Goal: Task Accomplishment & Management: Manage account settings

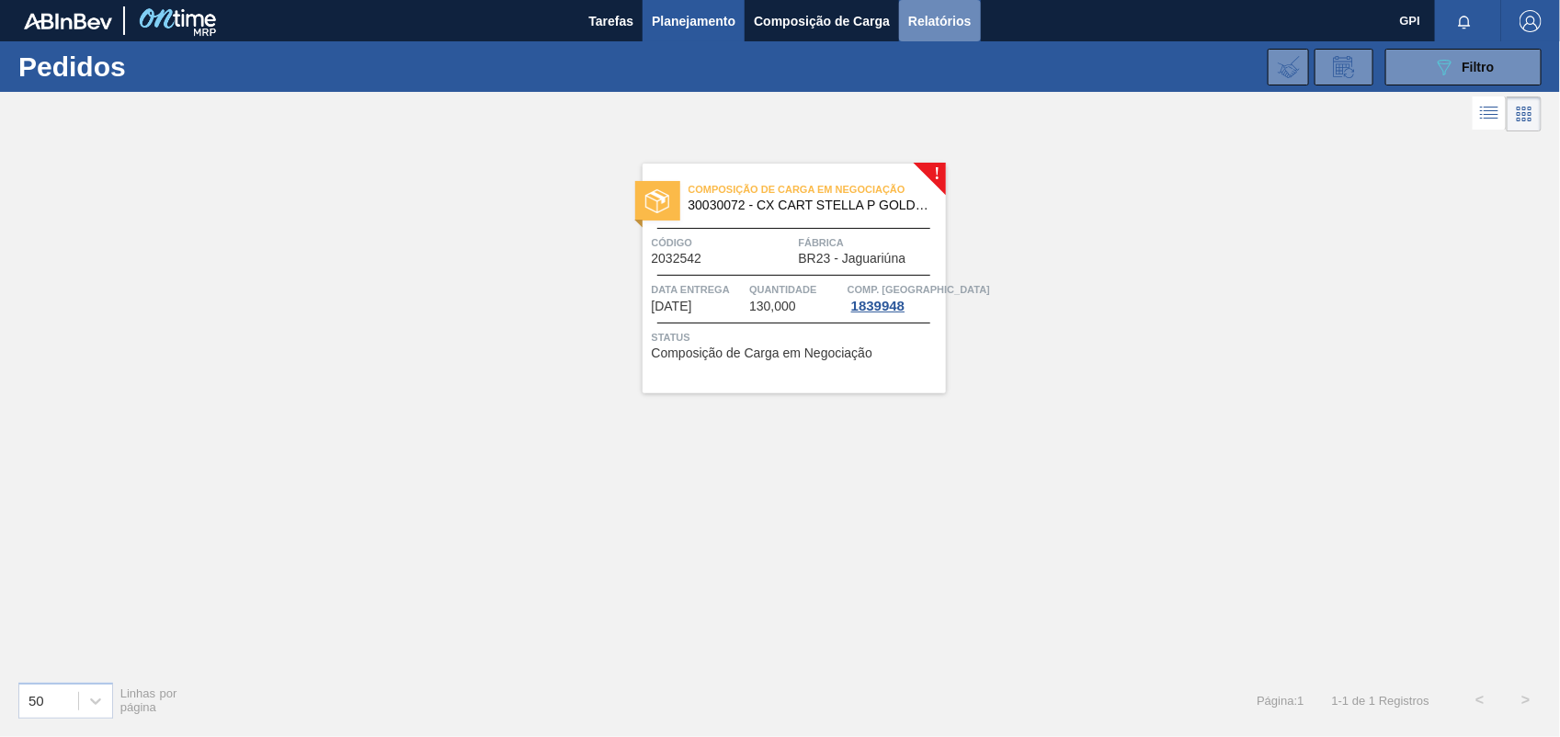
click at [926, 12] on span "Relatórios" at bounding box center [939, 21] width 62 height 22
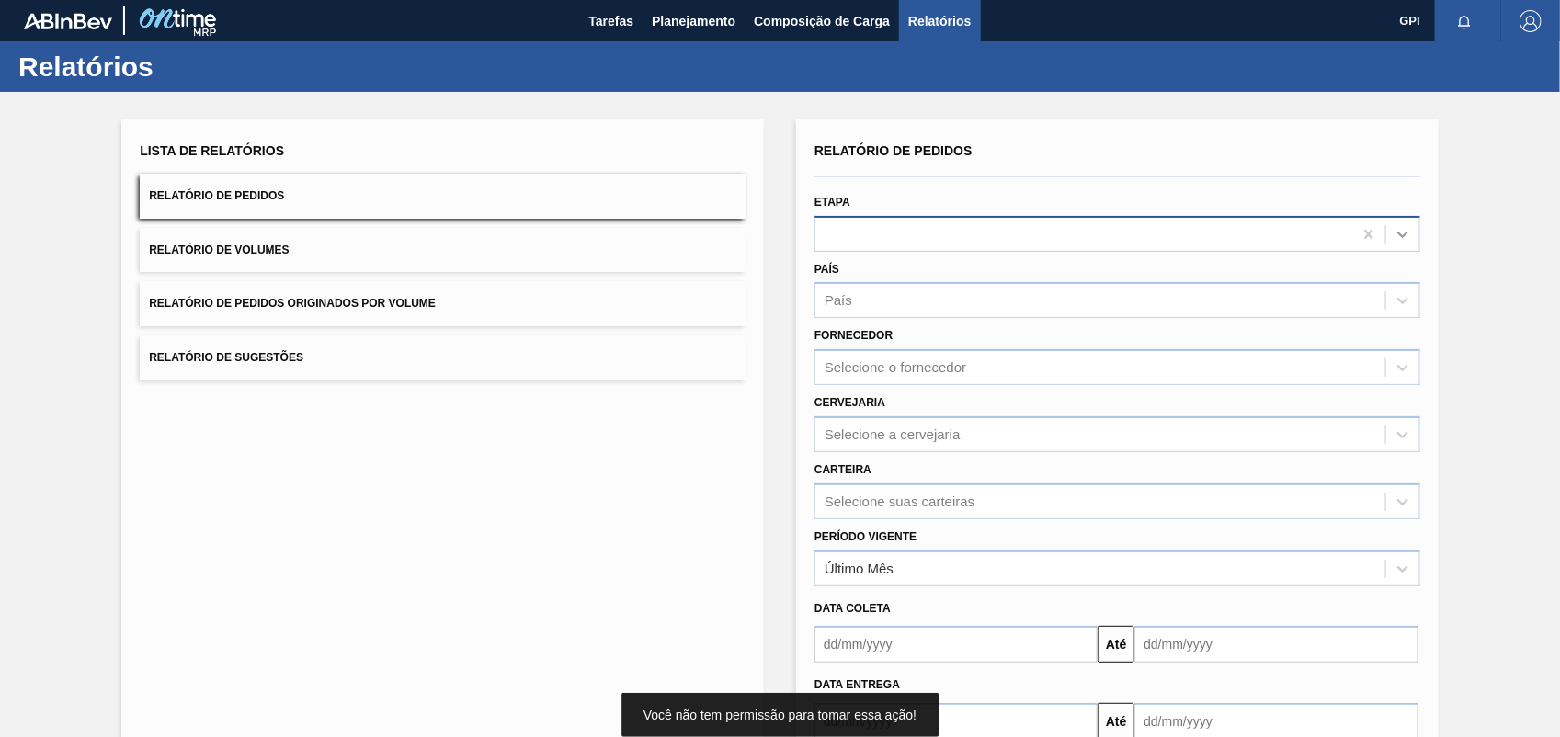
click at [1407, 228] on icon at bounding box center [1402, 234] width 18 height 18
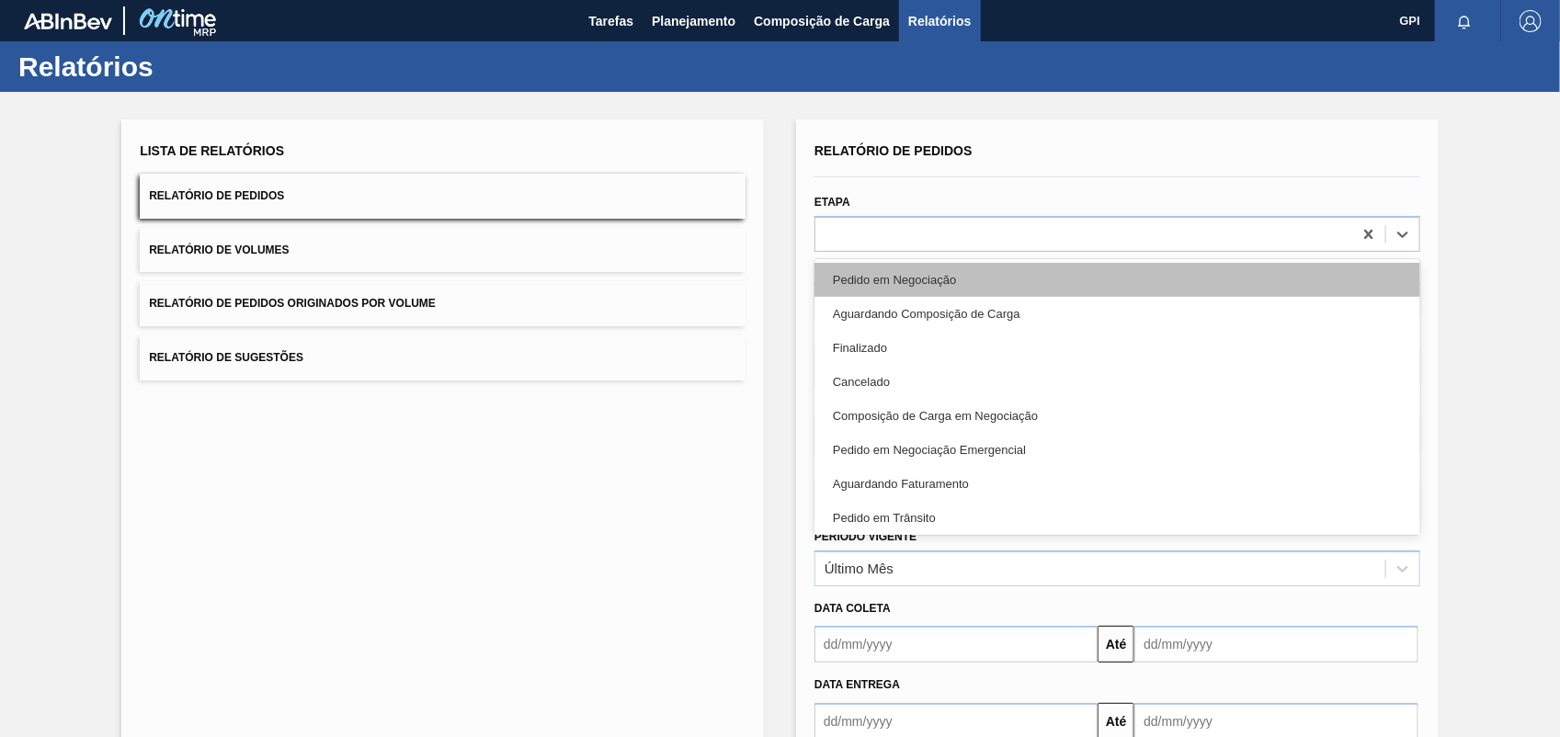
click at [892, 290] on div "Pedido em Negociação" at bounding box center [1117, 280] width 606 height 34
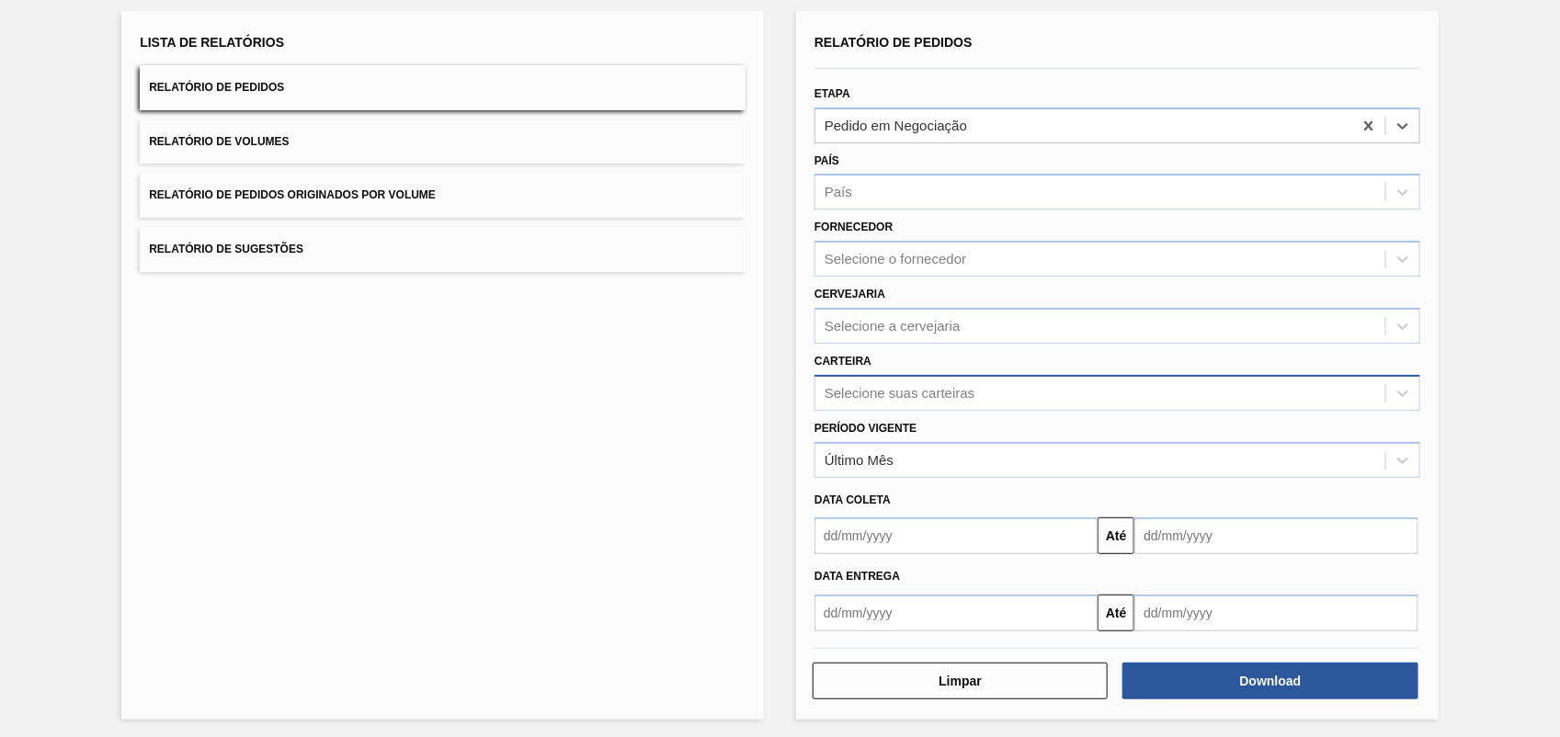
scroll to position [110, 0]
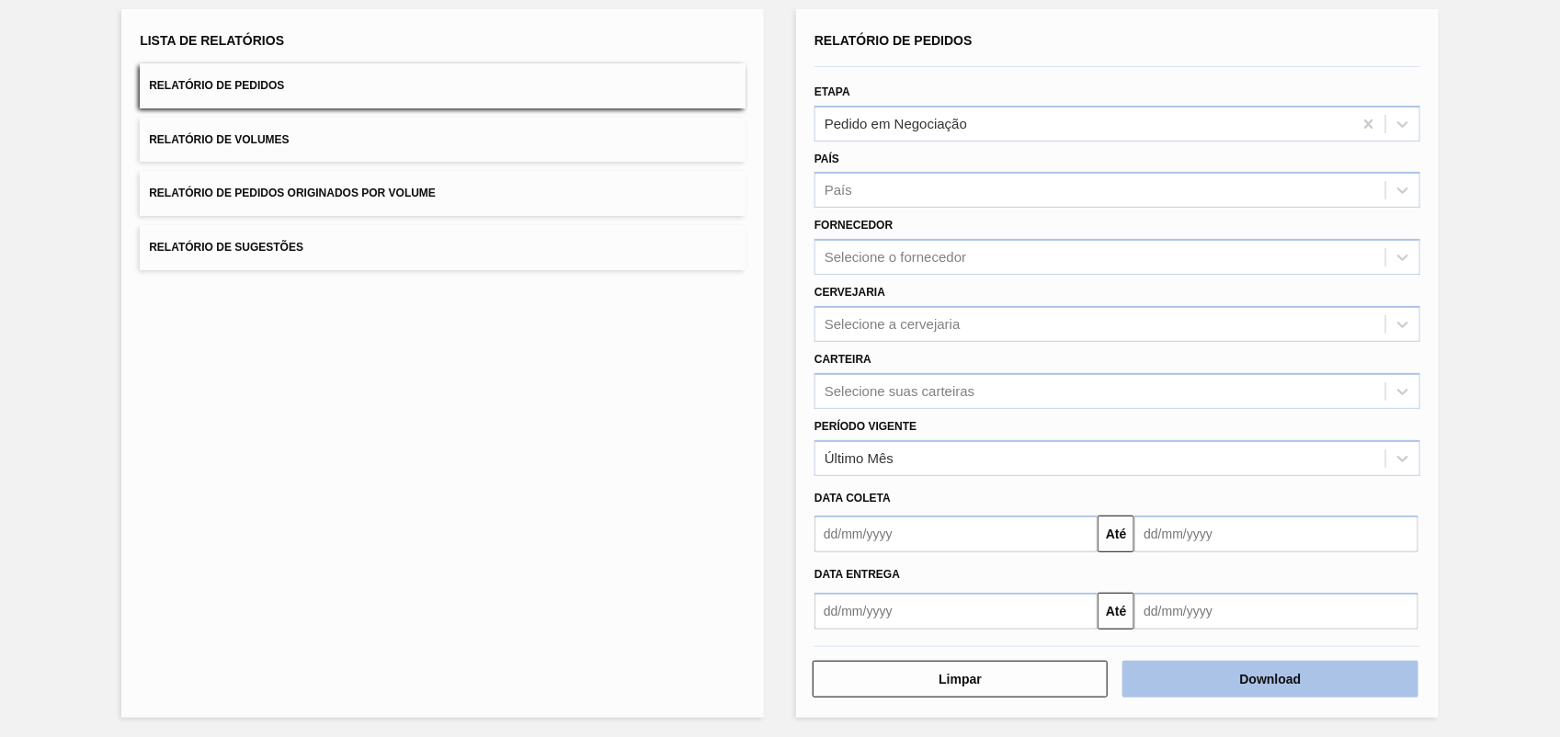
click at [1264, 664] on button "Download" at bounding box center [1269, 679] width 295 height 37
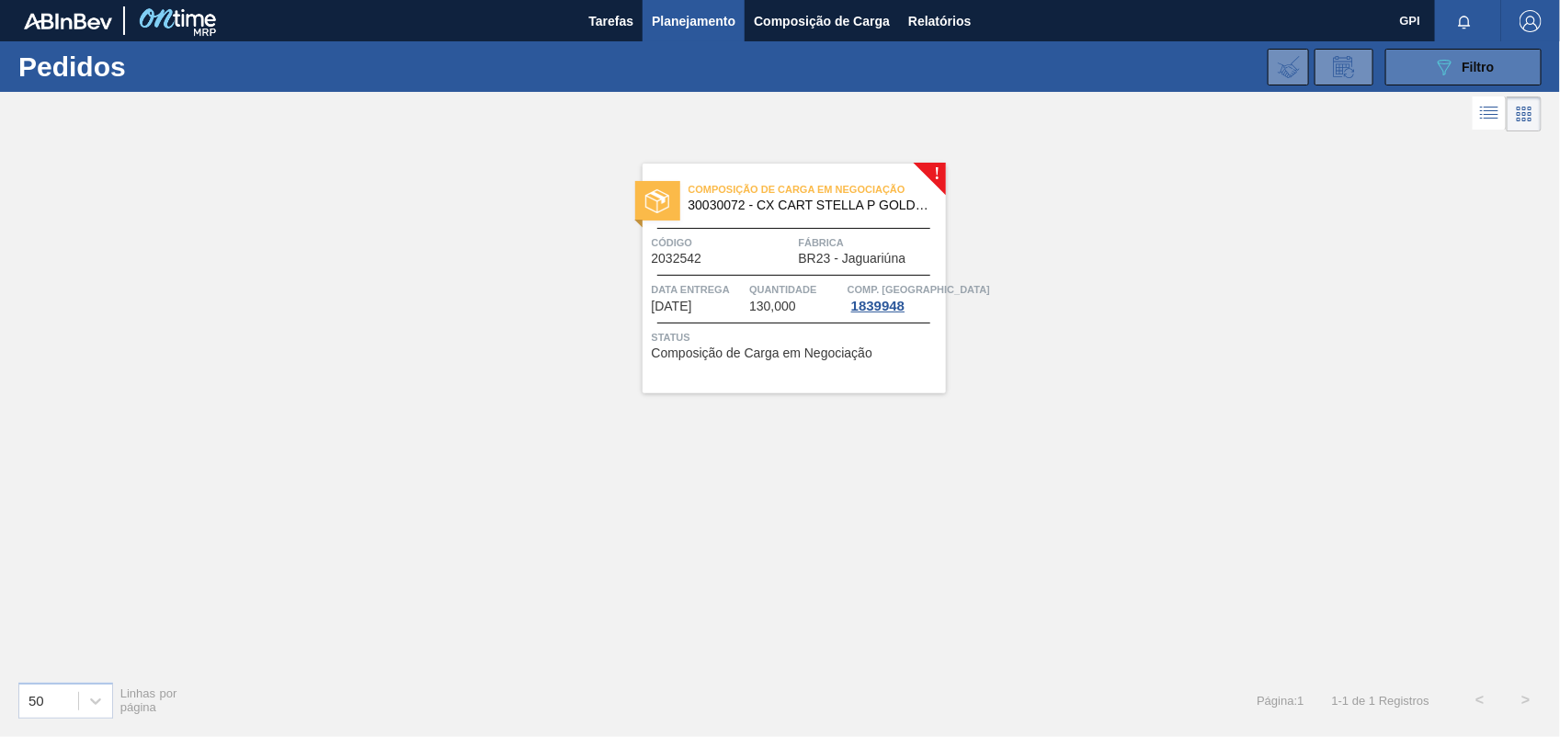
drag, startPoint x: 1411, startPoint y: 75, endPoint x: 1391, endPoint y: 84, distance: 21.8
click at [1411, 75] on button "089F7B8B-B2A5-4AFE-B5C0-19BA573D28AC Filtro" at bounding box center [1463, 67] width 156 height 37
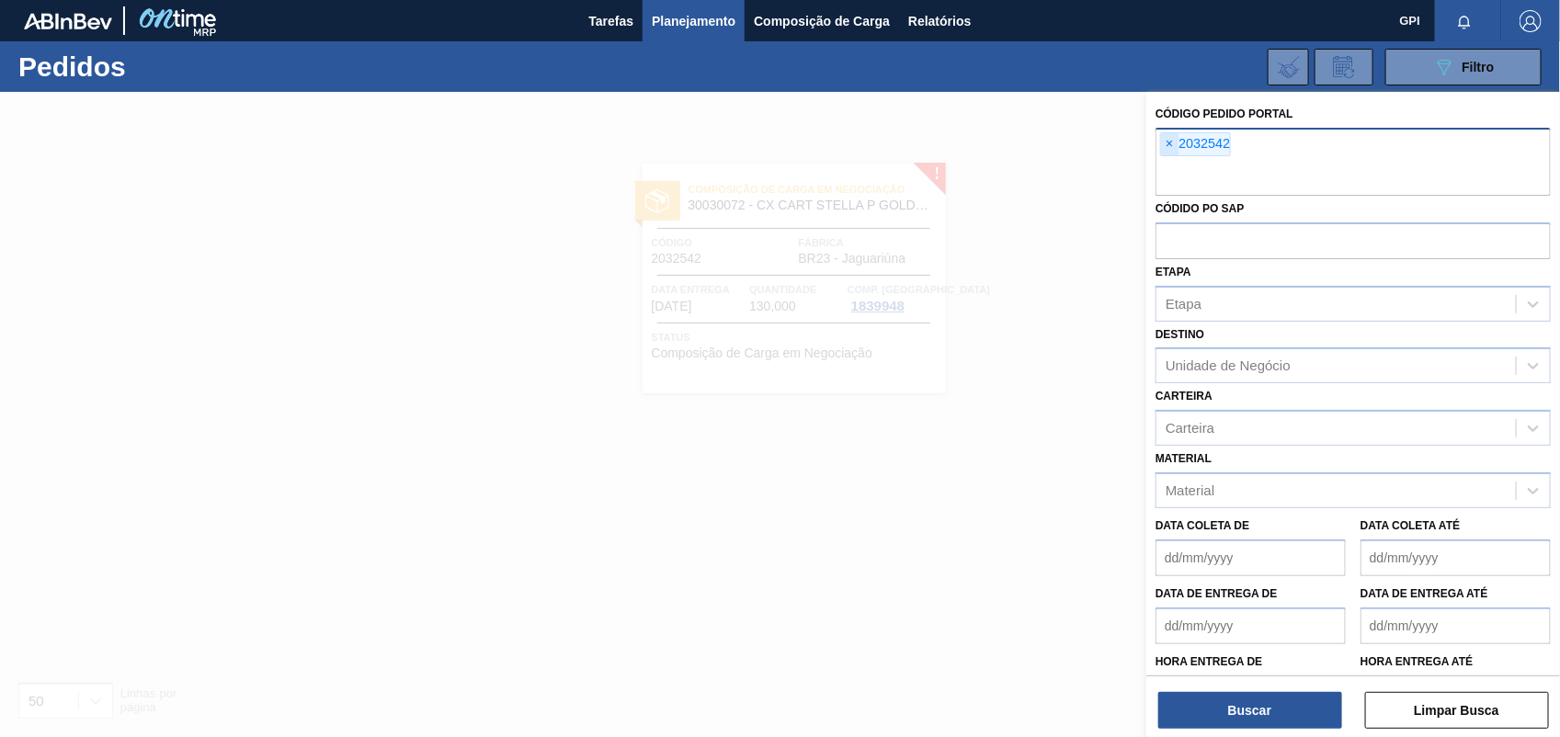
click at [1172, 139] on span "×" at bounding box center [1169, 144] width 17 height 22
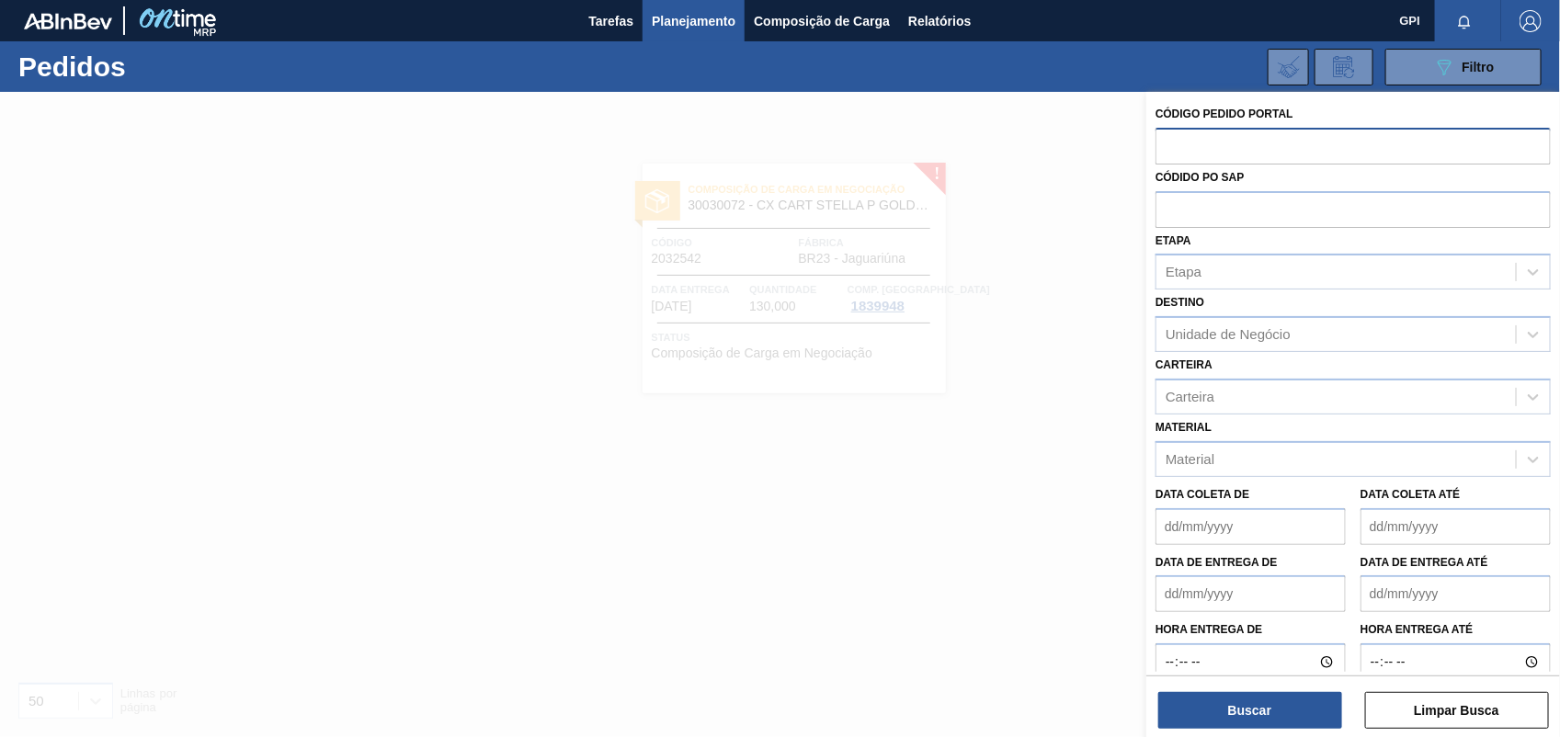
paste input "2031811"
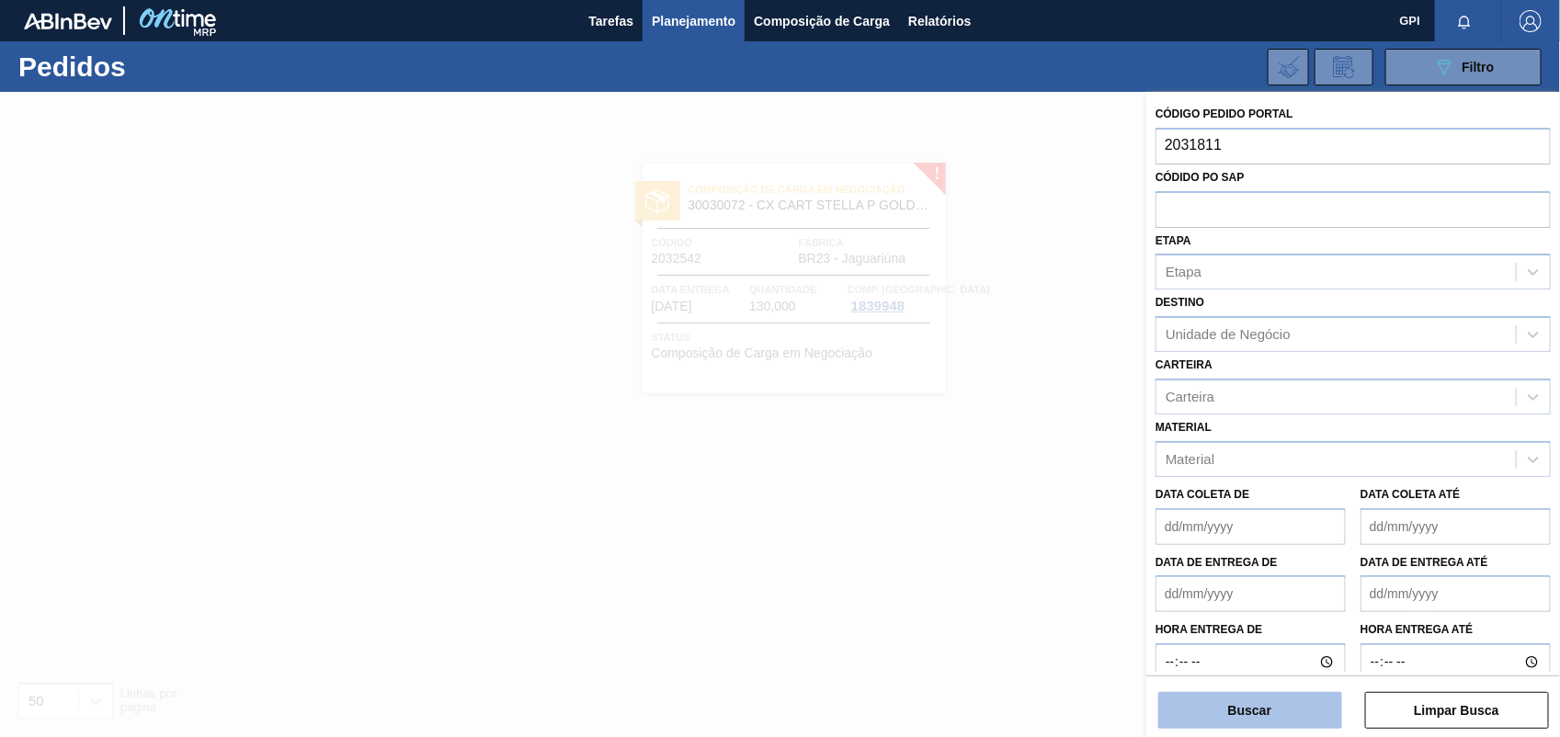
type input "2031811"
click at [1252, 703] on button "Buscar" at bounding box center [1250, 710] width 184 height 37
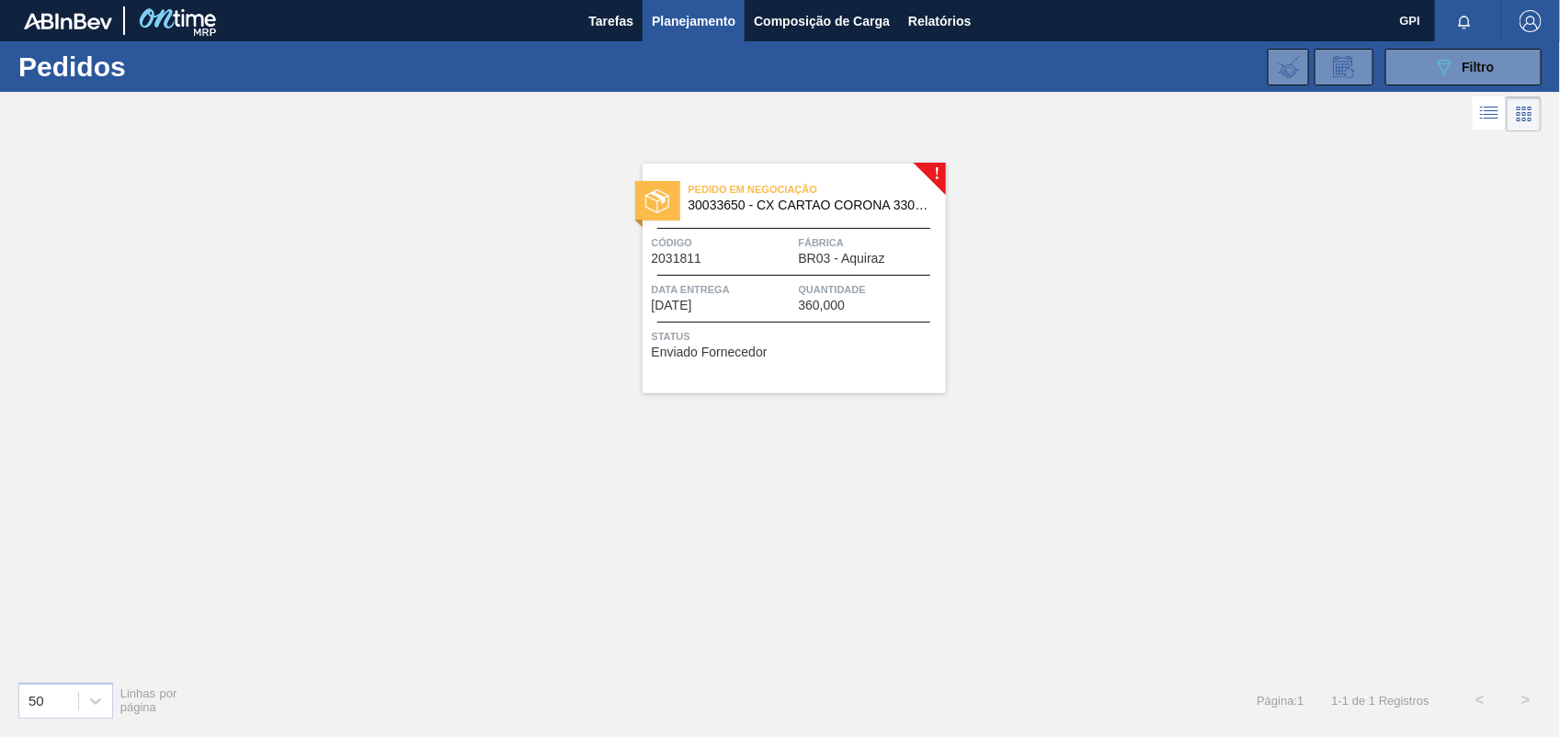
click at [722, 258] on div "Código 2031811" at bounding box center [723, 249] width 142 height 32
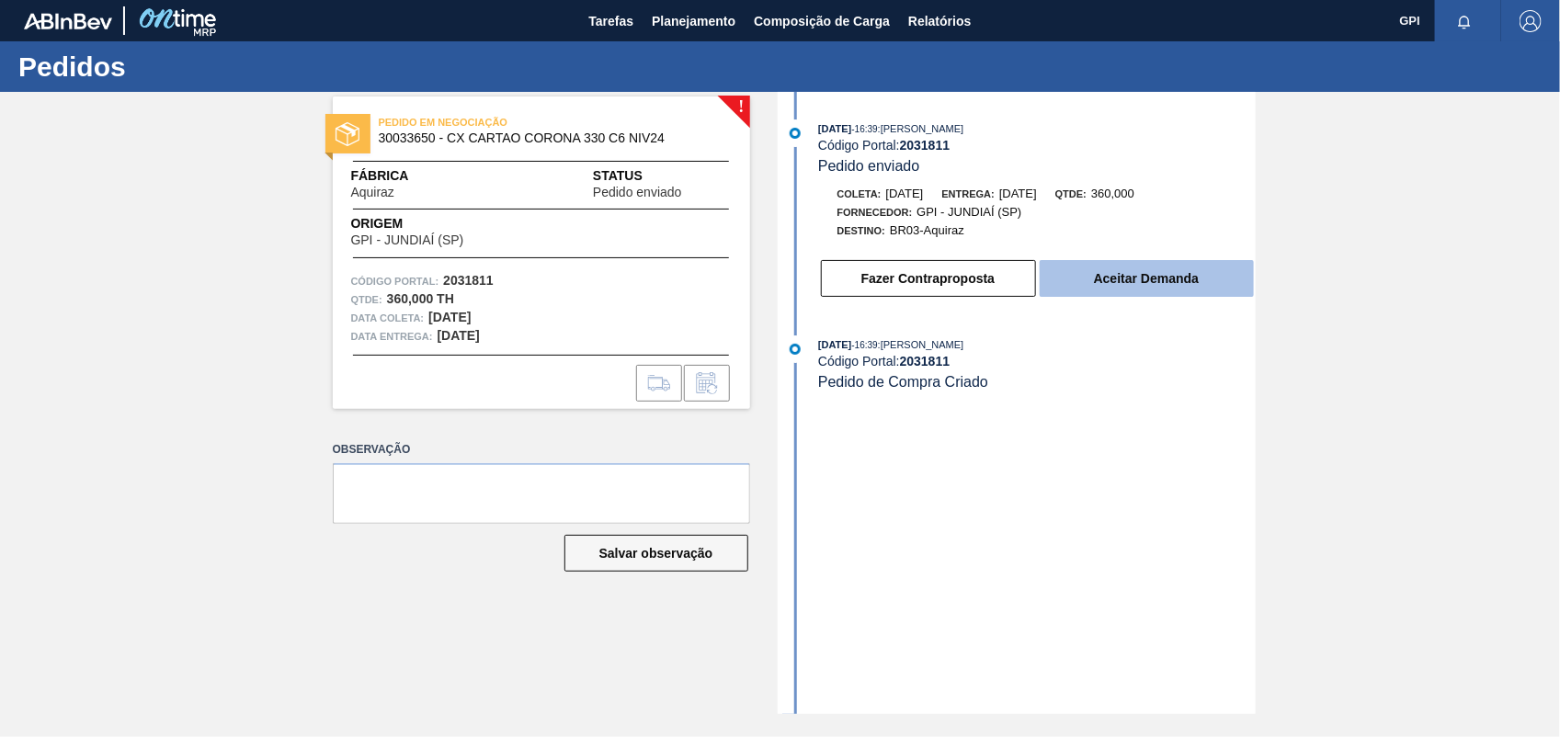
click at [1211, 278] on button "Aceitar Demanda" at bounding box center [1146, 278] width 214 height 37
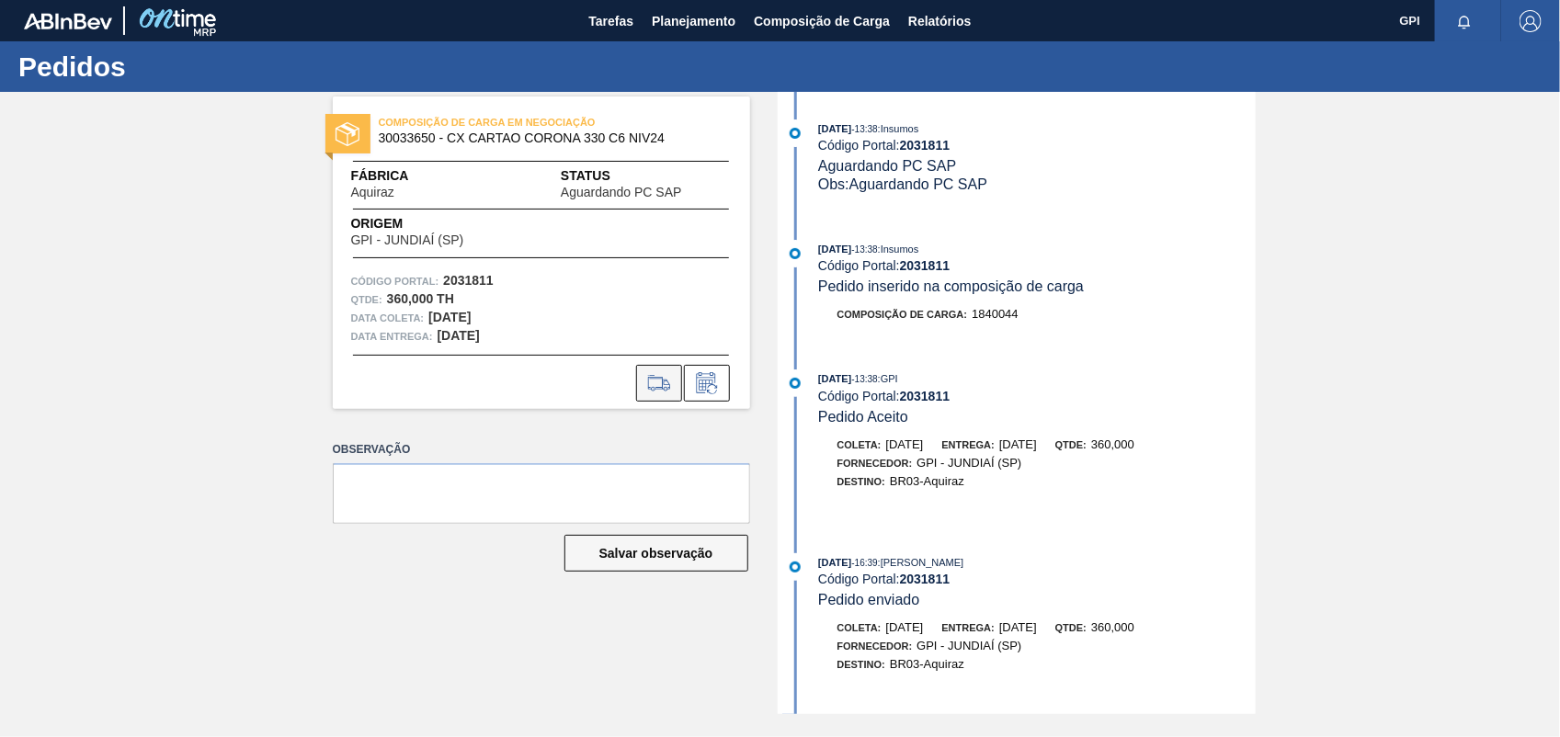
click at [655, 396] on button at bounding box center [659, 383] width 46 height 37
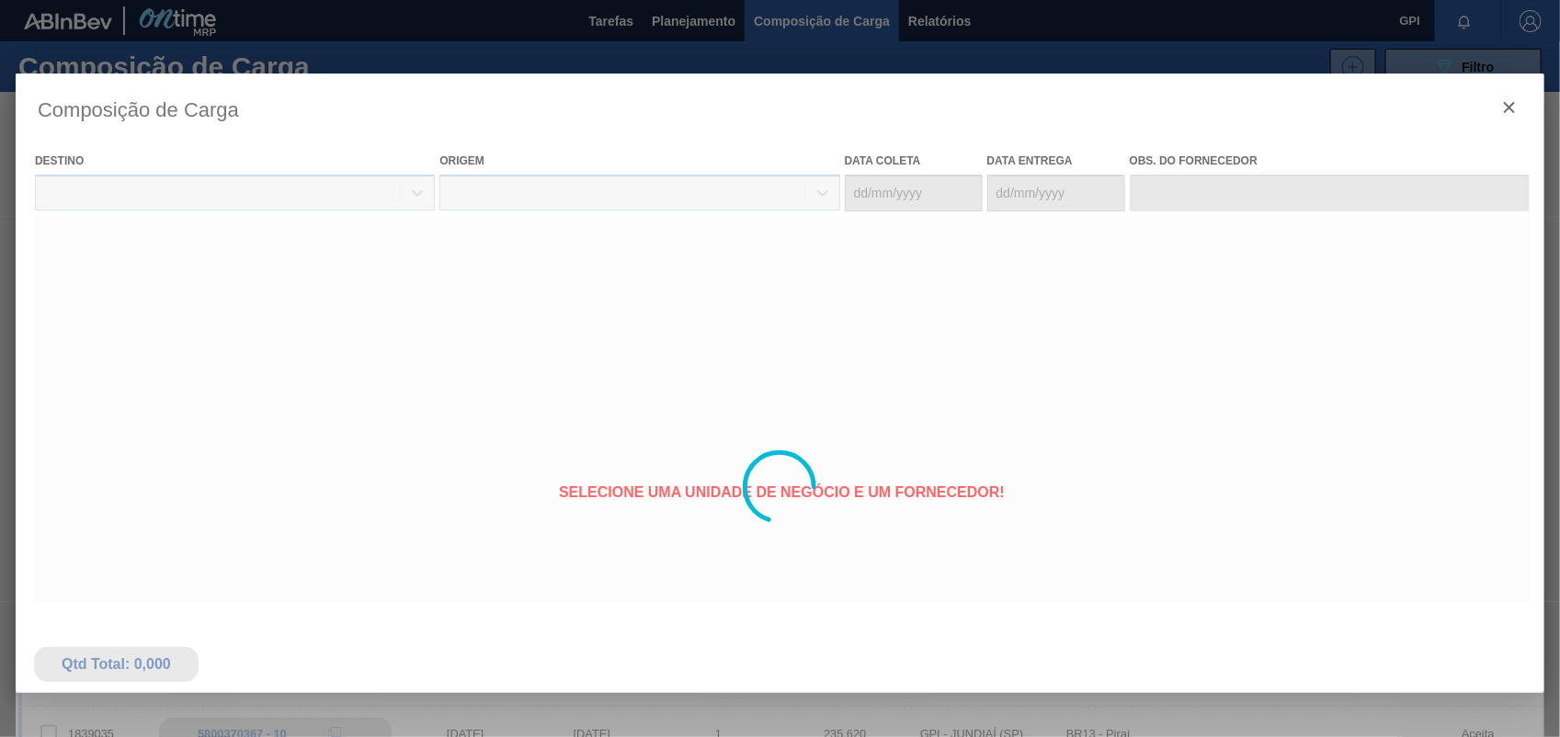
type coleta "10/10/2025"
type entrega "17/10/2025"
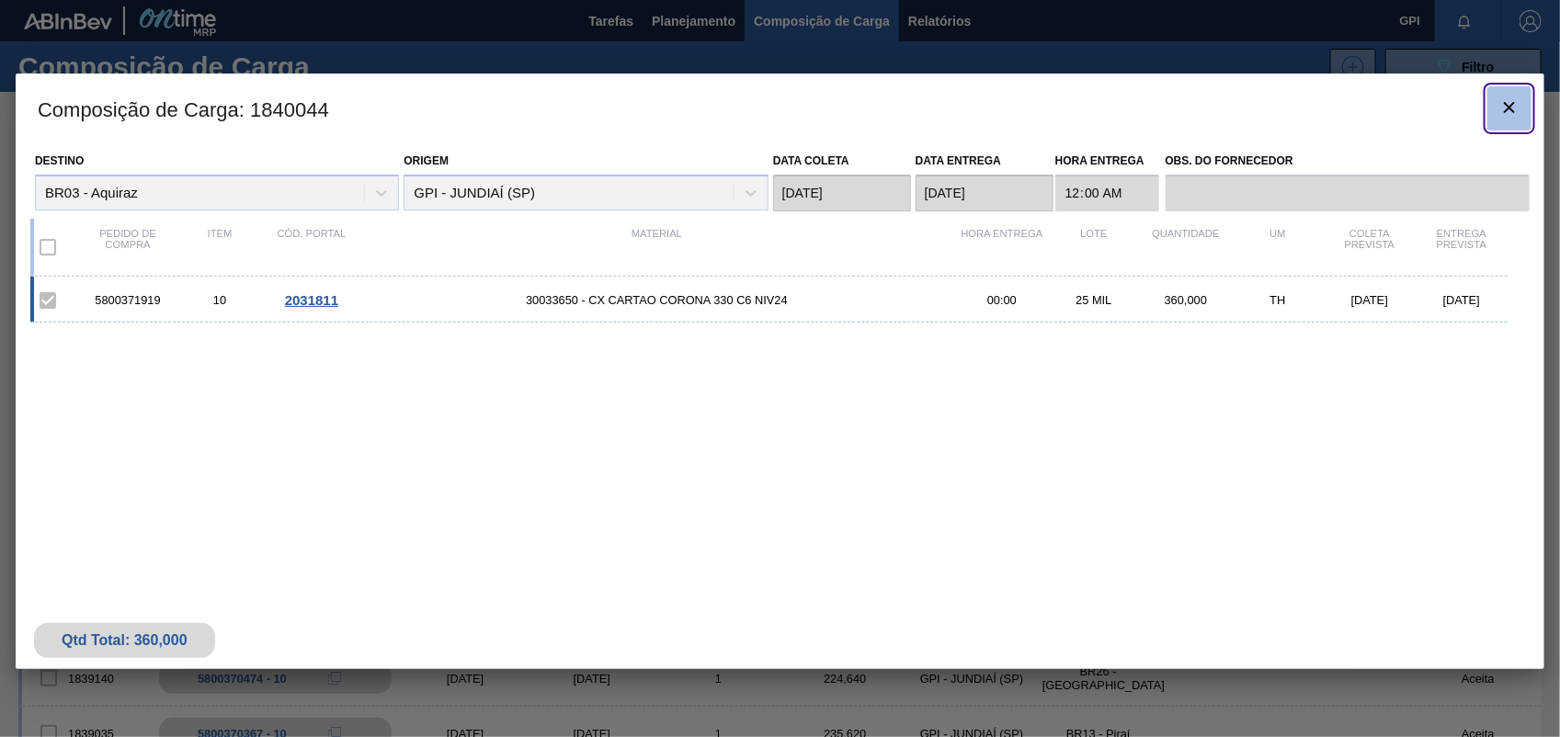
click at [1523, 108] on button "botão de ícone" at bounding box center [1509, 108] width 44 height 44
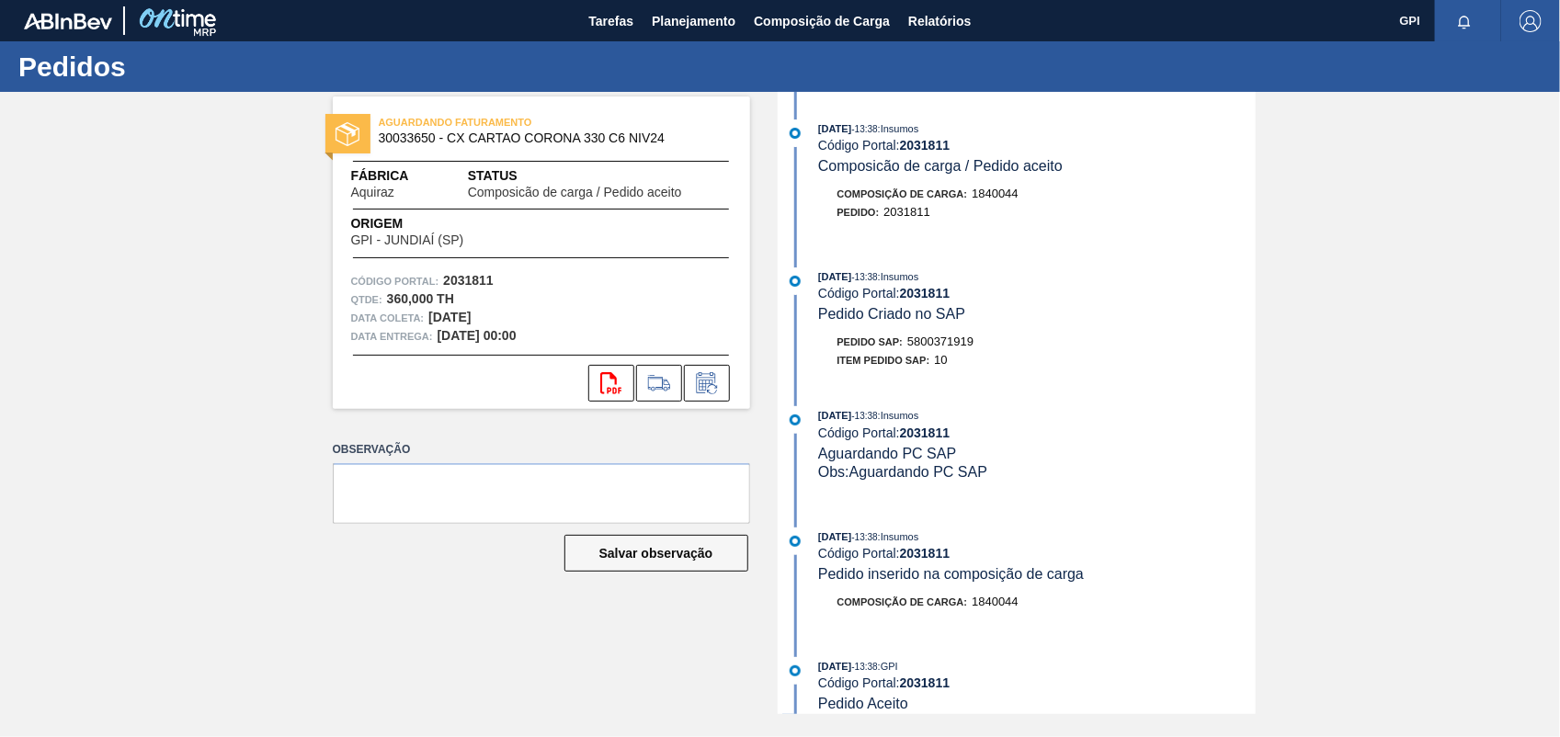
click at [962, 341] on span "5800371919" at bounding box center [940, 342] width 66 height 14
copy span "5800371919"
click at [474, 282] on strong "2031811" at bounding box center [468, 280] width 51 height 15
click at [473, 282] on strong "2031811" at bounding box center [468, 280] width 51 height 15
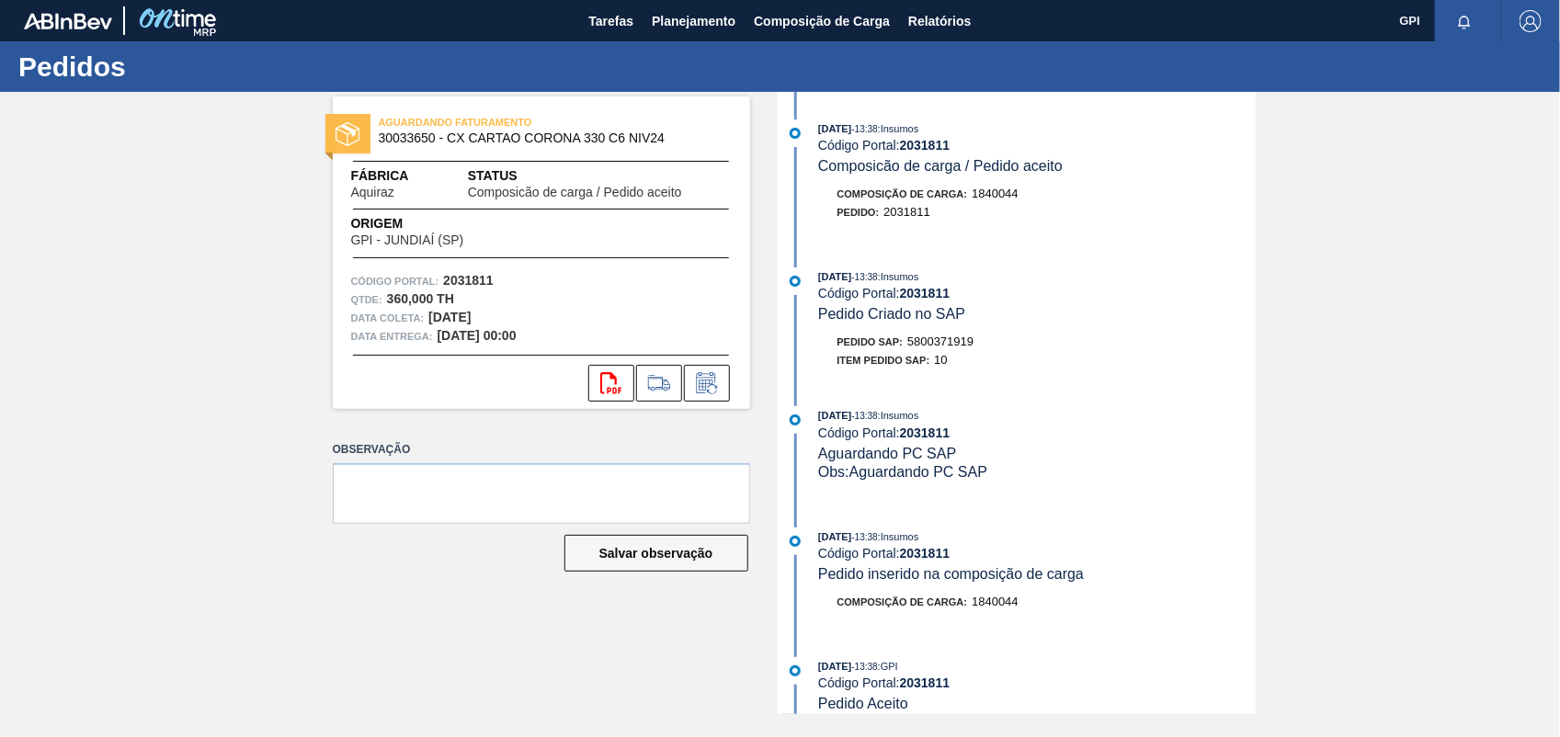
click at [466, 281] on strong "2031811" at bounding box center [468, 280] width 51 height 15
copy strong "2031811"
click at [611, 404] on div "AGUARDANDO FATURAMENTO 30033650 - CX CARTAO CORONA 330 C6 NIV24 Fábrica Aquiraz…" at bounding box center [541, 253] width 417 height 312
click at [613, 392] on icon at bounding box center [610, 383] width 21 height 22
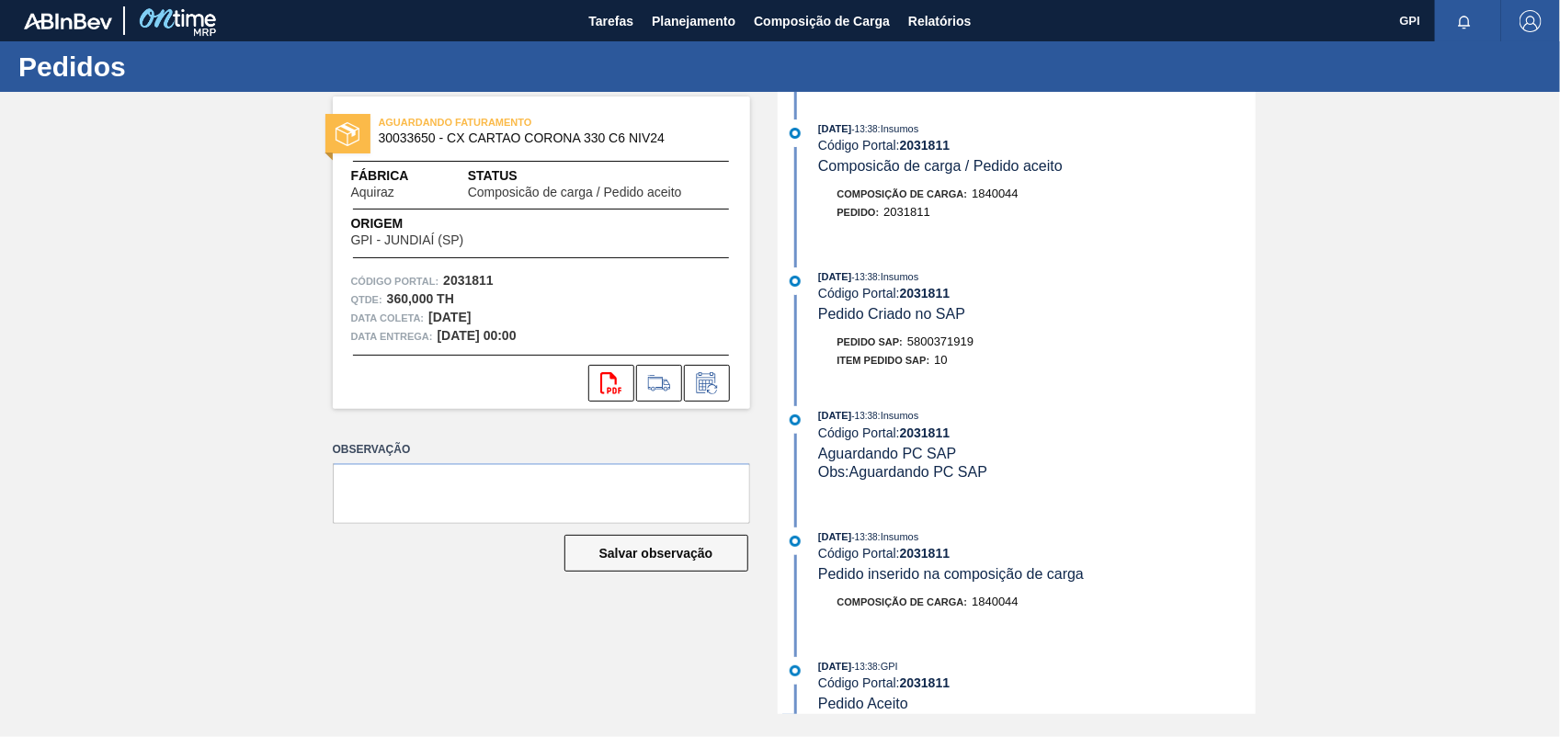
click at [1482, 457] on div "AGUARDANDO FATURAMENTO 30033650 - CX CARTAO CORONA 330 C6 NIV24 Fábrica Aquiraz…" at bounding box center [780, 403] width 1560 height 622
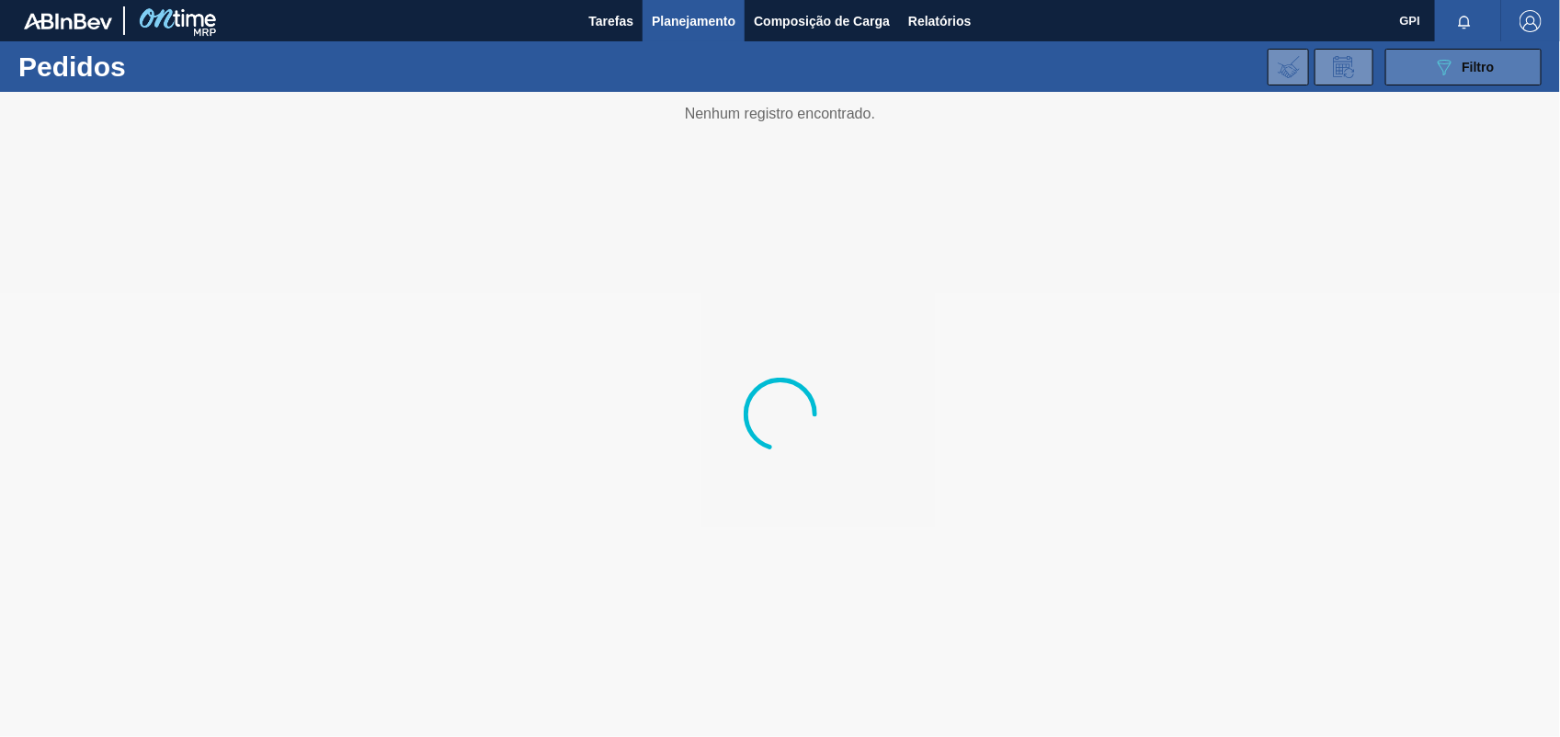
drag, startPoint x: 1519, startPoint y: 74, endPoint x: 1482, endPoint y: 79, distance: 37.0
click at [1519, 74] on button "089F7B8B-B2A5-4AFE-B5C0-19BA573D28AC Filtro" at bounding box center [1463, 67] width 156 height 37
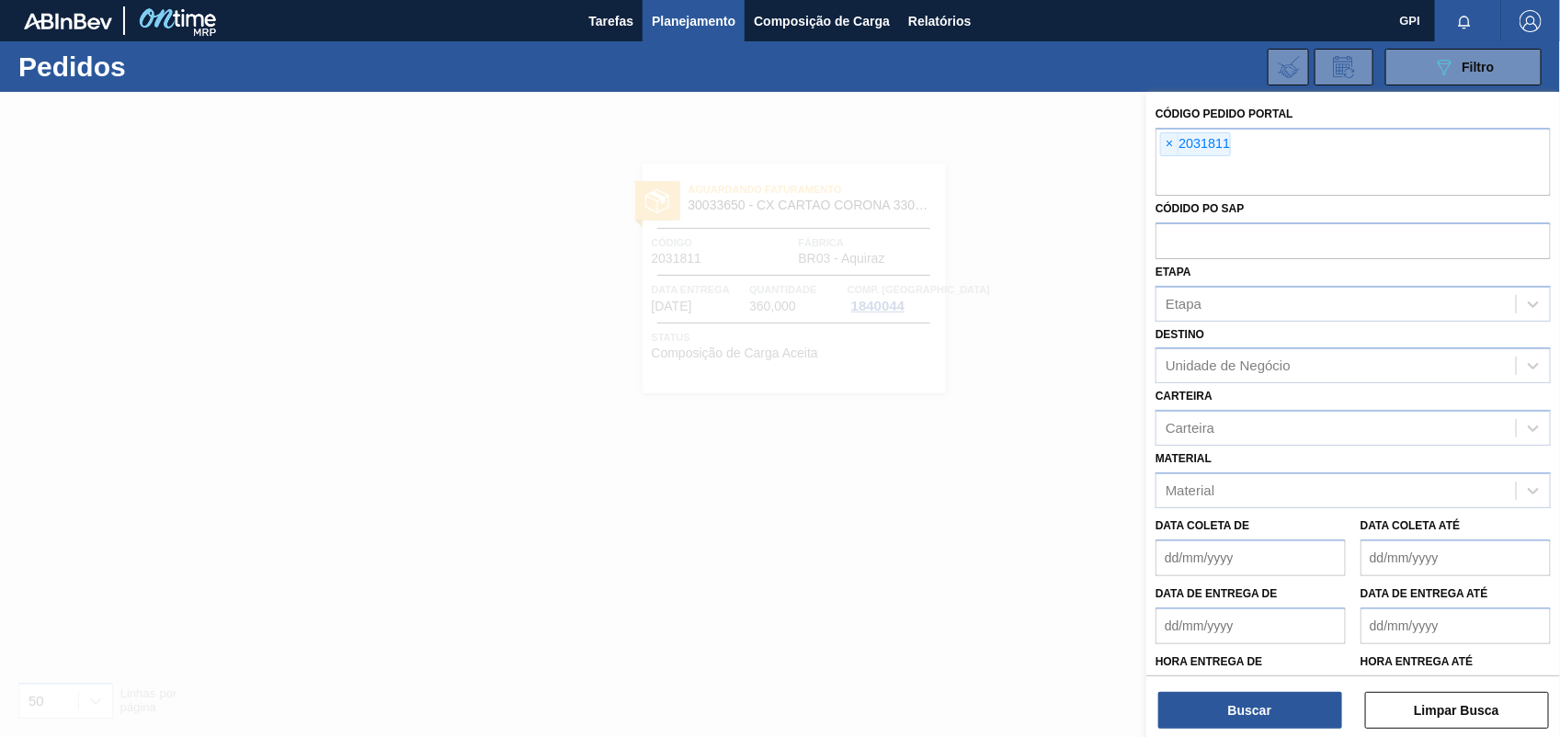
click at [1164, 143] on span "×" at bounding box center [1169, 144] width 17 height 22
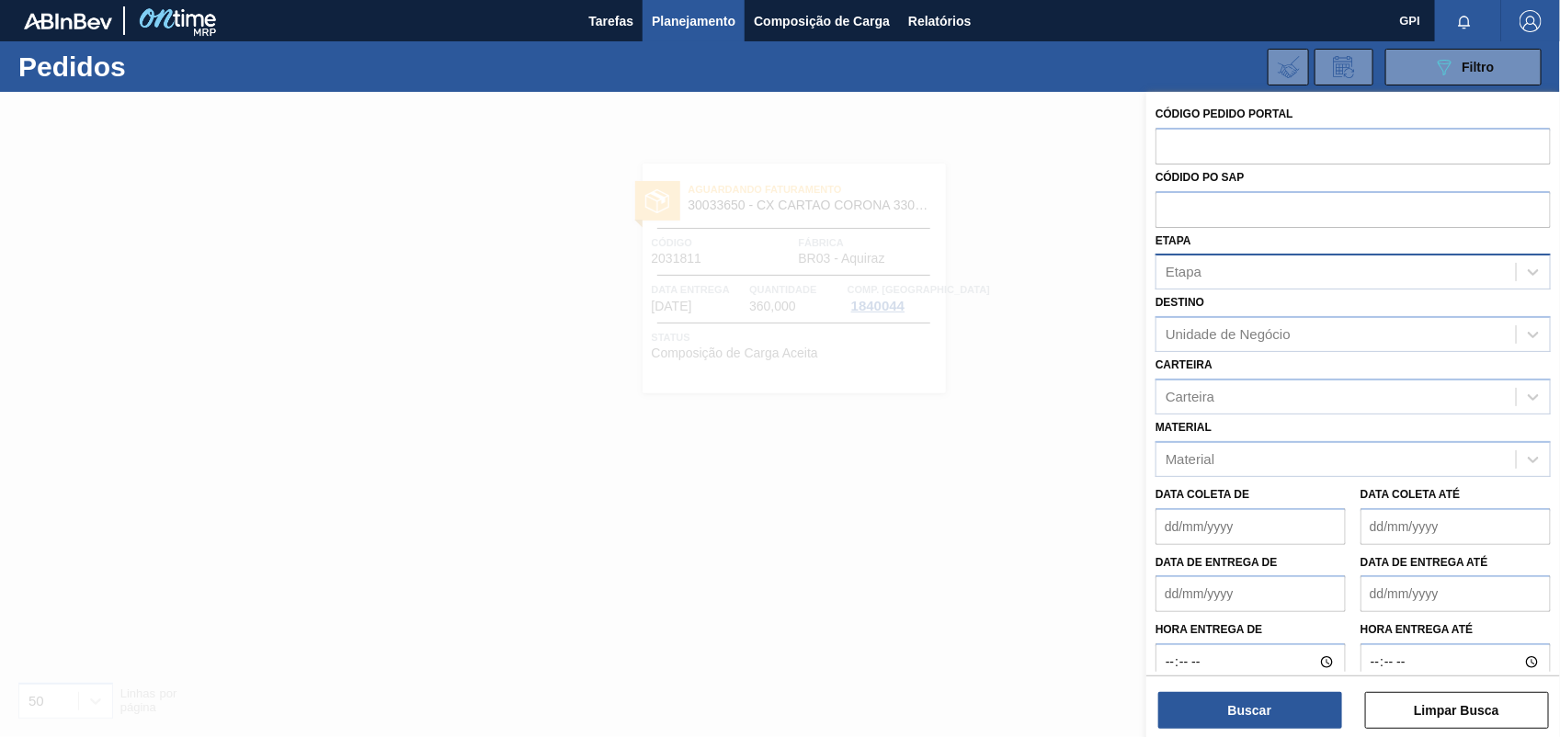
paste input "text"
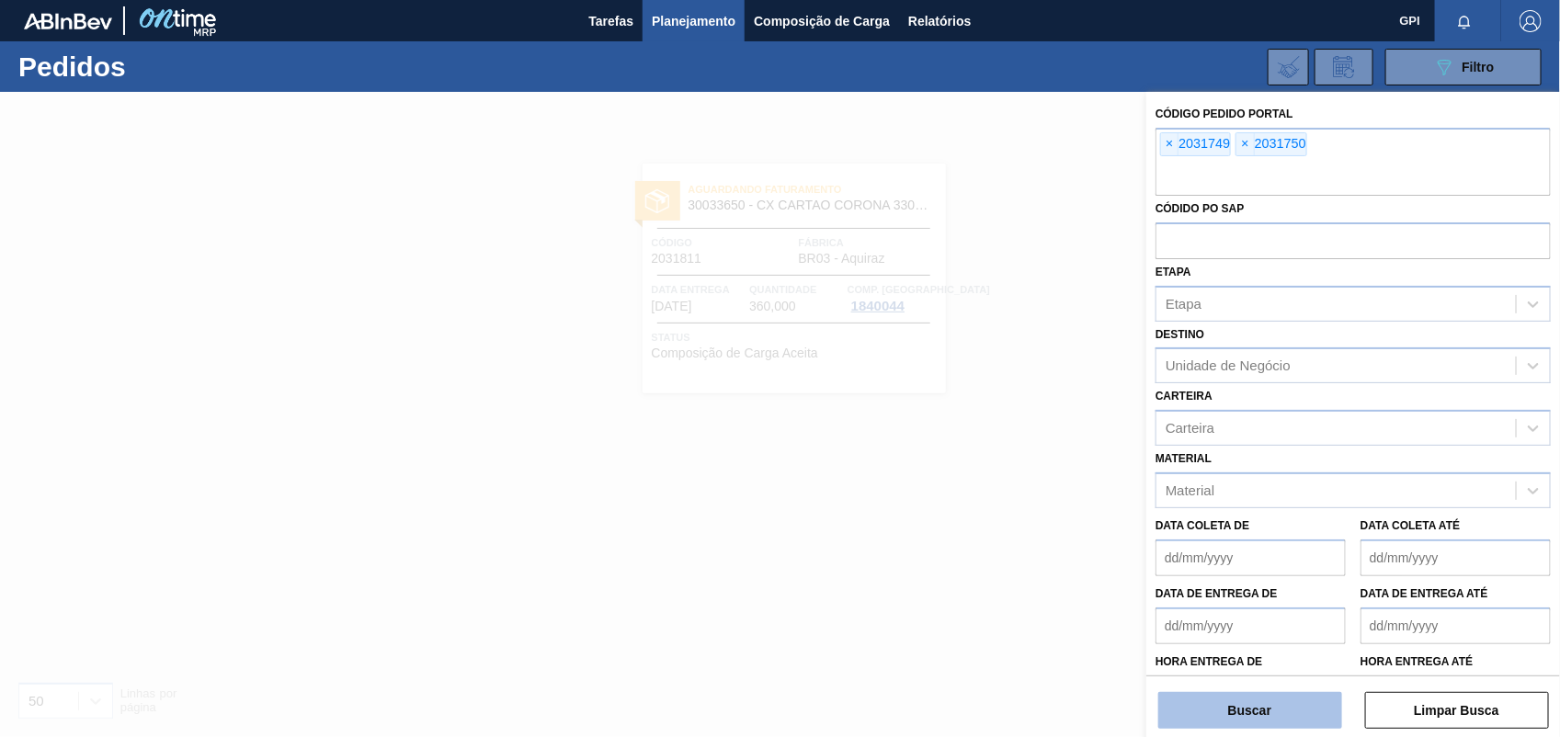
click at [1230, 717] on button "Buscar" at bounding box center [1250, 710] width 184 height 37
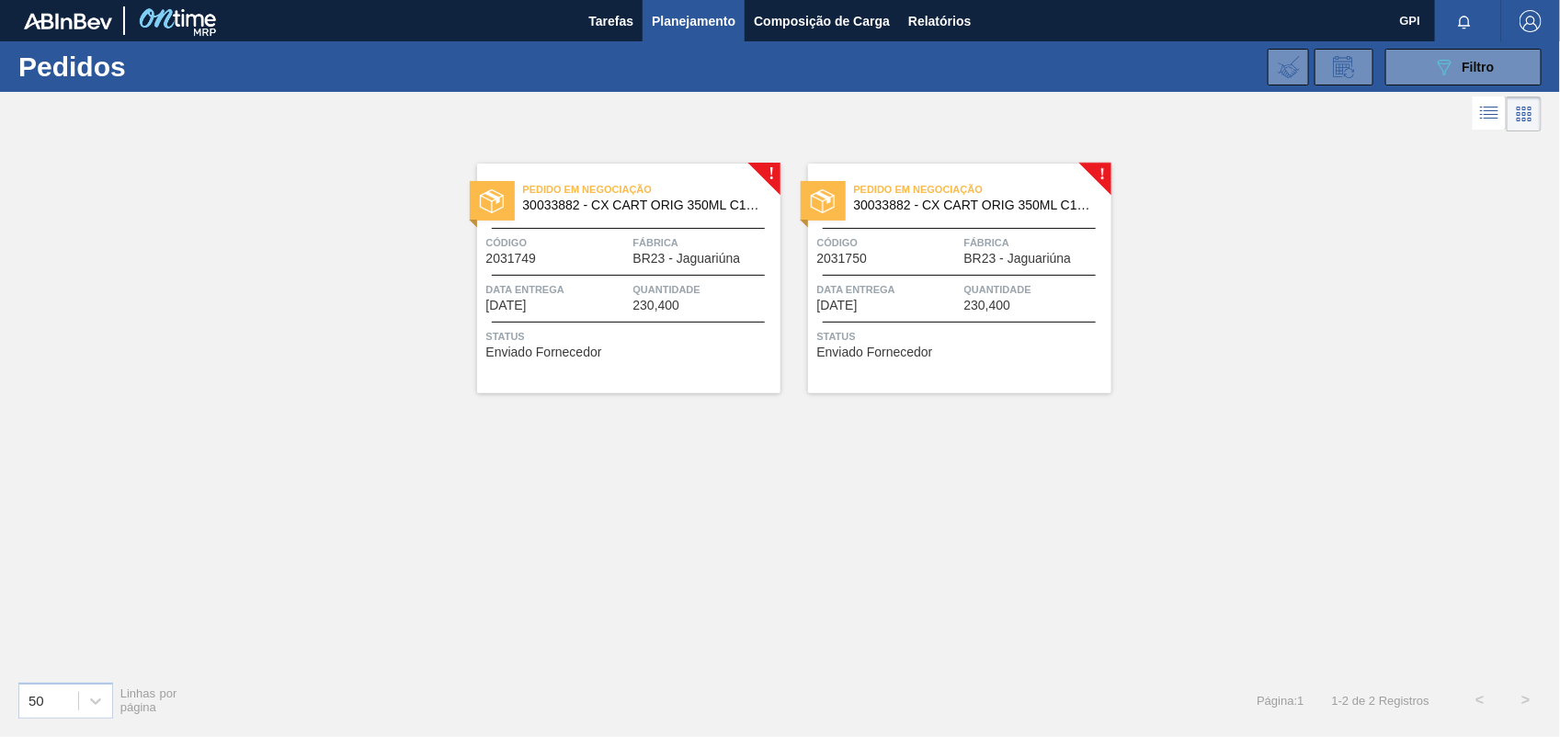
click at [643, 297] on span "Quantidade" at bounding box center [704, 289] width 142 height 18
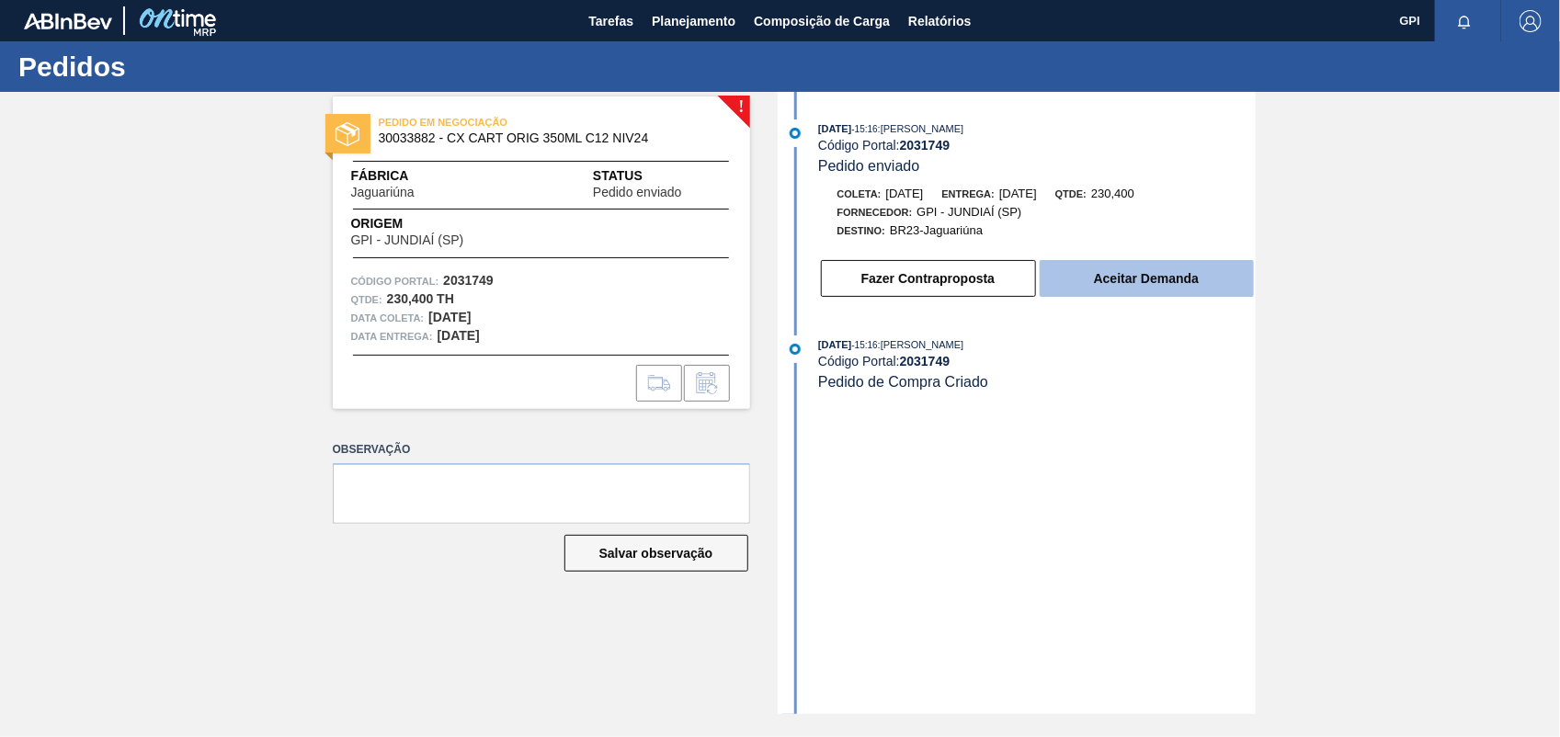
click at [1073, 287] on button "Aceitar Demanda" at bounding box center [1146, 278] width 214 height 37
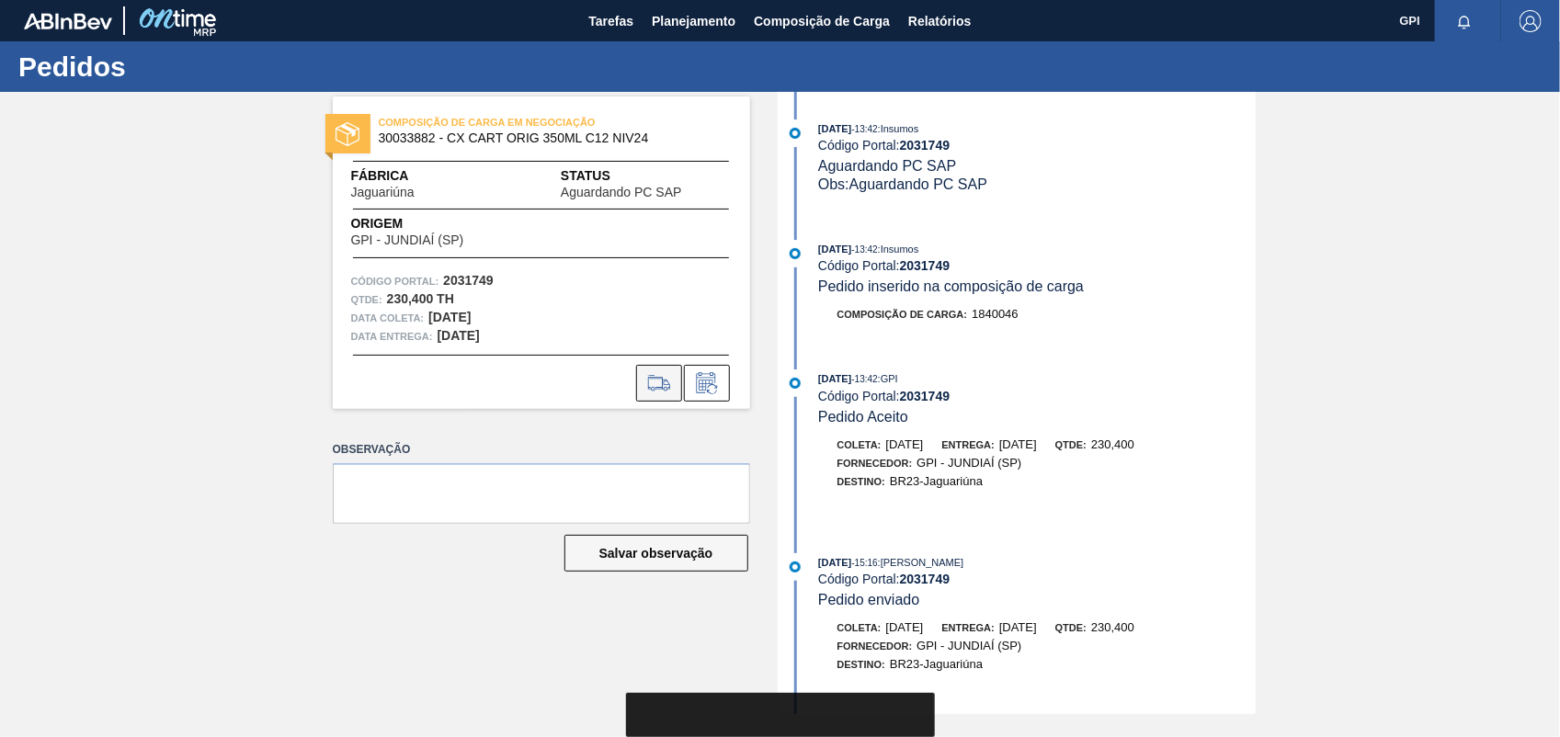
click at [644, 386] on icon at bounding box center [658, 383] width 29 height 22
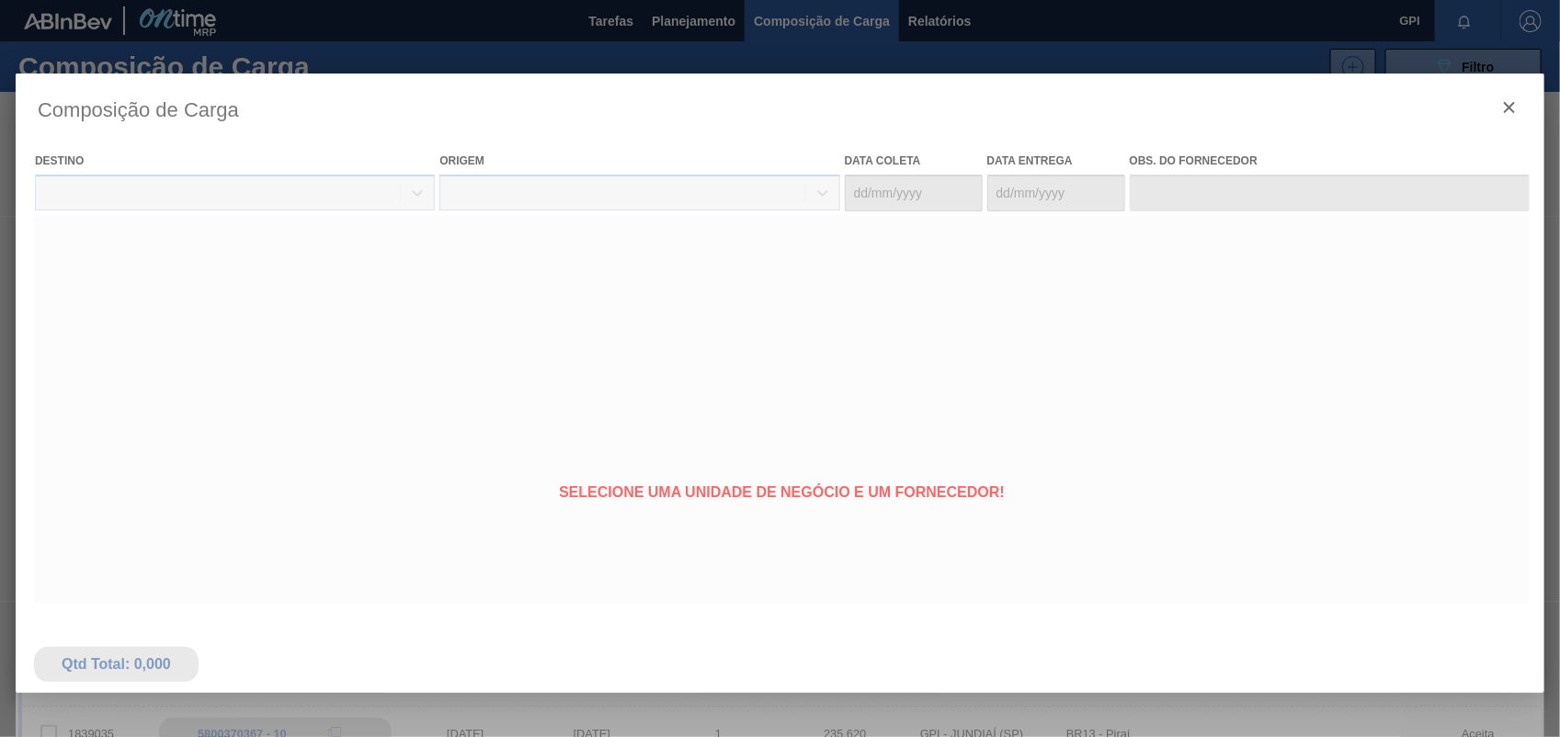
type coleta "29/10/2025"
type entrega "30/10/2025"
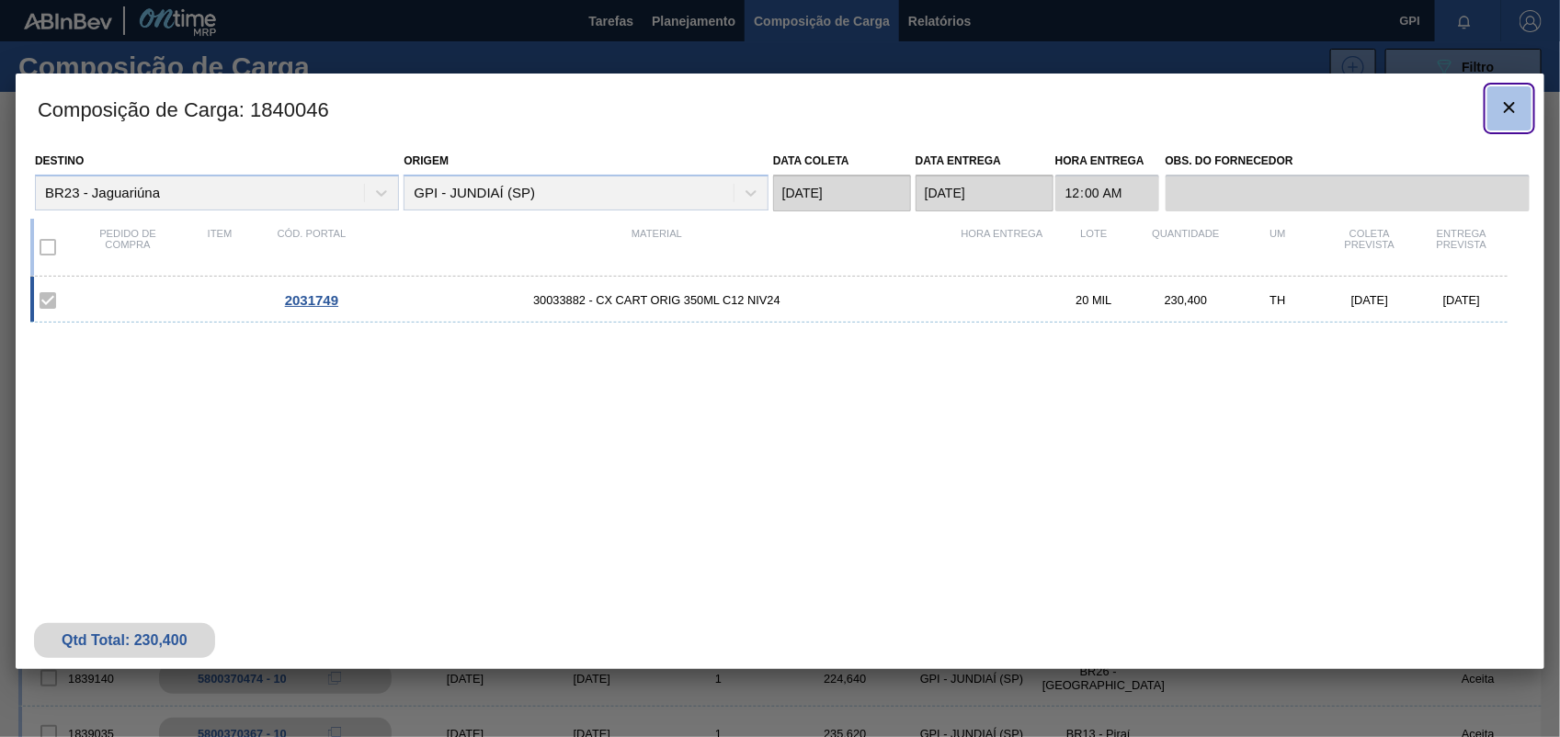
click at [1504, 106] on icon "botão de ícone" at bounding box center [1509, 108] width 22 height 22
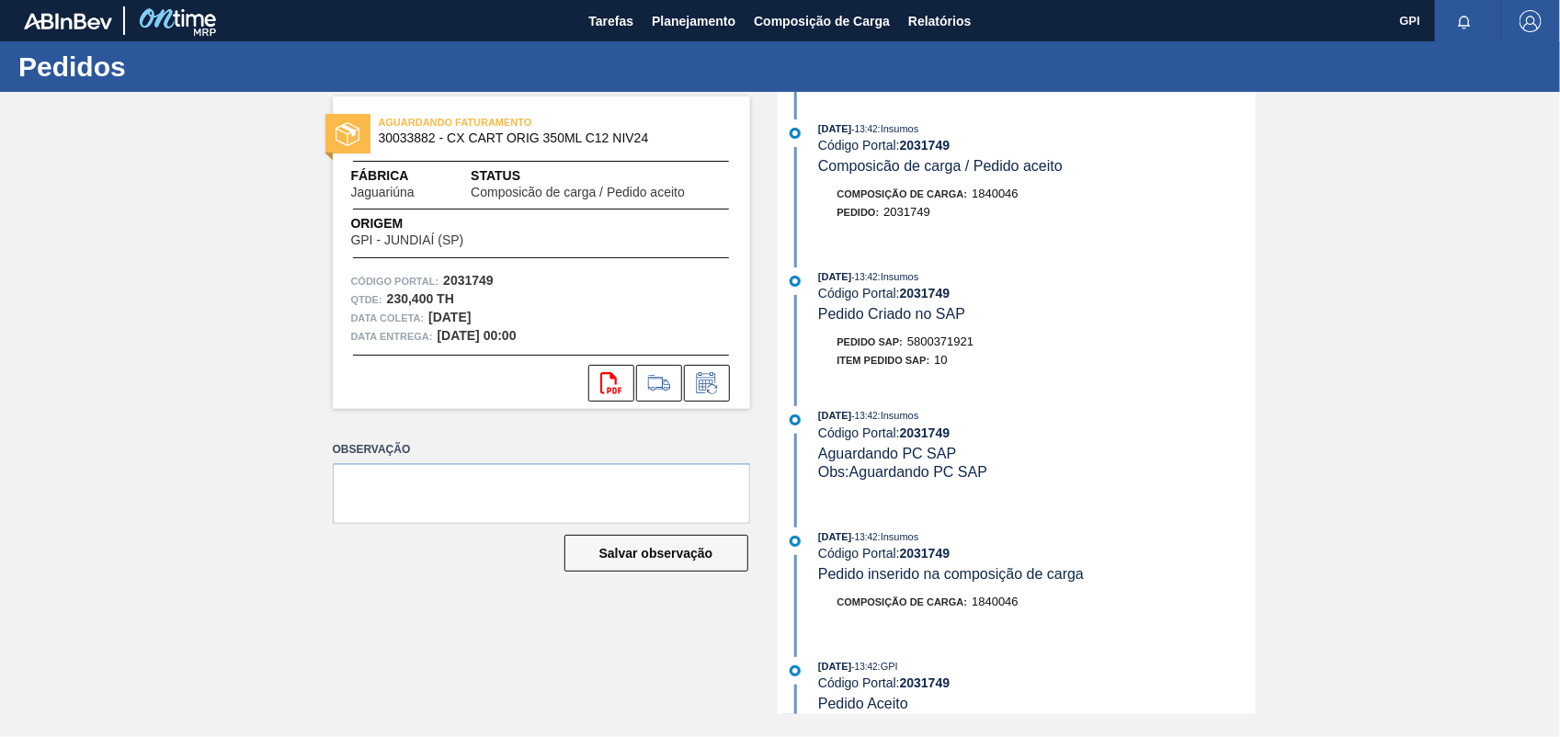
click at [949, 348] on span "5800371921" at bounding box center [940, 342] width 66 height 14
copy span "5800371921"
click at [483, 265] on div "AGUARDANDO FATURAMENTO 30033882 - CX CART ORIG 350ML C12 NIV24 Fábrica Jaguariú…" at bounding box center [541, 253] width 417 height 312
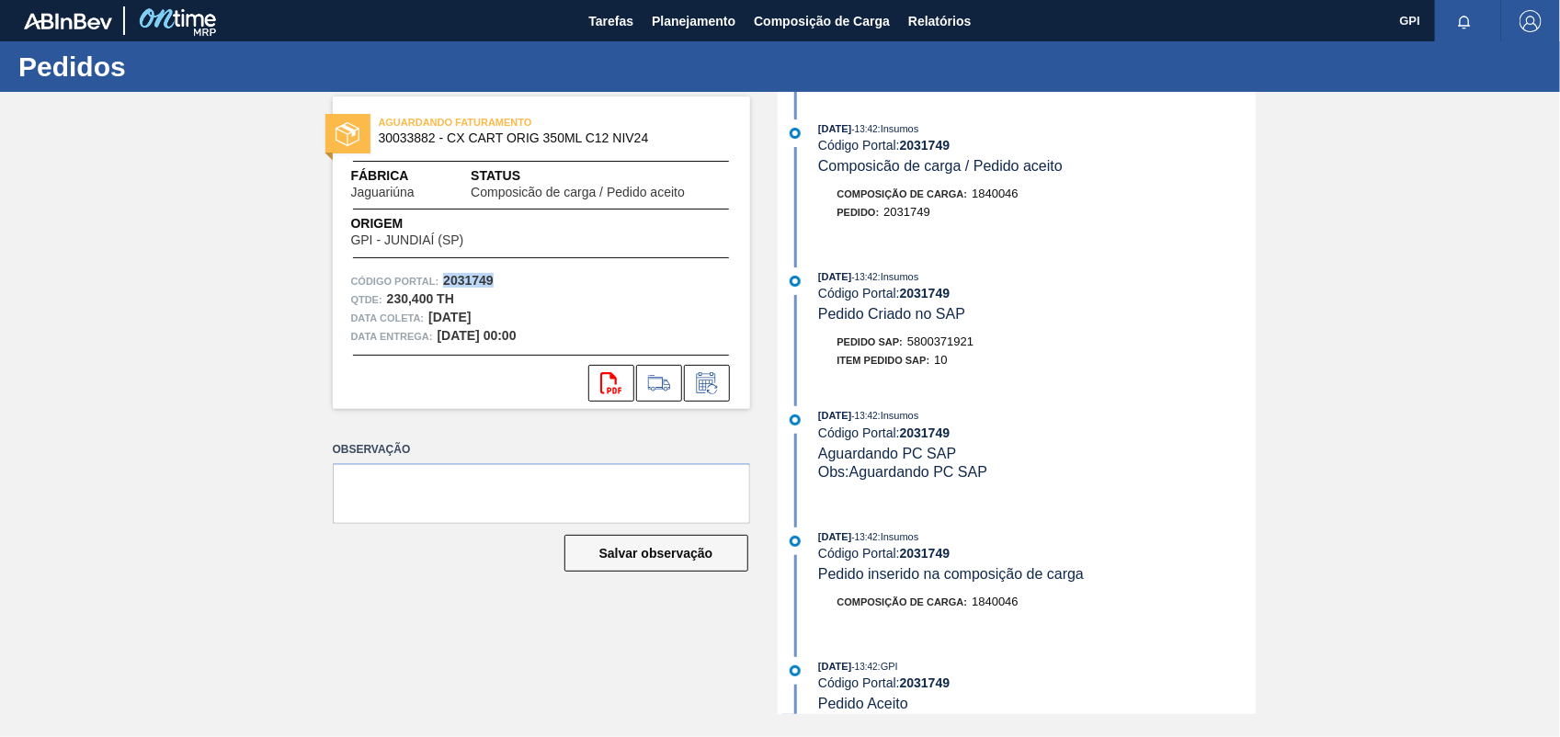
copy strong "2031749"
click at [609, 372] on icon "svg{fill:#ff0000}" at bounding box center [611, 383] width 22 height 22
click at [1328, 387] on div "AGUARDANDO FATURAMENTO 30033882 - CX CART ORIG 350ML C12 NIV24 Fábrica Jaguariú…" at bounding box center [780, 403] width 1560 height 622
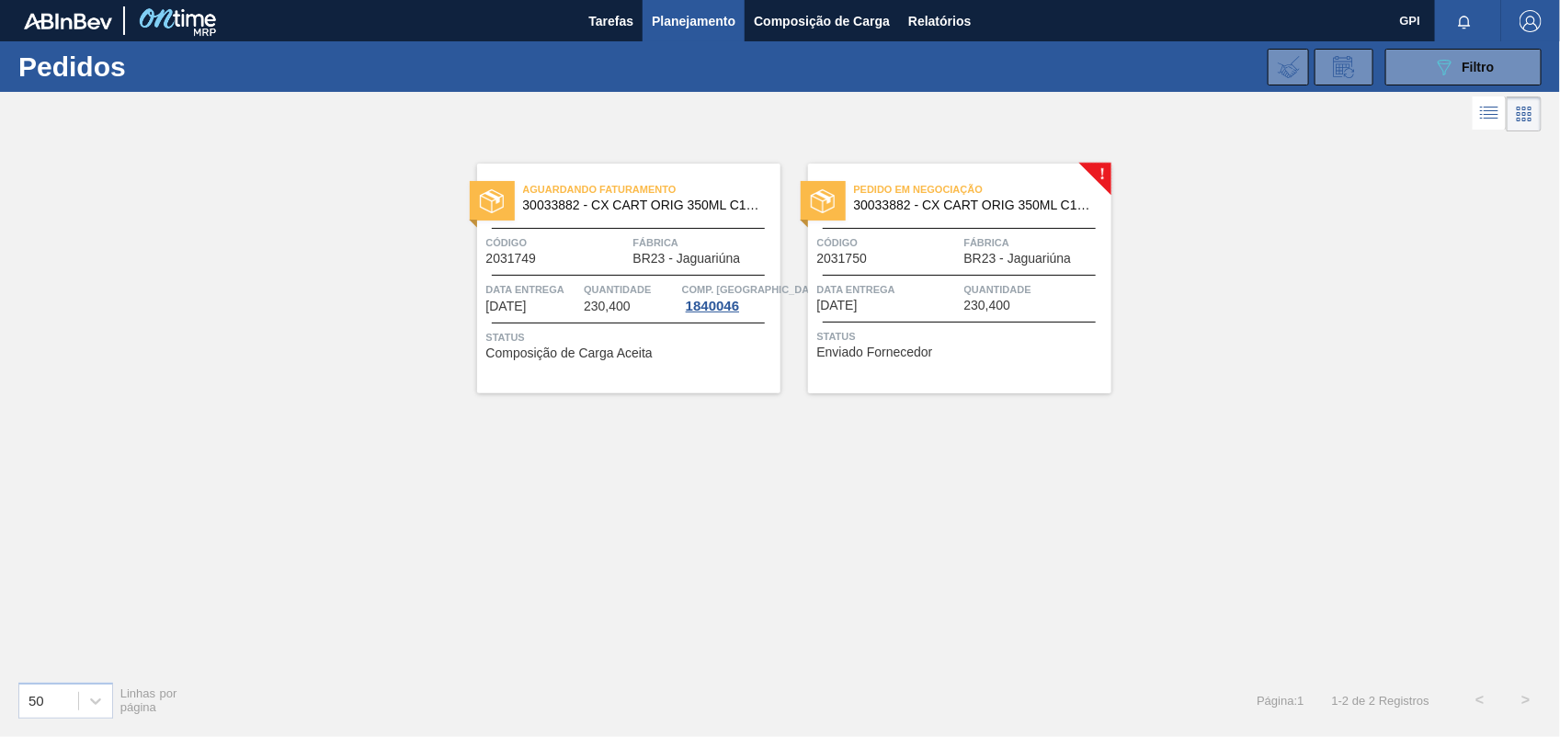
click at [920, 253] on div "Código 2031750" at bounding box center [888, 249] width 142 height 32
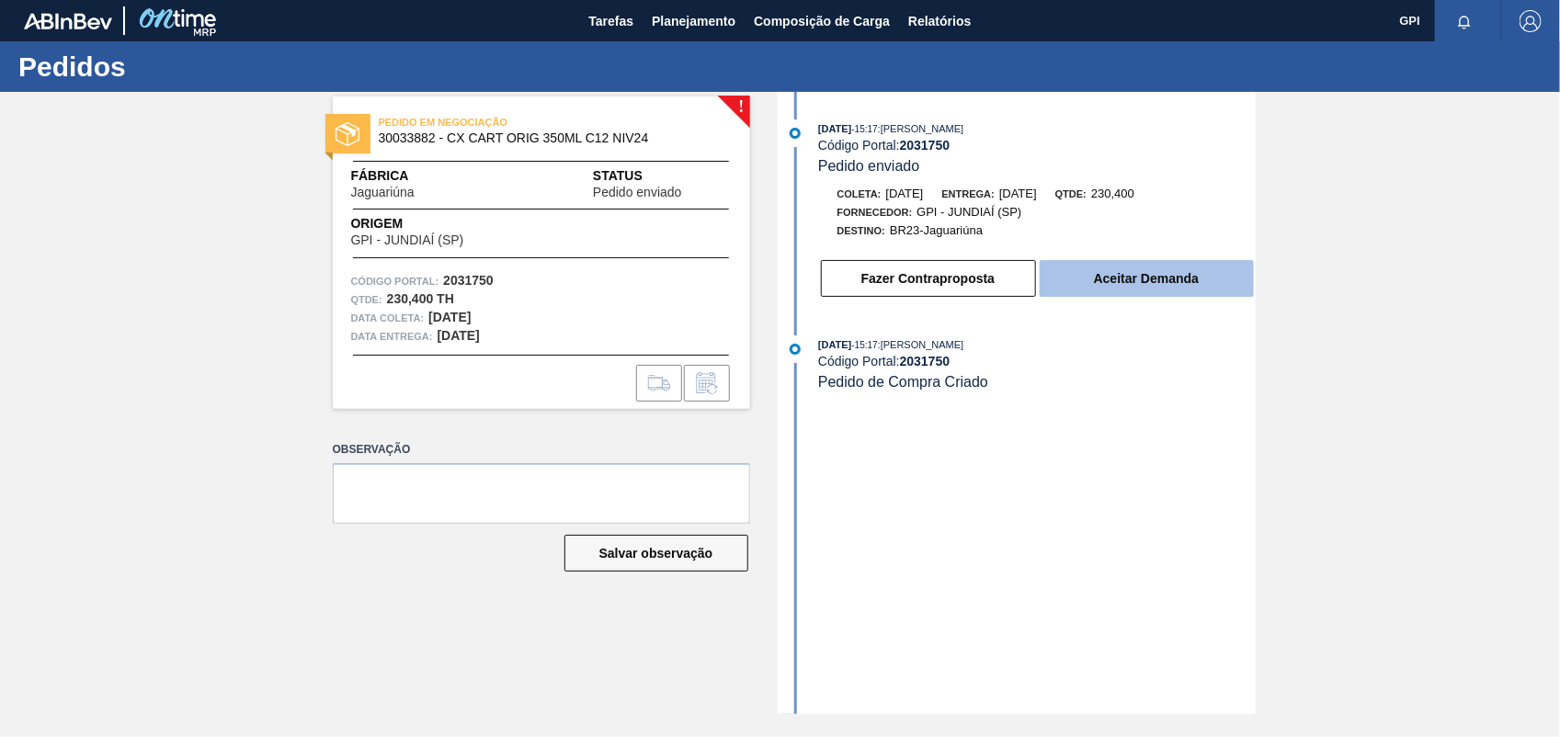
click at [1164, 286] on button "Aceitar Demanda" at bounding box center [1146, 278] width 214 height 37
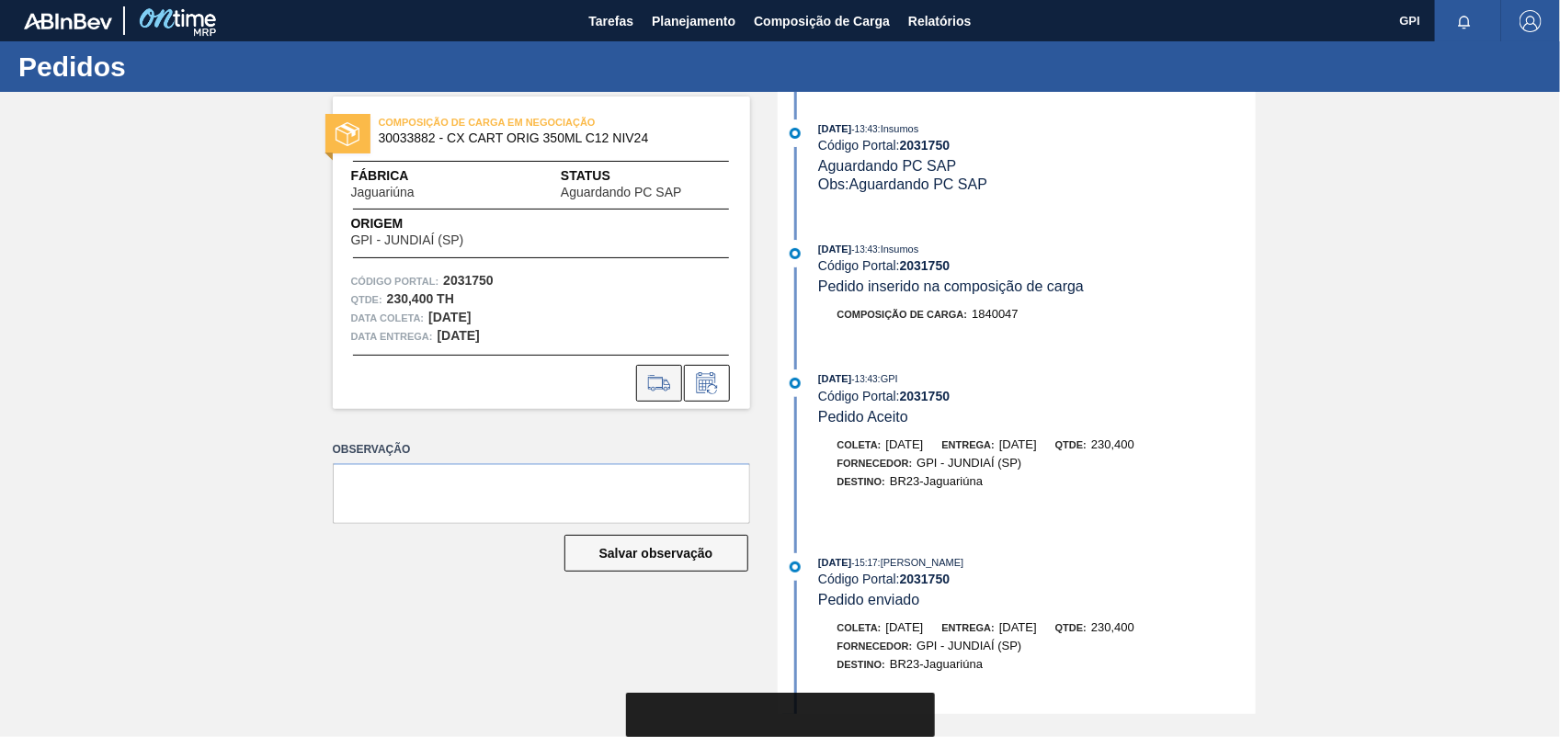
click at [663, 380] on icon at bounding box center [658, 383] width 29 height 22
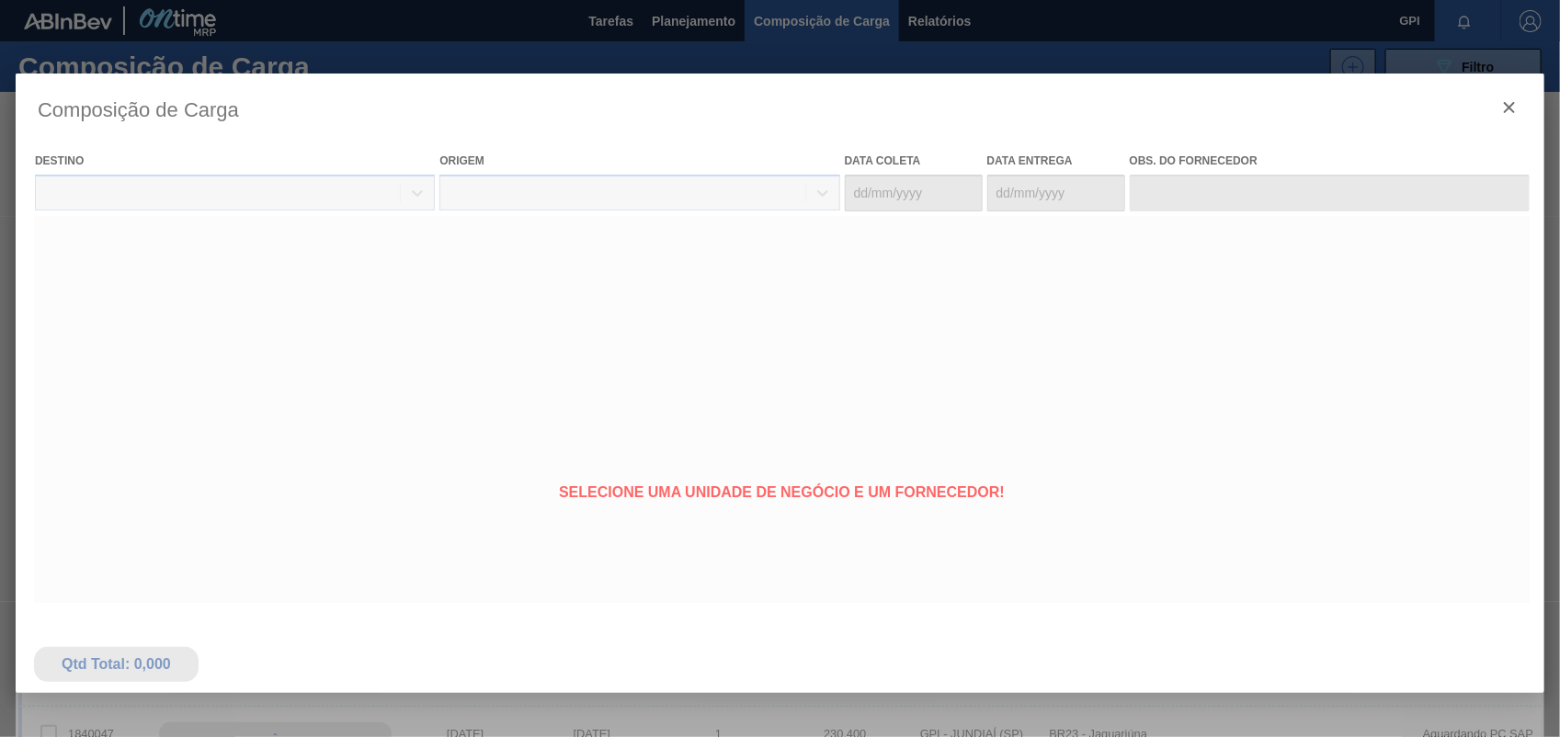
type coleta "11/11/2025"
type entrega "12/11/2025"
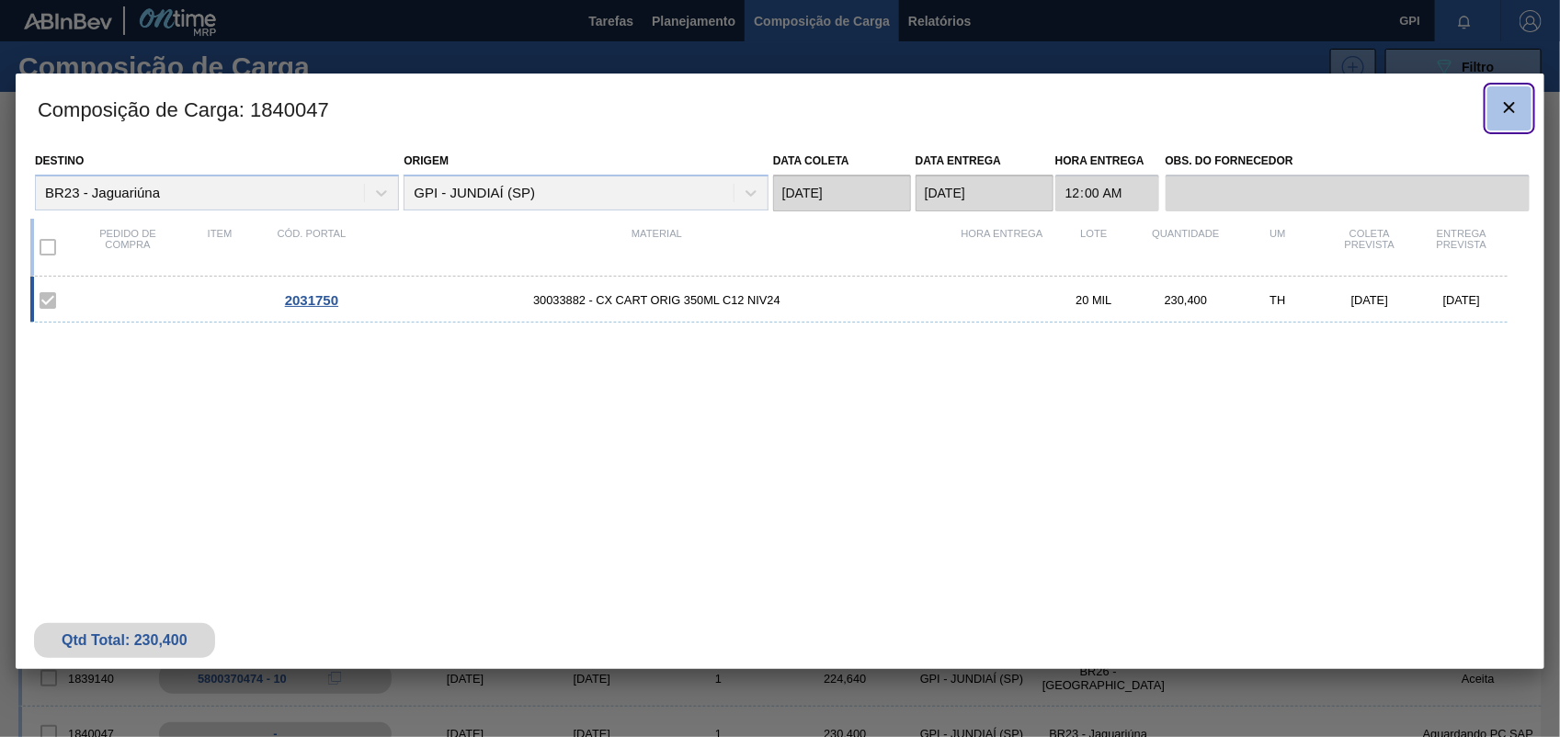
click at [1500, 110] on icon "botão de ícone" at bounding box center [1509, 108] width 22 height 22
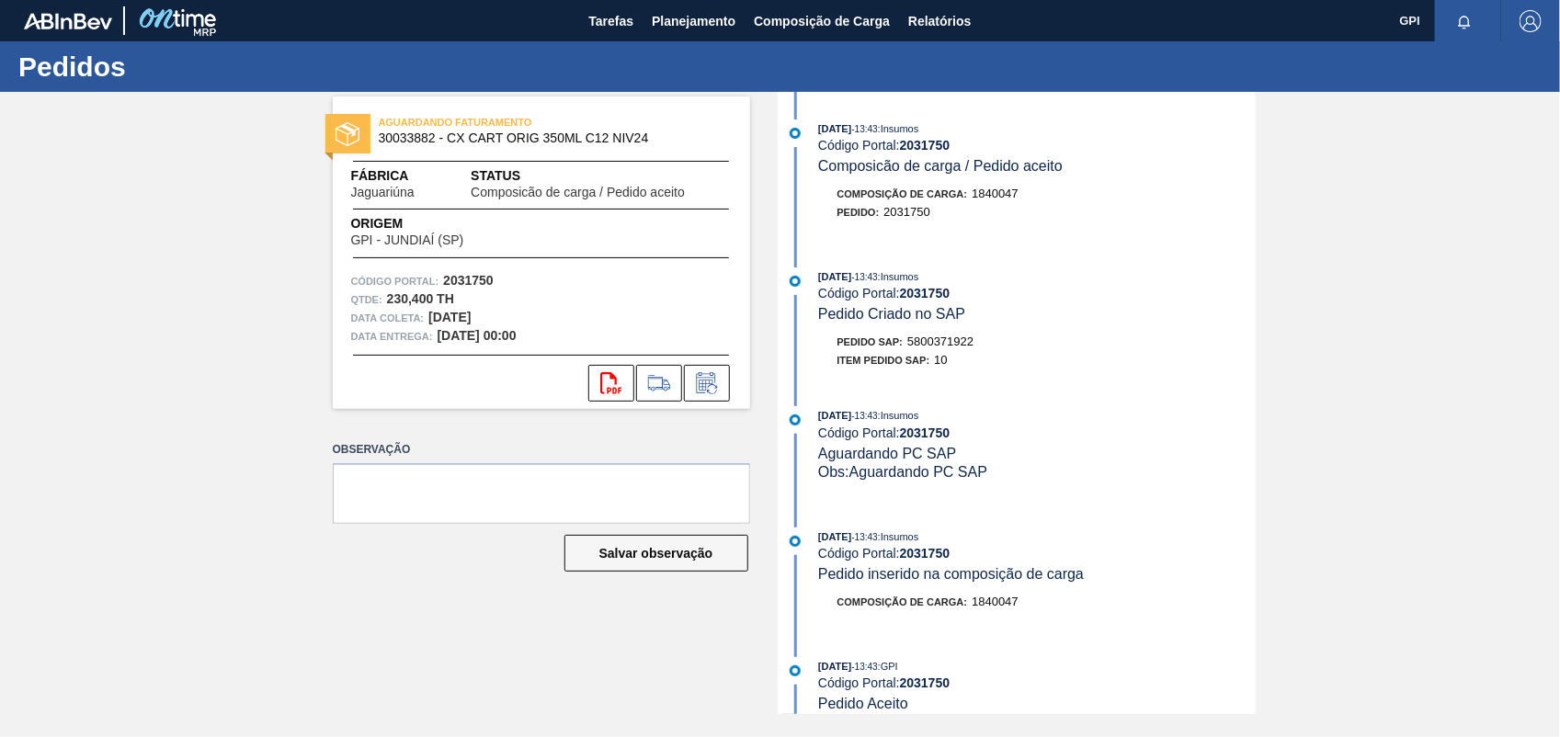
click at [931, 348] on span "5800371922" at bounding box center [940, 342] width 66 height 14
copy span "5800371922"
click at [474, 280] on strong "2031750" at bounding box center [468, 280] width 51 height 15
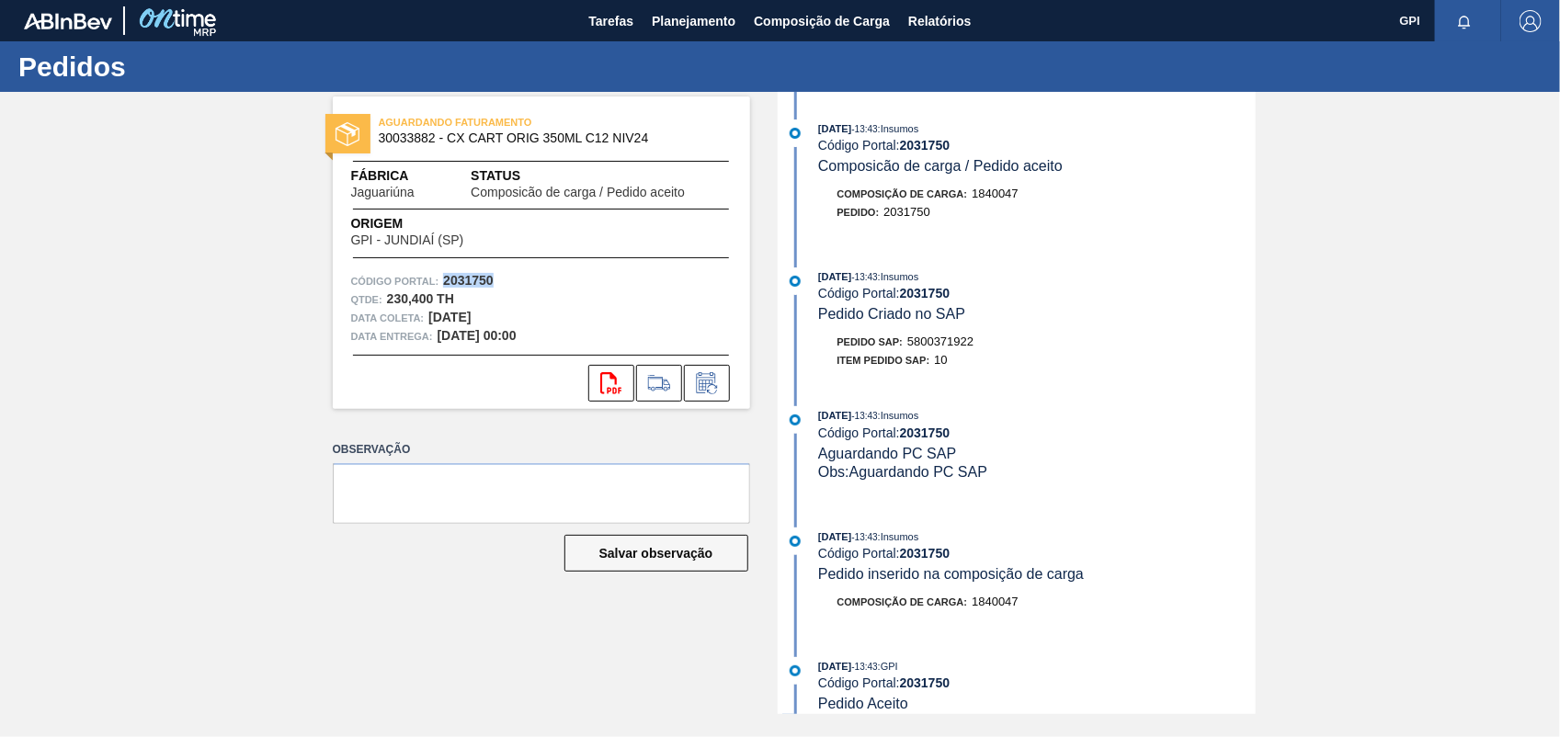
copy strong "2031750"
click at [617, 381] on icon "svg{fill:#ff0000}" at bounding box center [611, 383] width 22 height 22
click at [18, 251] on div "AGUARDANDO FATURAMENTO 30033882 - CX CART ORIG 350ML C12 NIV24 Fábrica Jaguariú…" at bounding box center [780, 403] width 1560 height 622
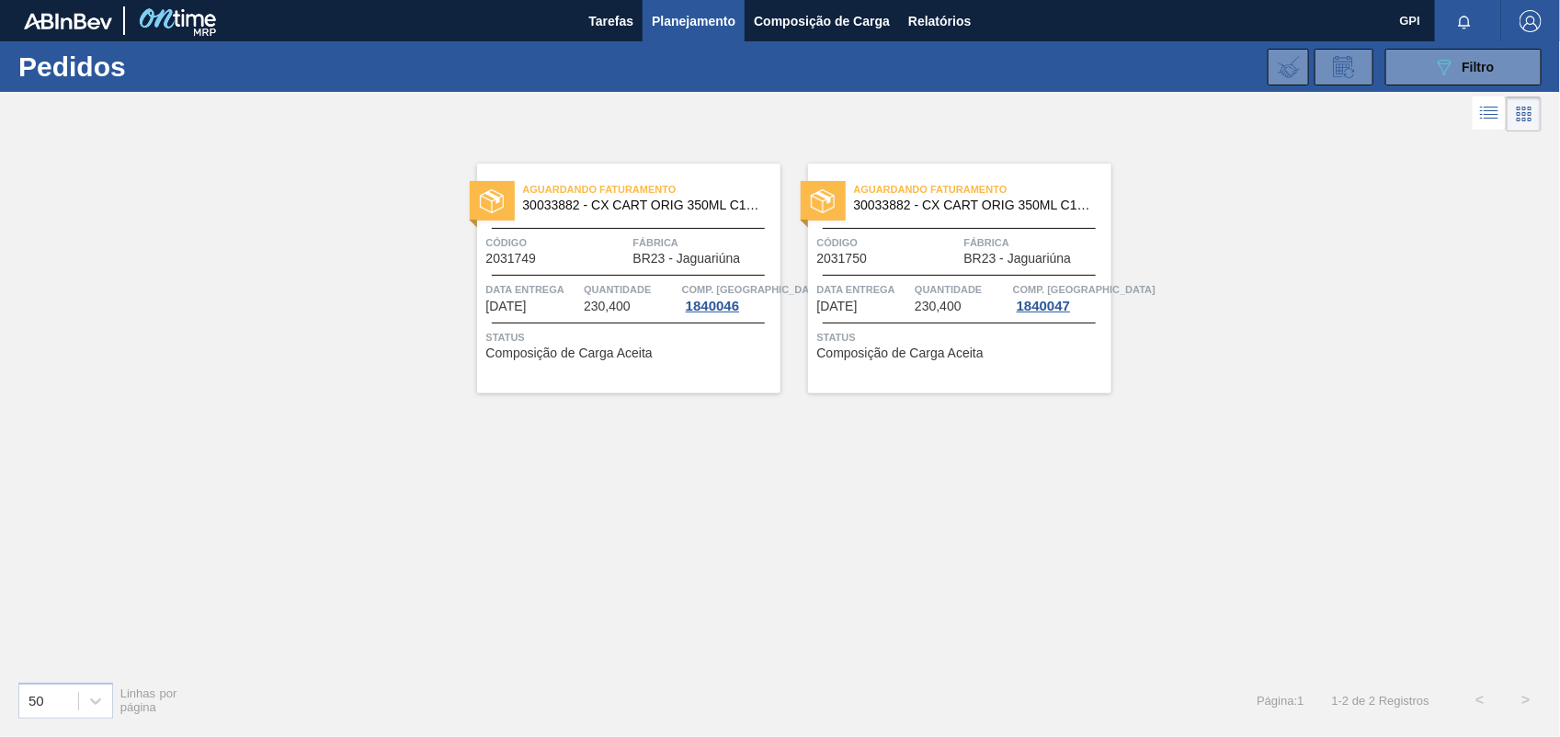
drag, startPoint x: 1425, startPoint y: 72, endPoint x: 1342, endPoint y: 93, distance: 85.4
click at [1425, 72] on button "089F7B8B-B2A5-4AFE-B5C0-19BA573D28AC Filtro" at bounding box center [1463, 67] width 156 height 37
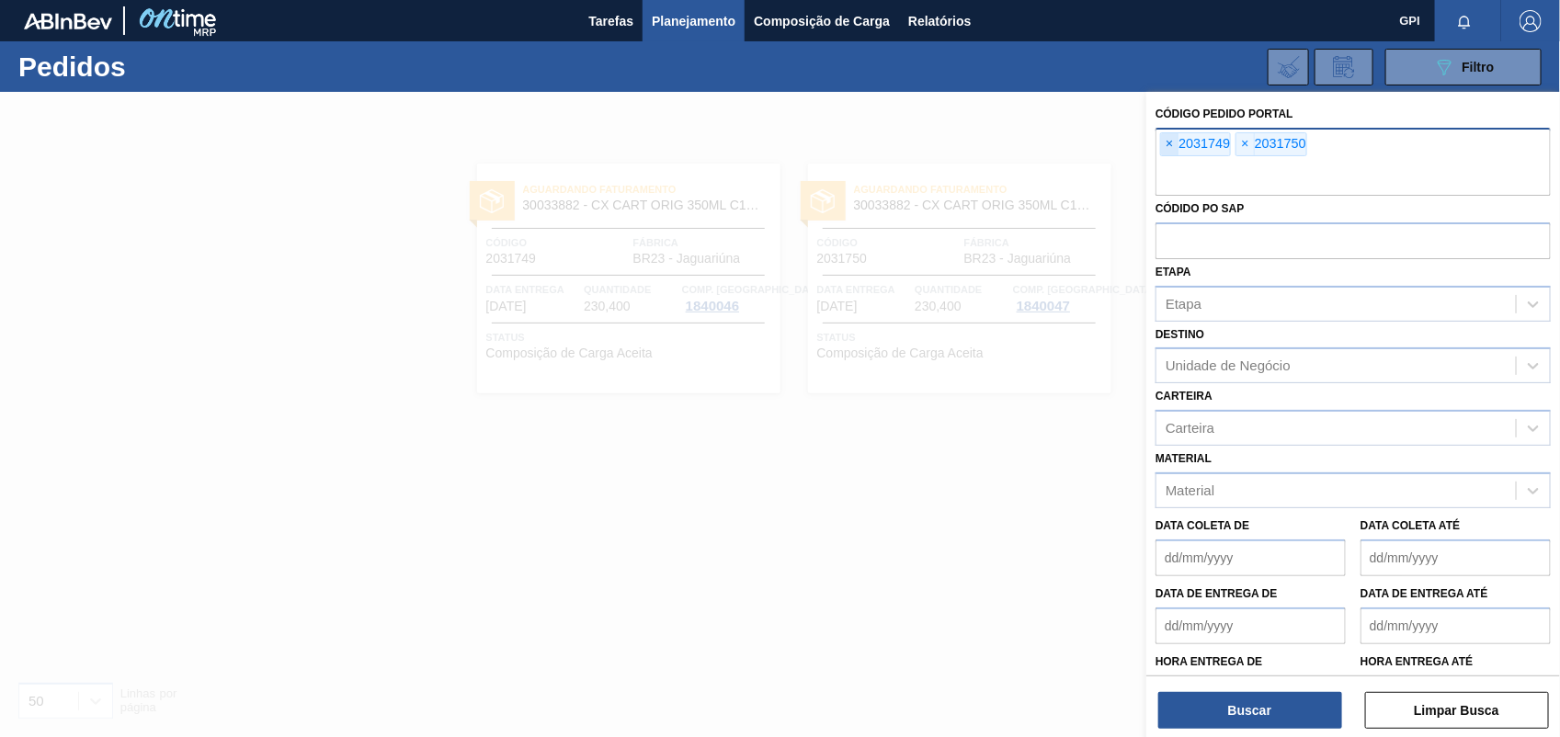
click at [1165, 145] on span "×" at bounding box center [1169, 144] width 17 height 22
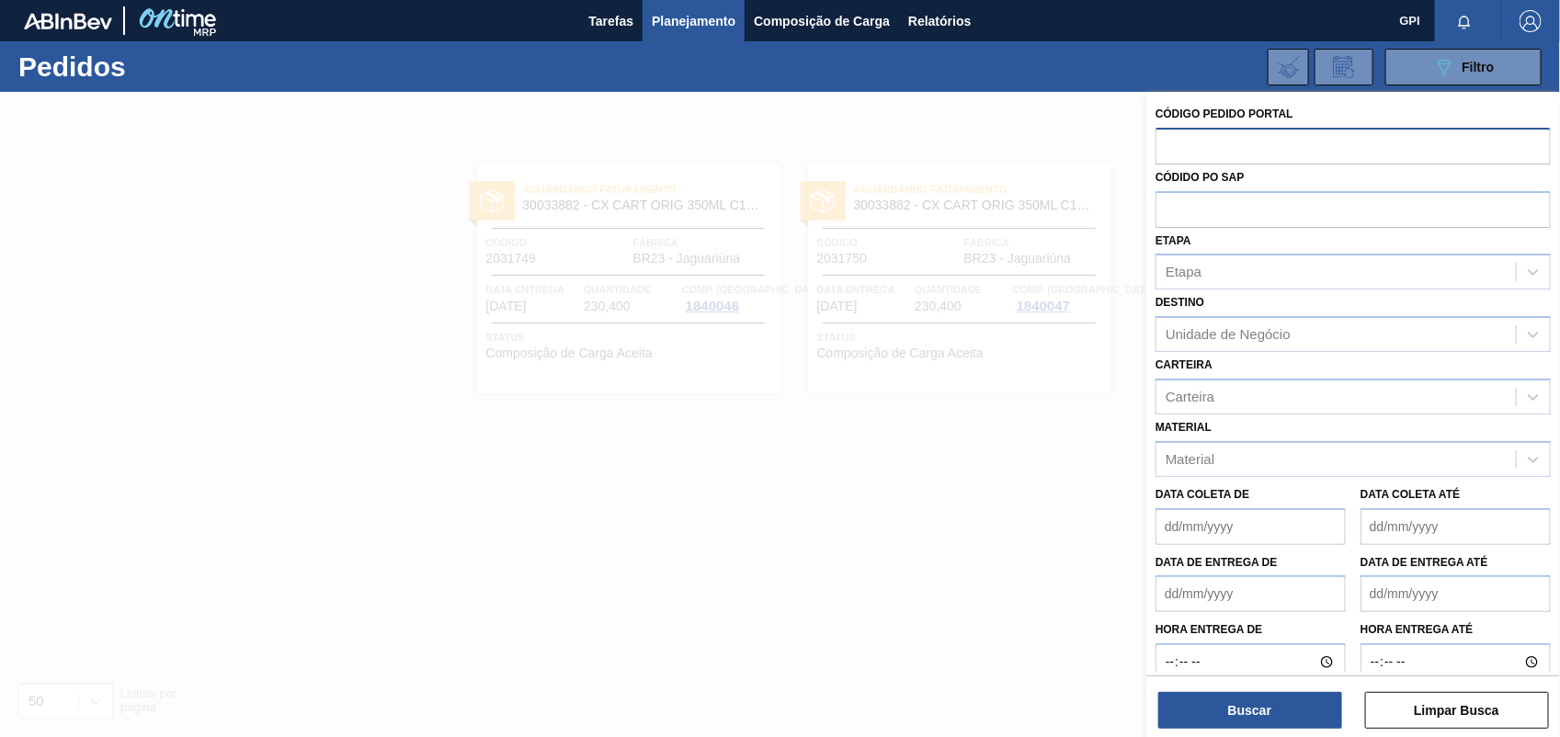
paste input "text"
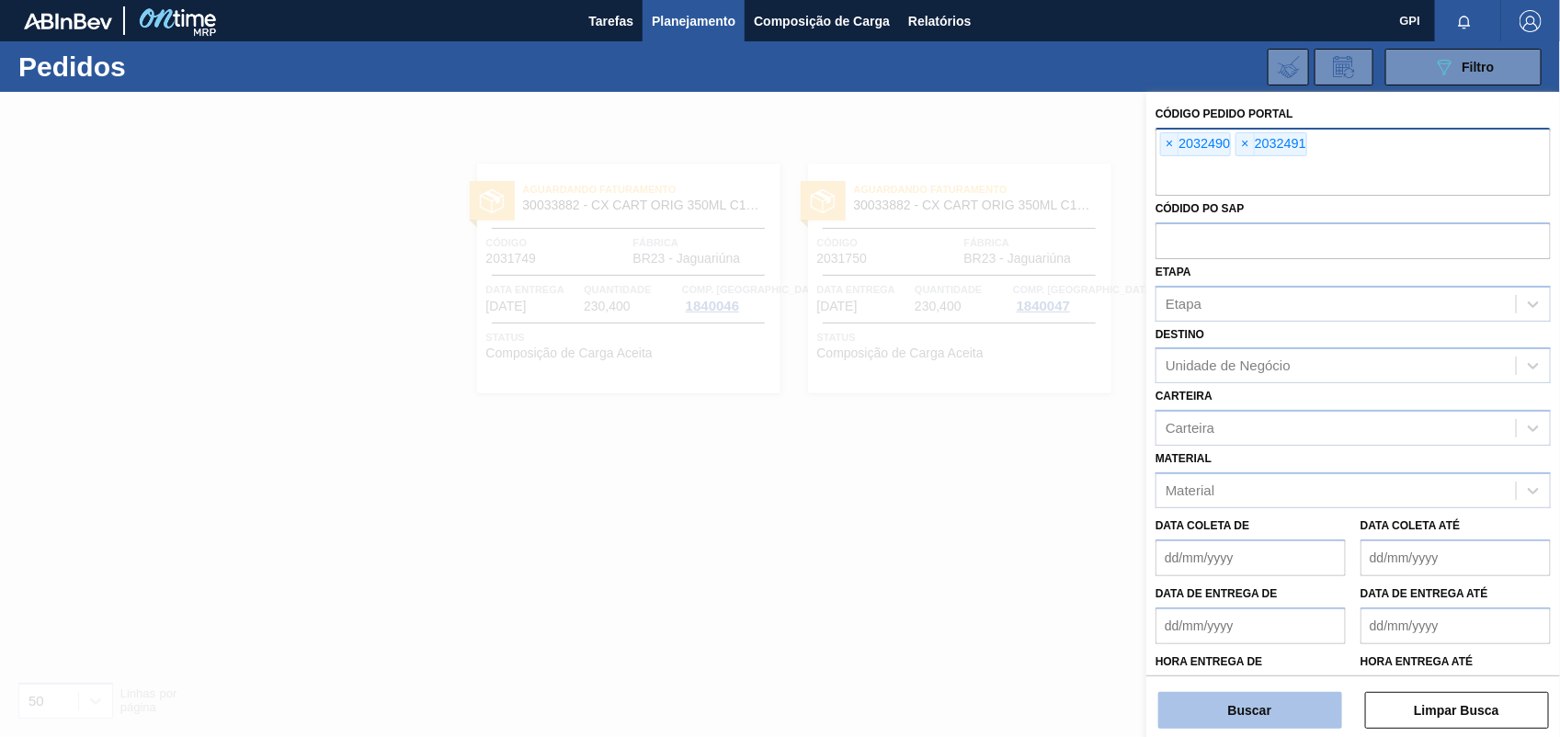
click at [1224, 710] on button "Buscar" at bounding box center [1250, 710] width 184 height 37
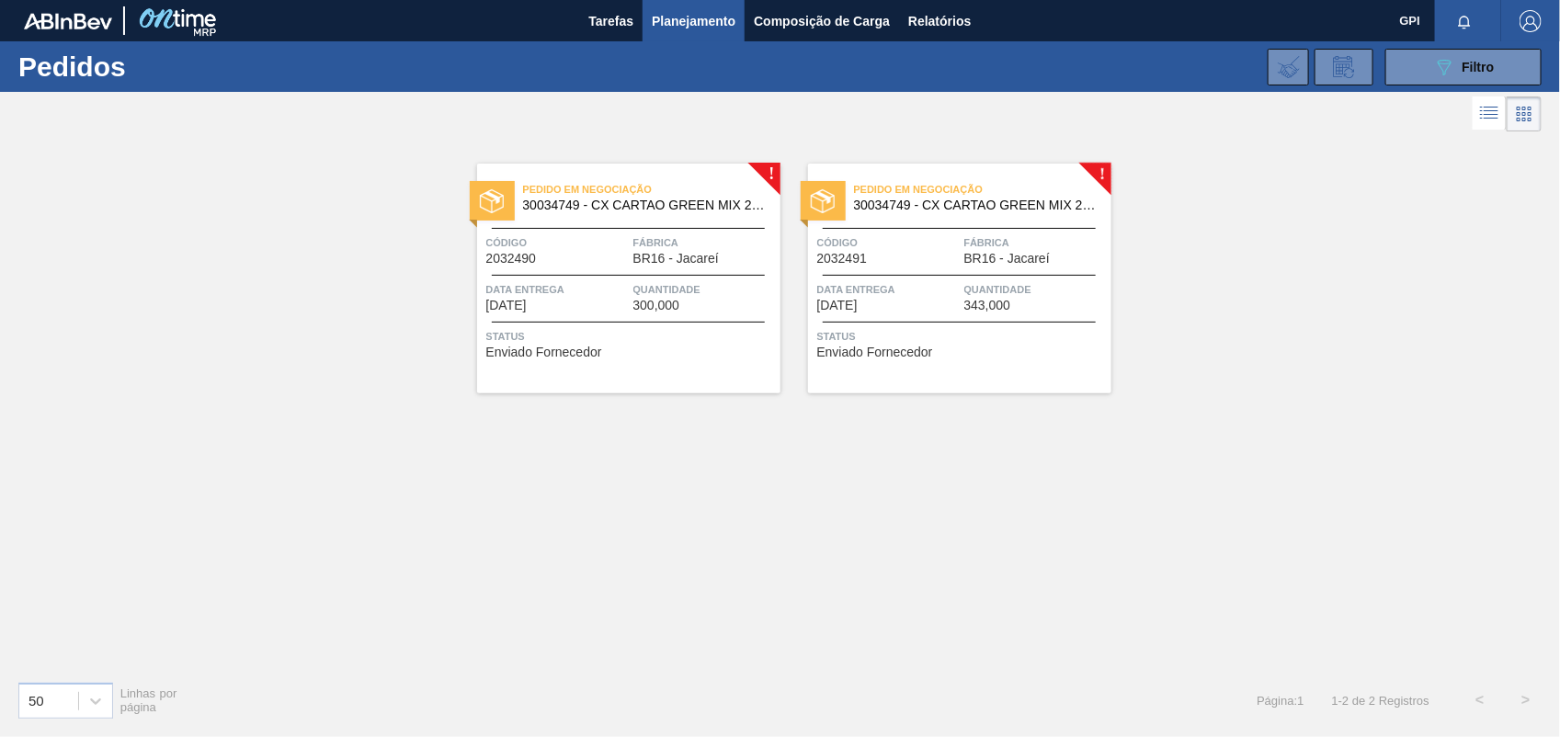
click at [577, 254] on div "Código 2032490" at bounding box center [557, 249] width 142 height 32
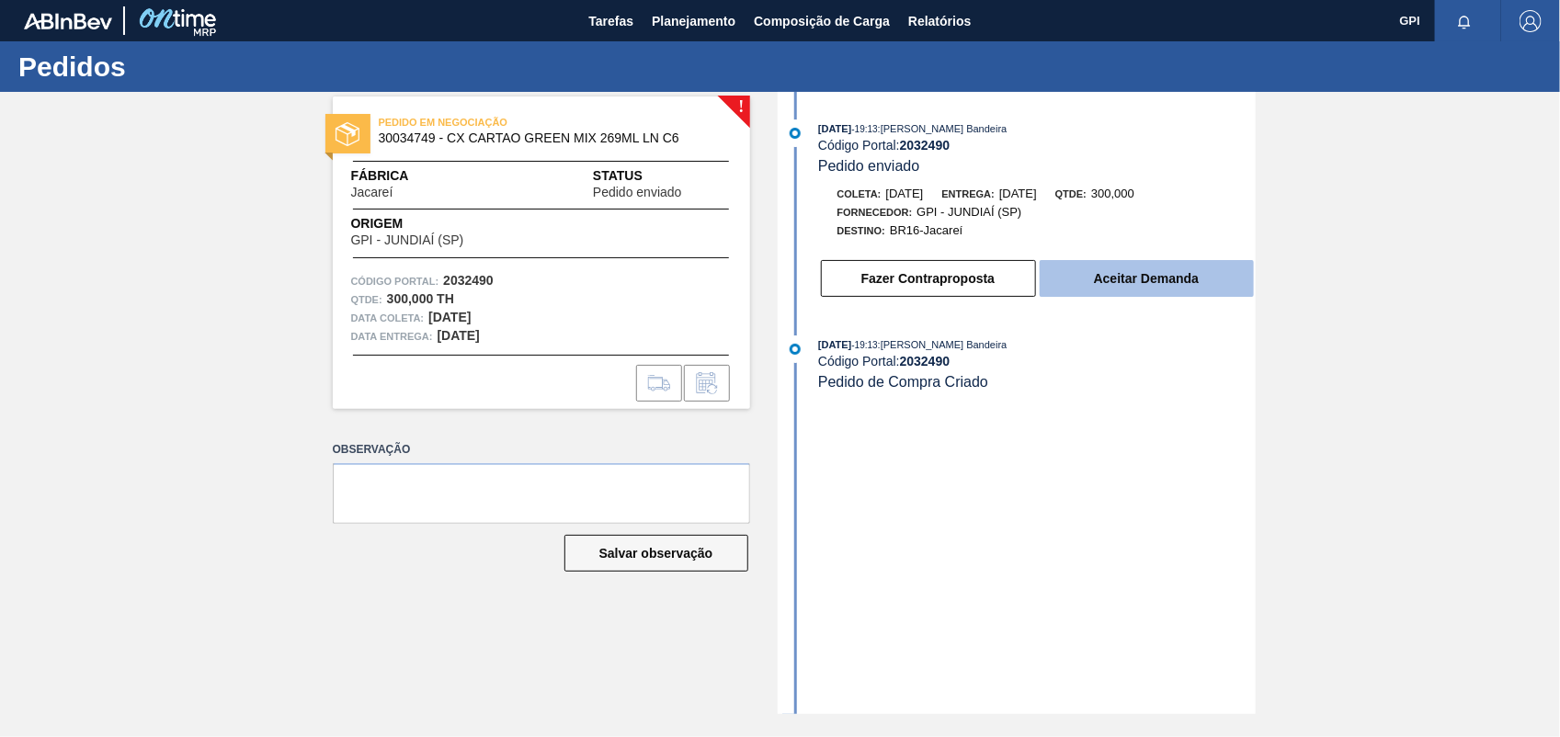
click at [1117, 274] on button "Aceitar Demanda" at bounding box center [1146, 278] width 214 height 37
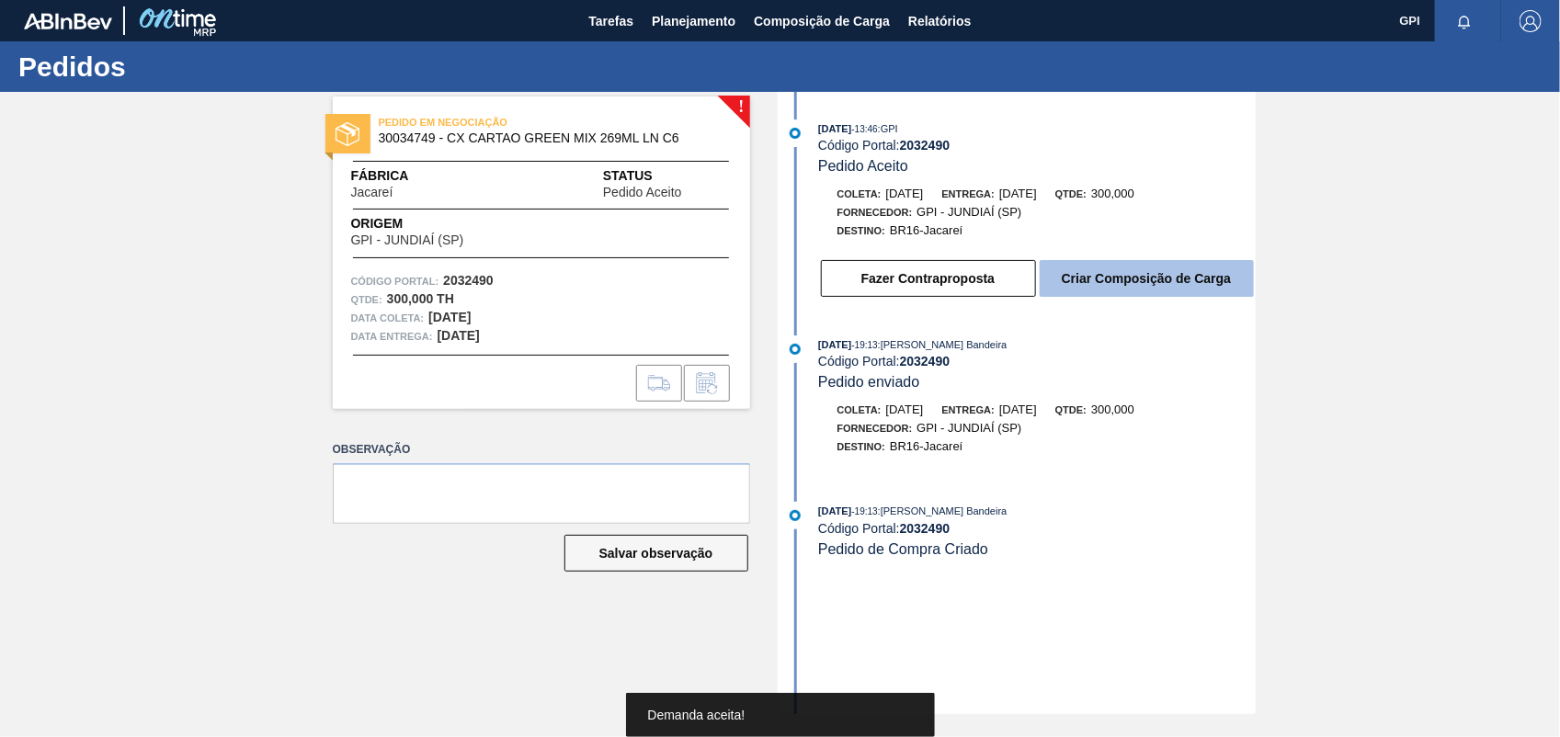
click at [1117, 274] on button "Criar Composição de Carga" at bounding box center [1146, 278] width 214 height 37
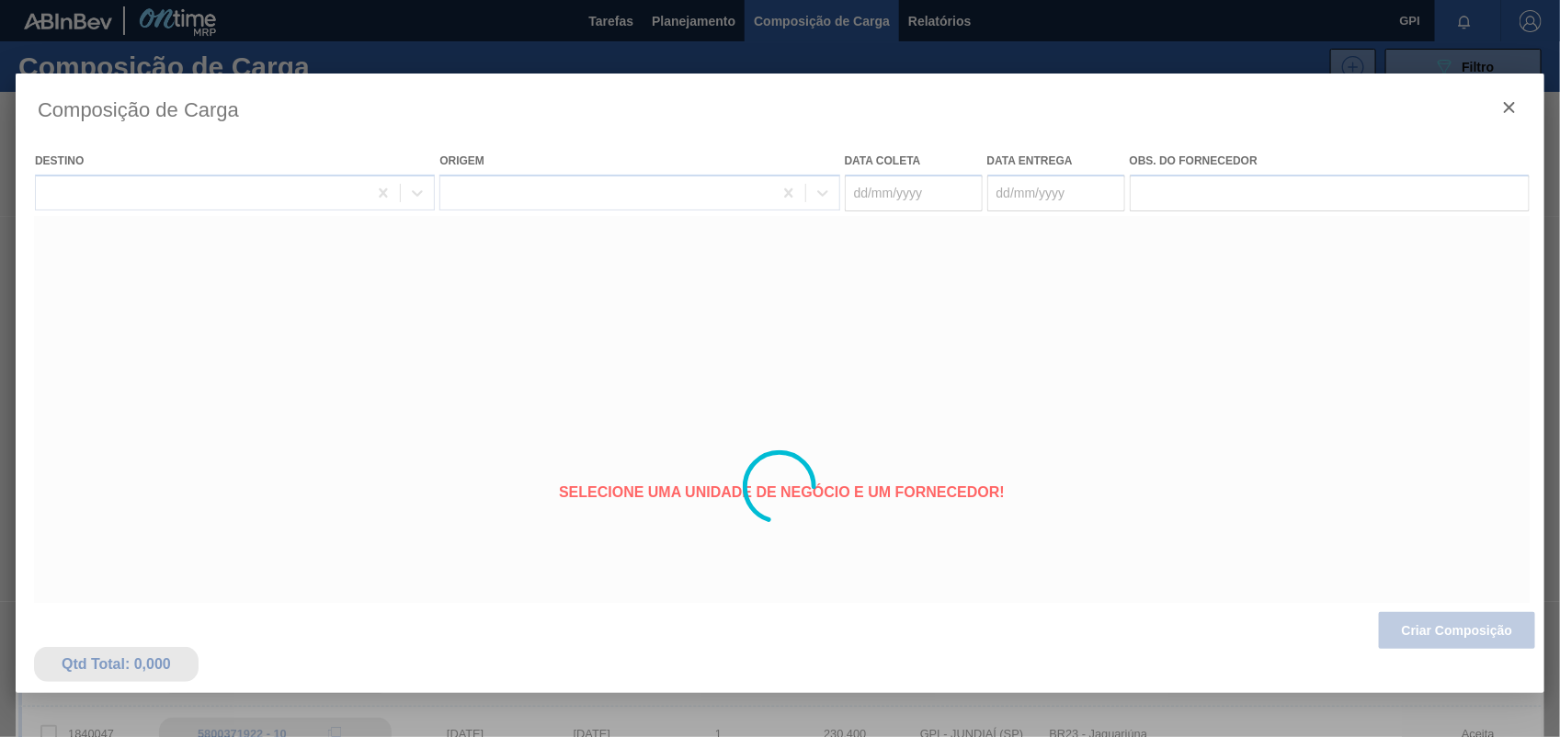
type coleta "20/10/2025"
type entrega "22/10/2025"
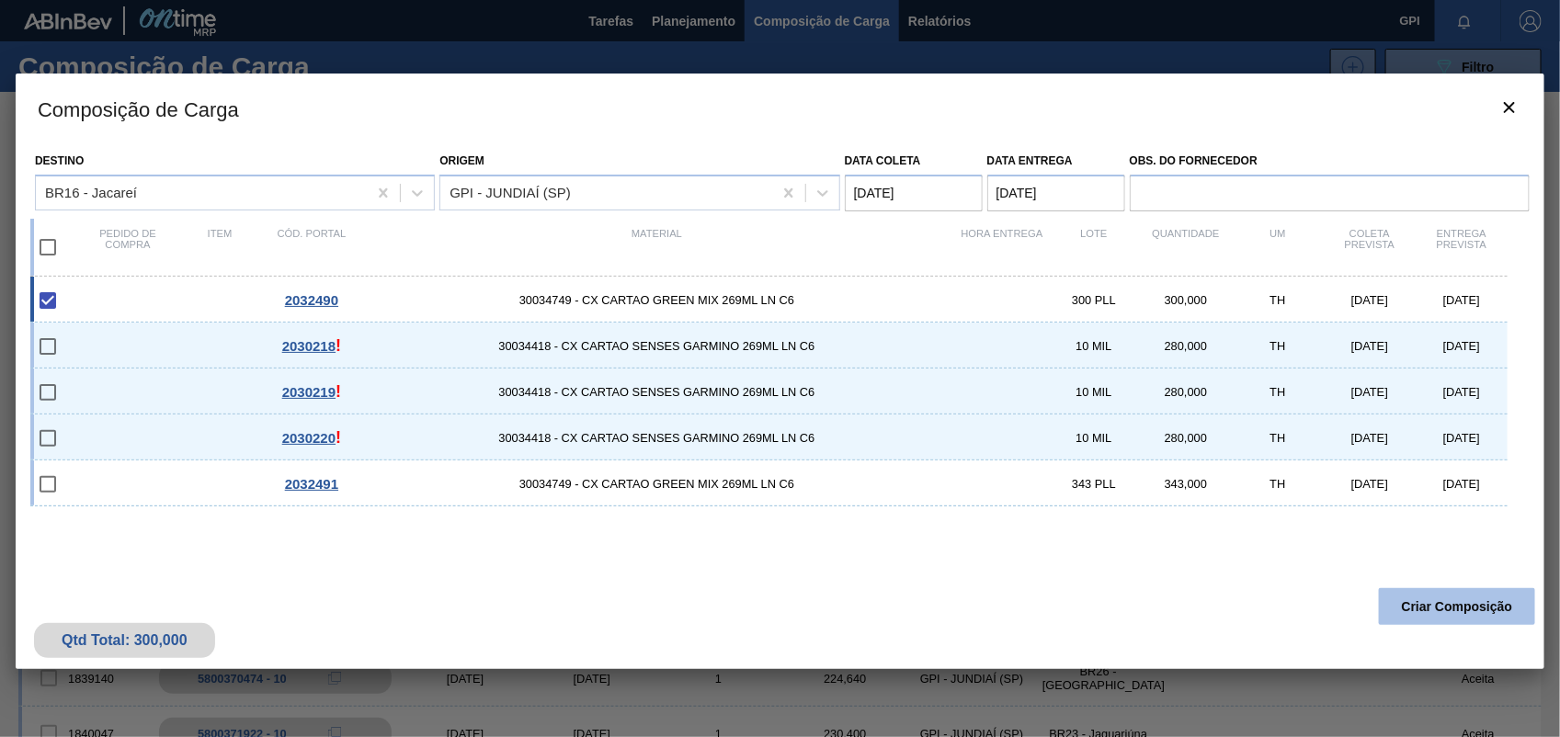
click at [1431, 597] on button "Criar Composição" at bounding box center [1457, 606] width 156 height 37
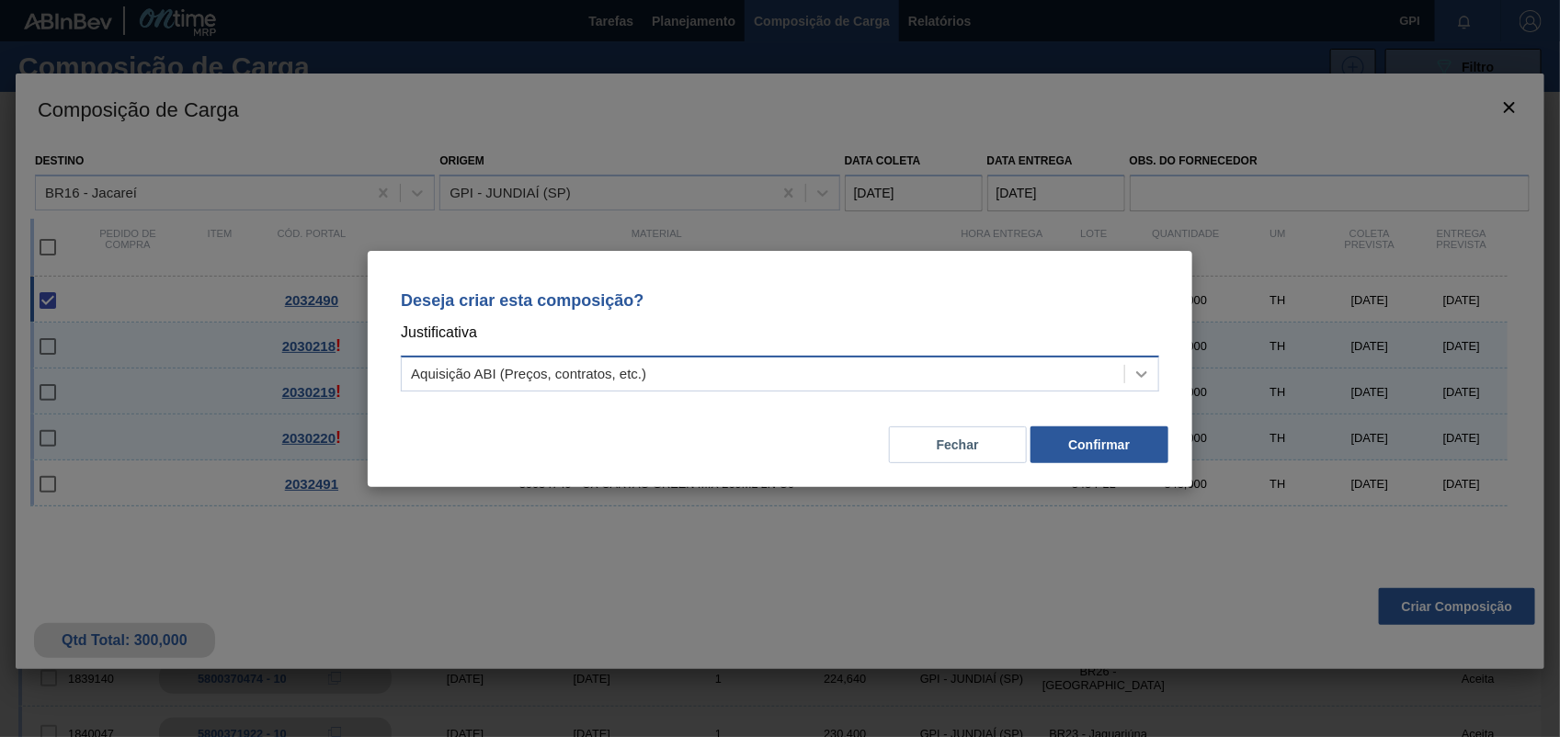
click at [1154, 379] on div at bounding box center [1141, 374] width 33 height 33
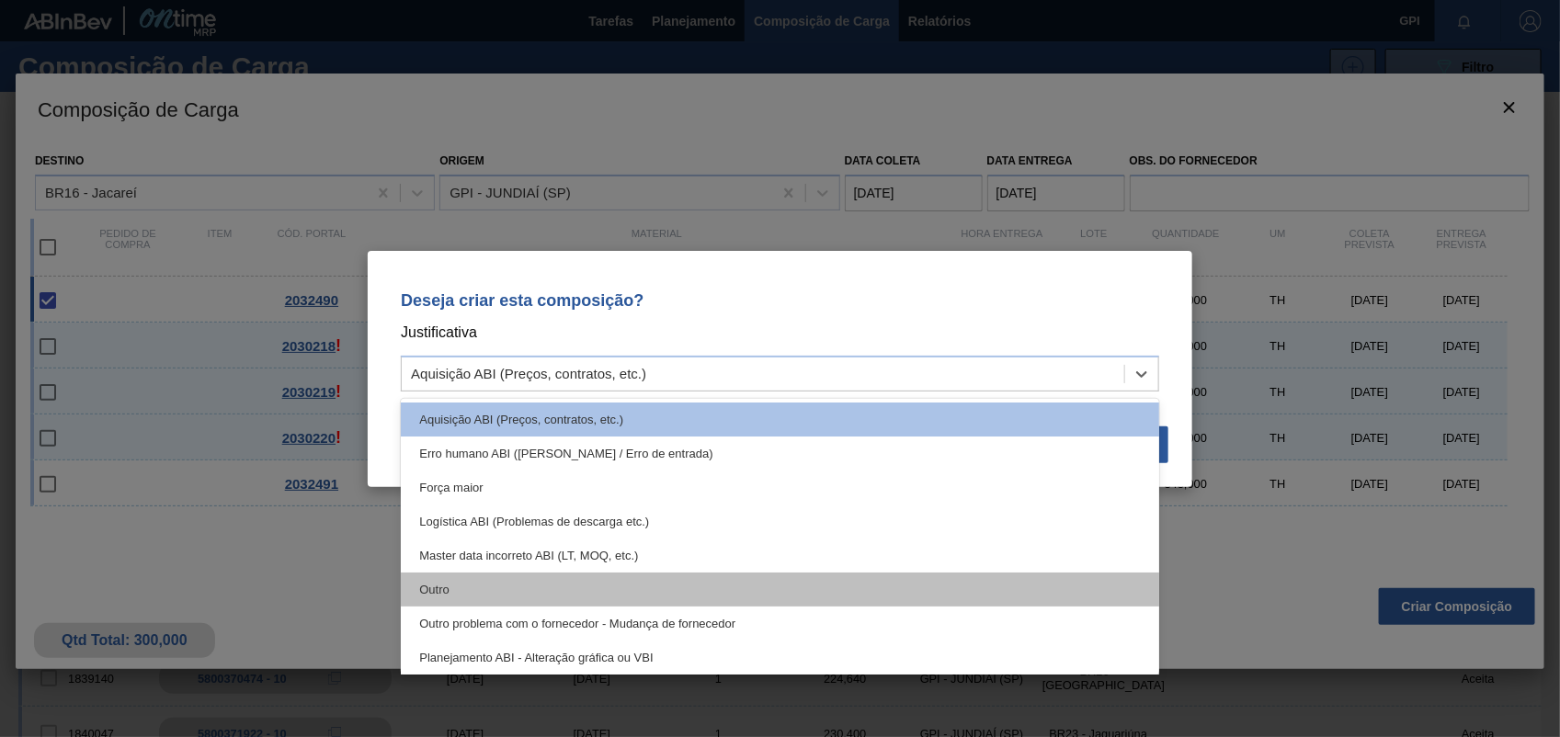
click at [425, 590] on div "Outro" at bounding box center [780, 590] width 758 height 34
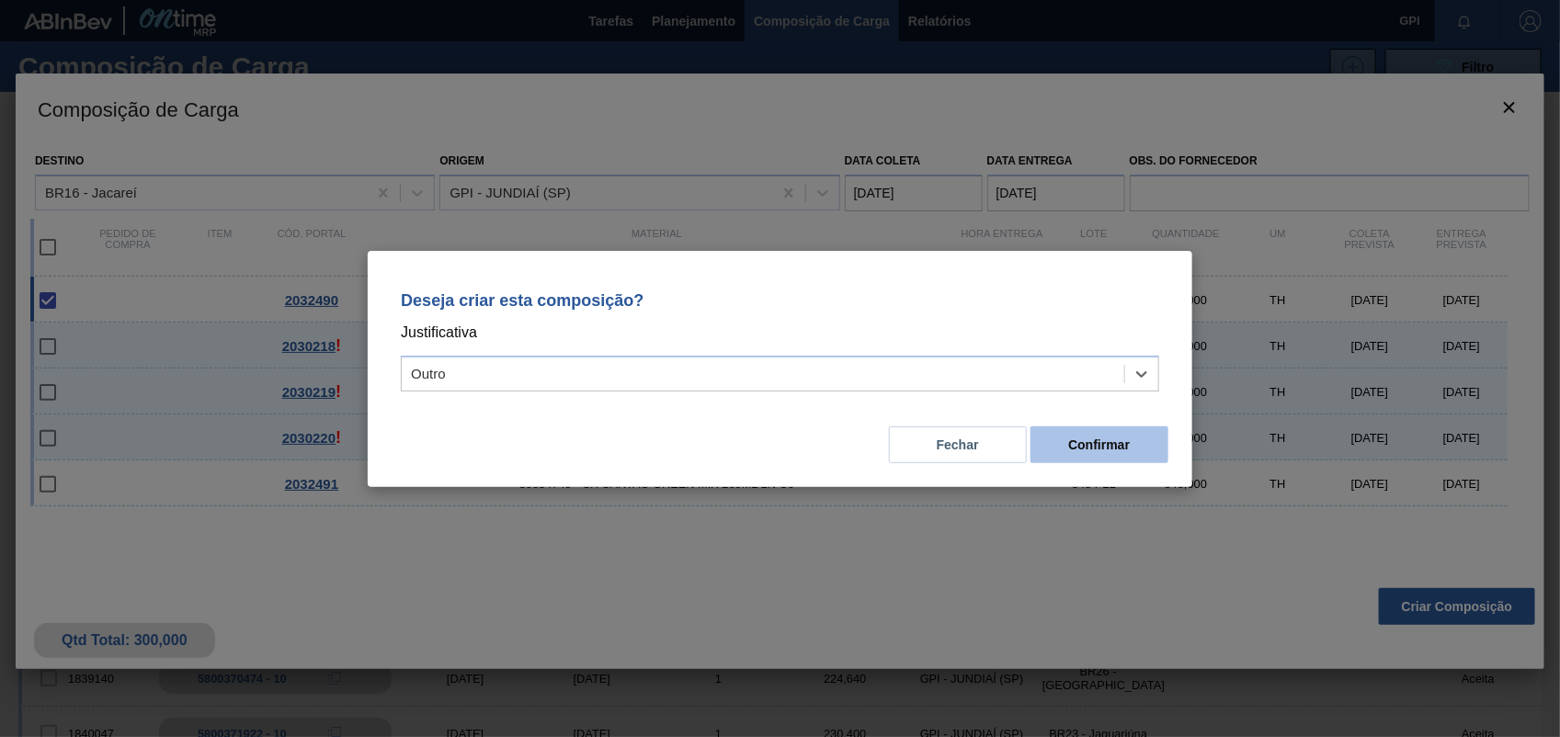
click at [1128, 455] on button "Confirmar" at bounding box center [1099, 444] width 138 height 37
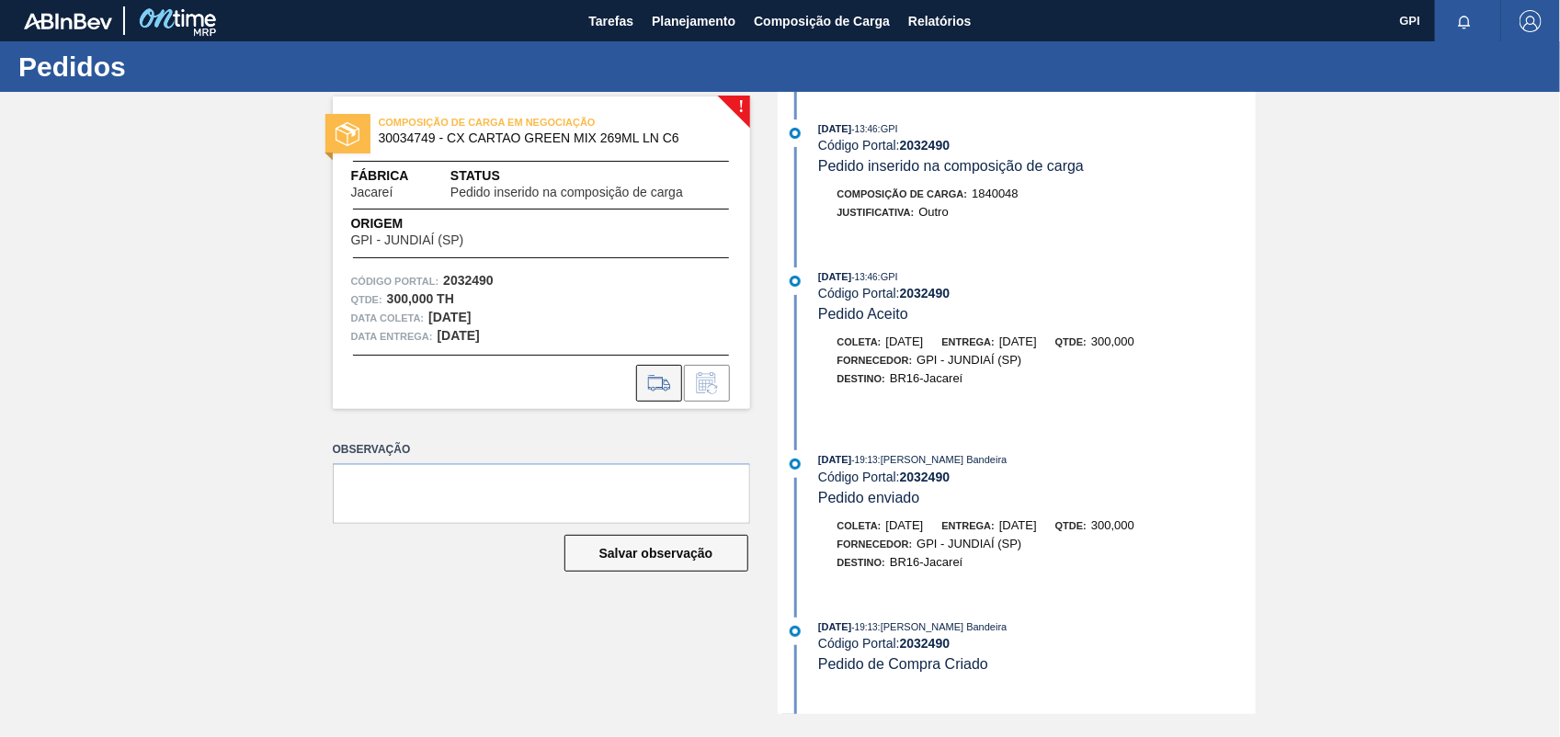
click at [642, 389] on button at bounding box center [659, 383] width 46 height 37
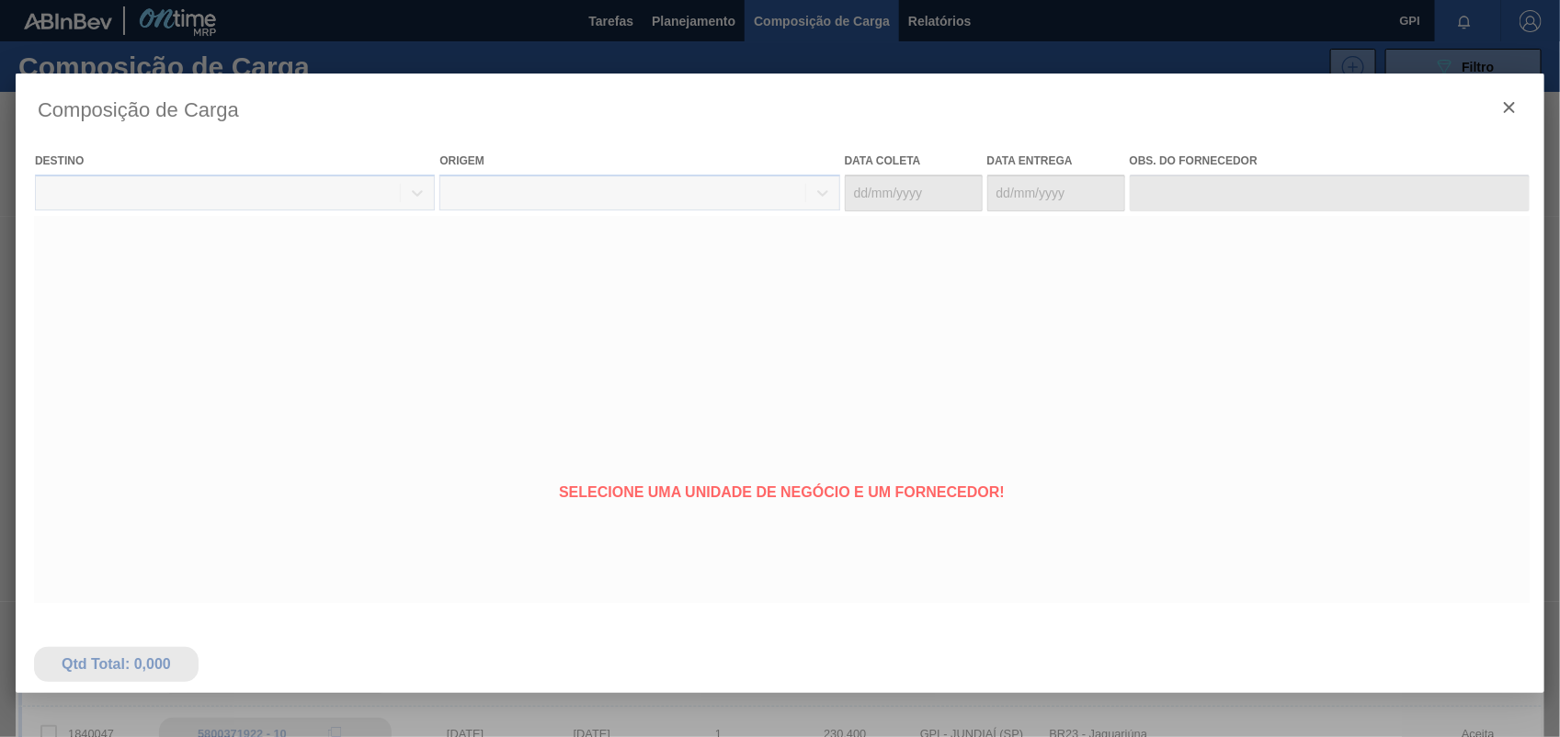
type coleta "20/10/2025"
type entrega "22/10/2025"
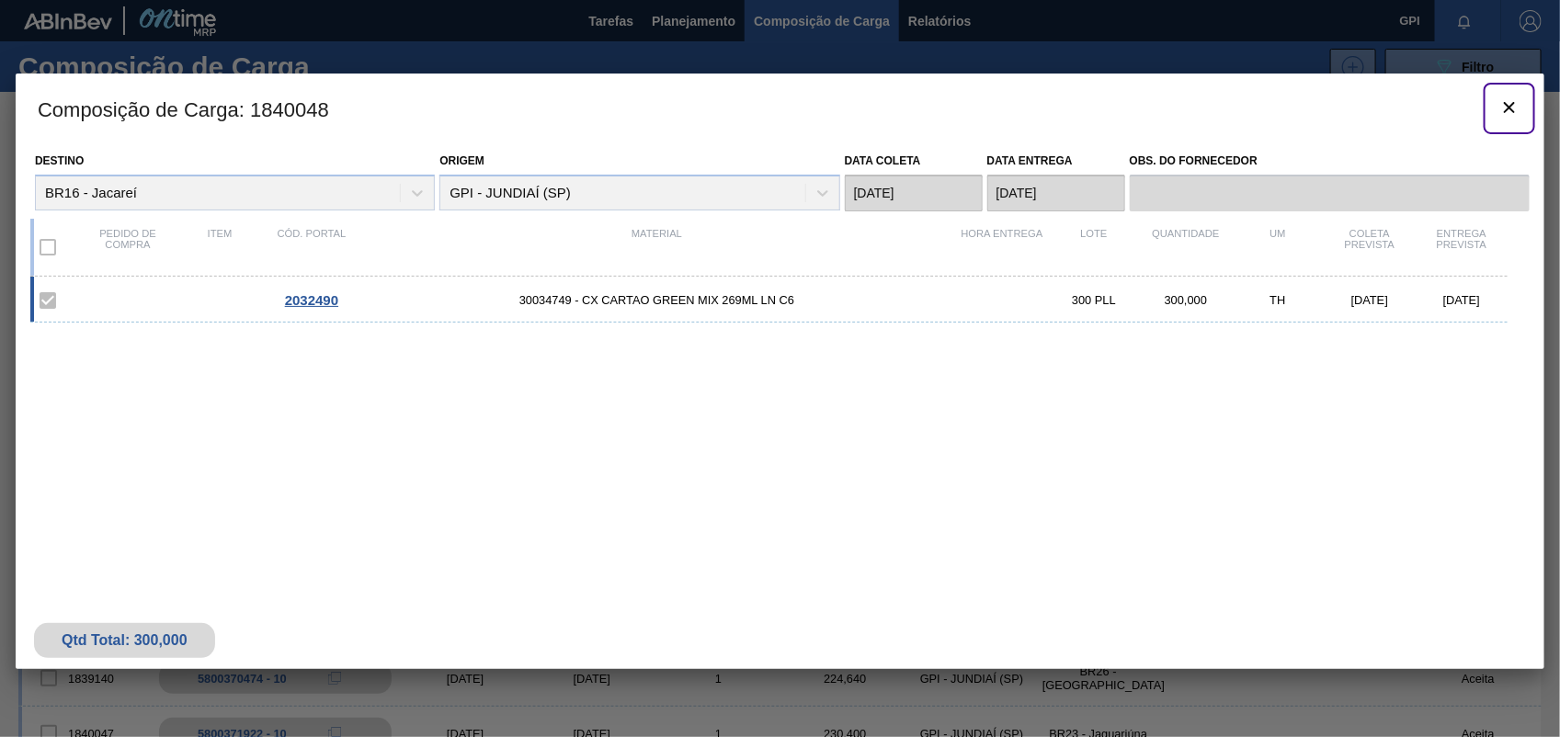
click at [1507, 113] on icon "botão de ícone" at bounding box center [1509, 108] width 22 height 22
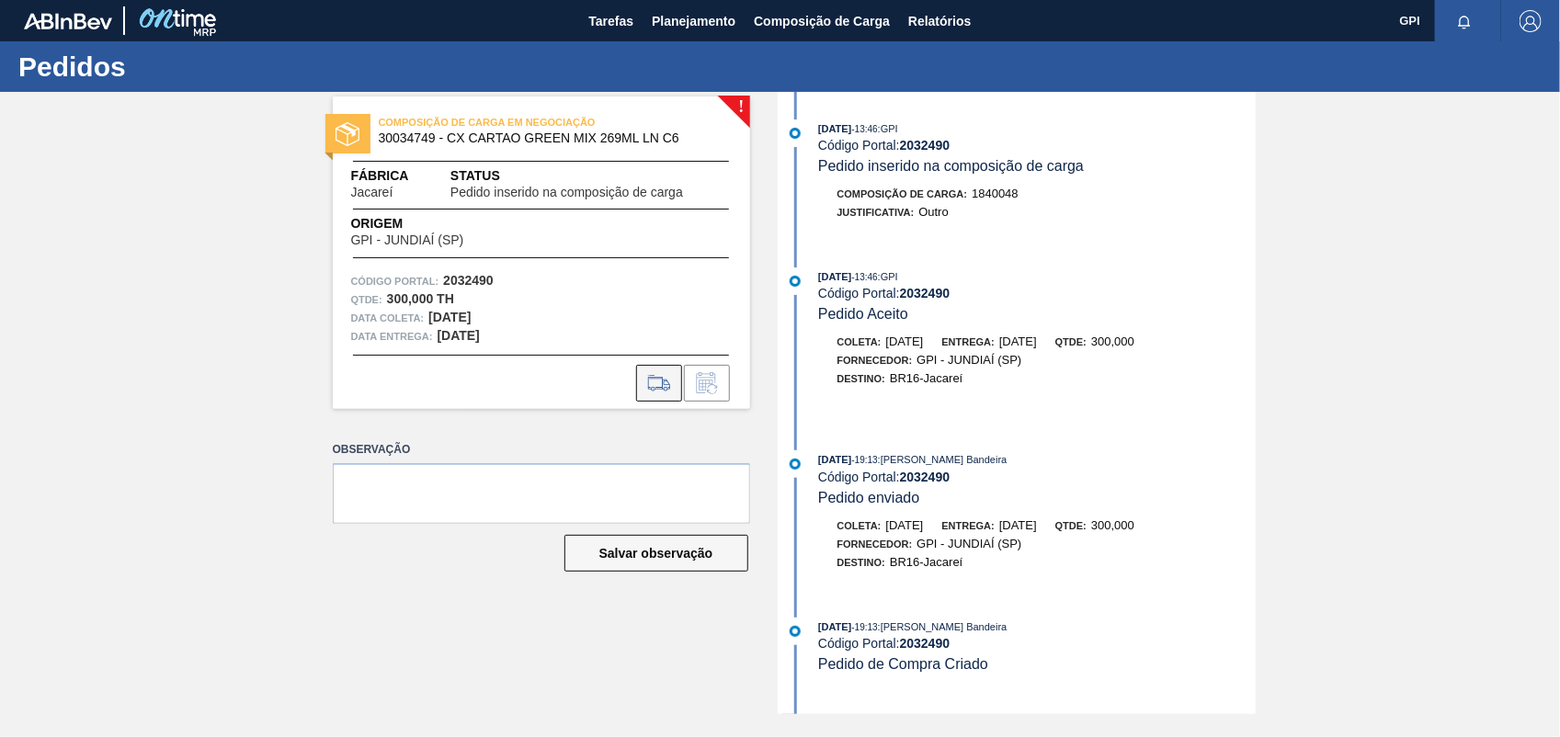
click at [662, 387] on icon at bounding box center [658, 383] width 21 height 13
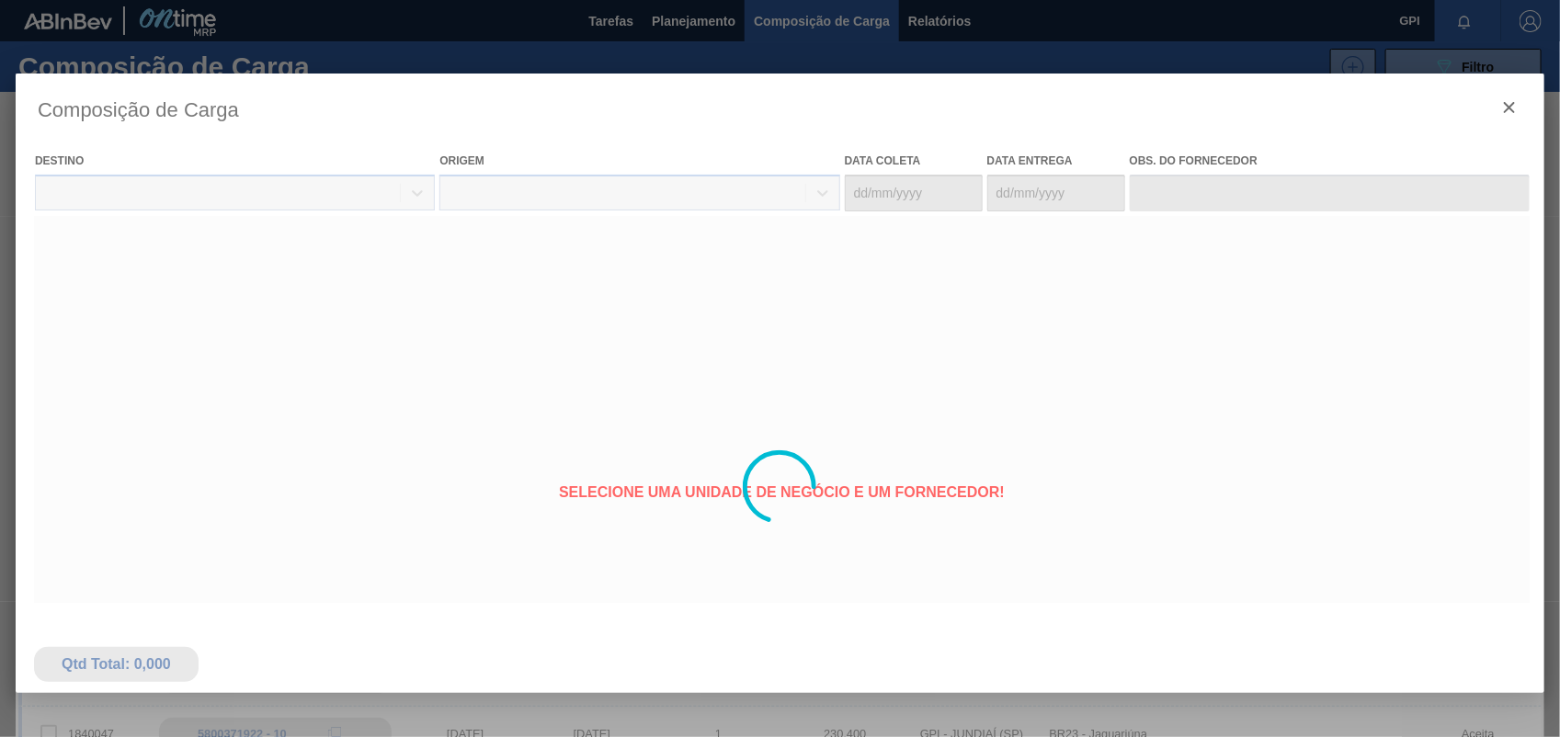
type coleta "20/10/2025"
type entrega "22/10/2025"
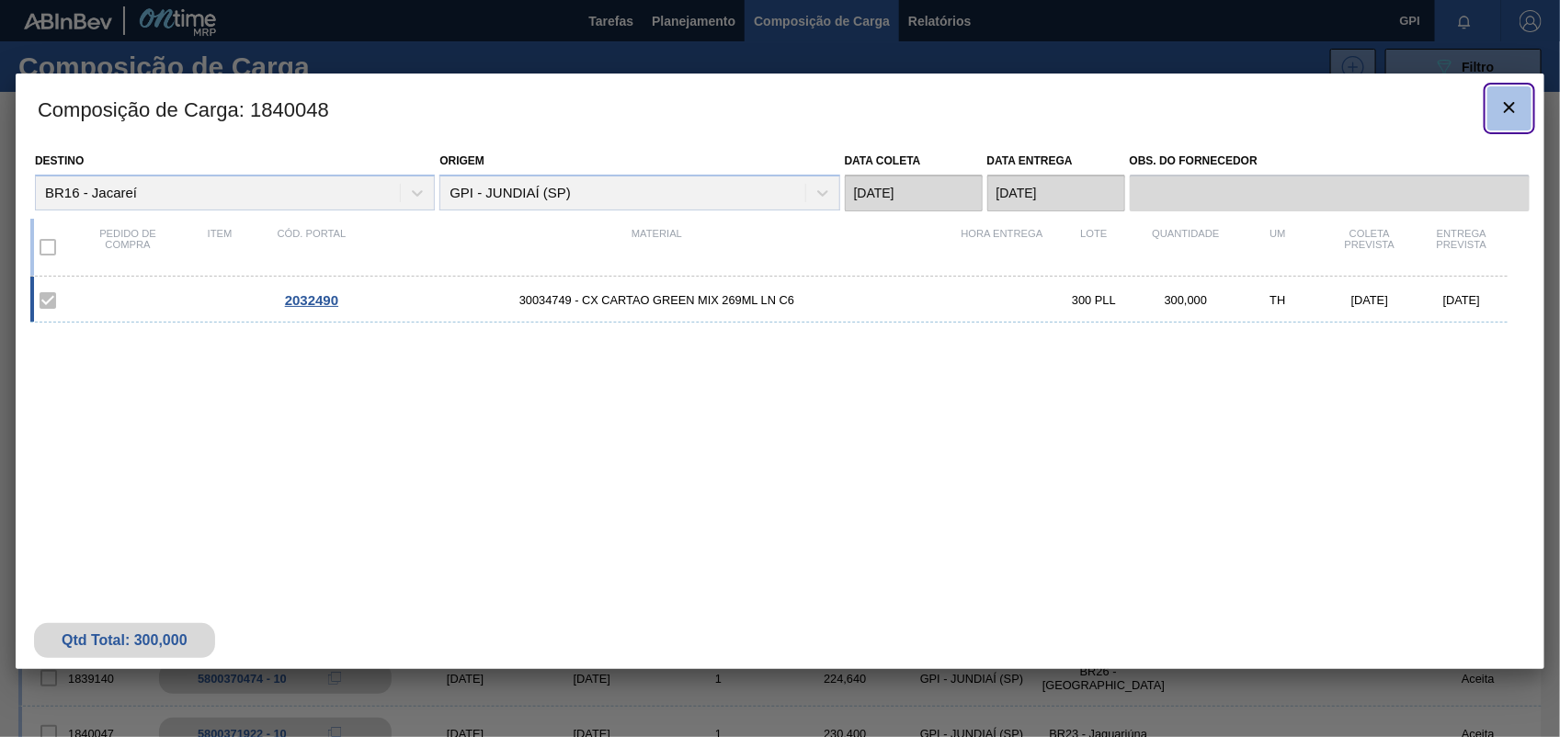
click at [1512, 117] on span "botão de ícone" at bounding box center [1509, 108] width 22 height 22
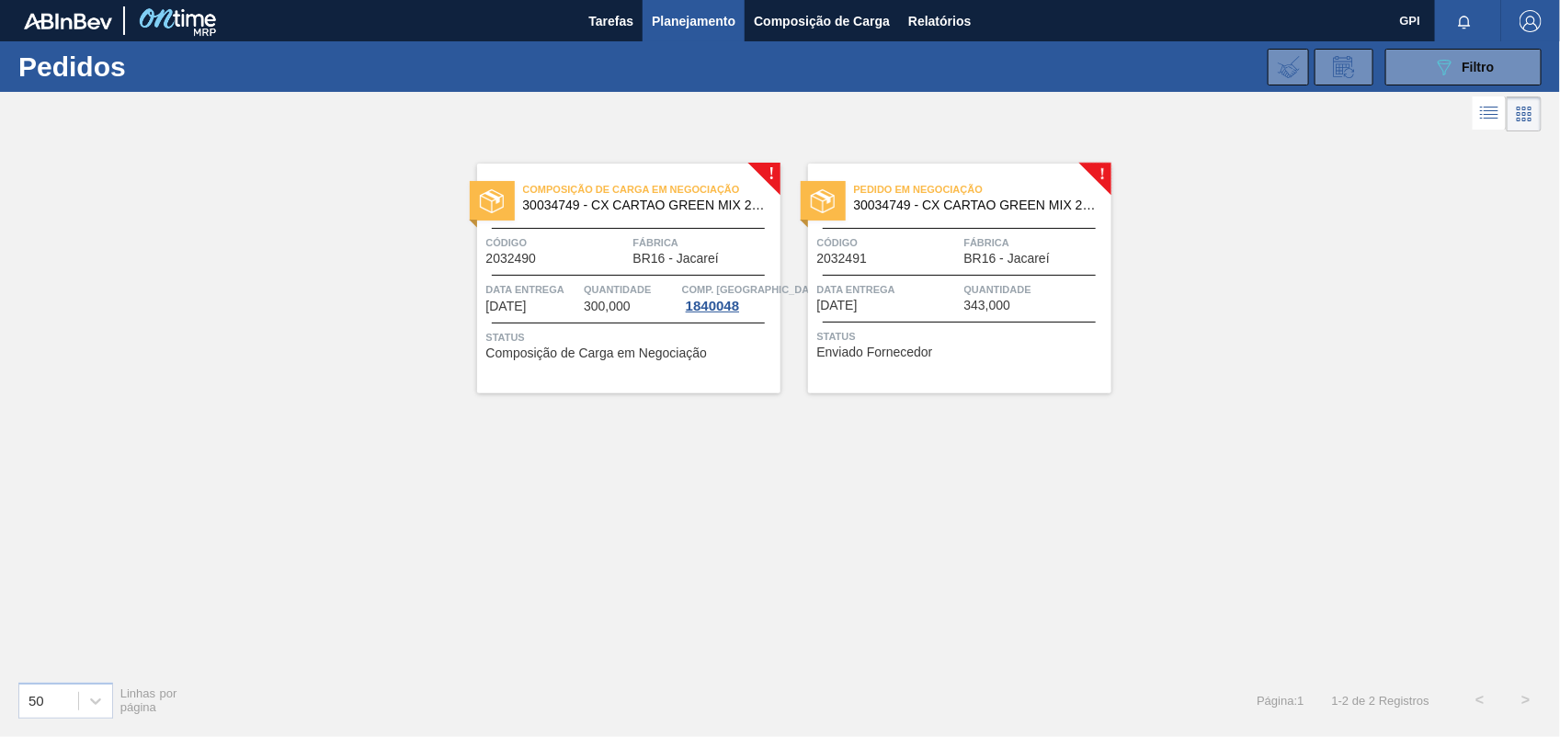
click at [875, 246] on span "Código" at bounding box center [888, 242] width 142 height 18
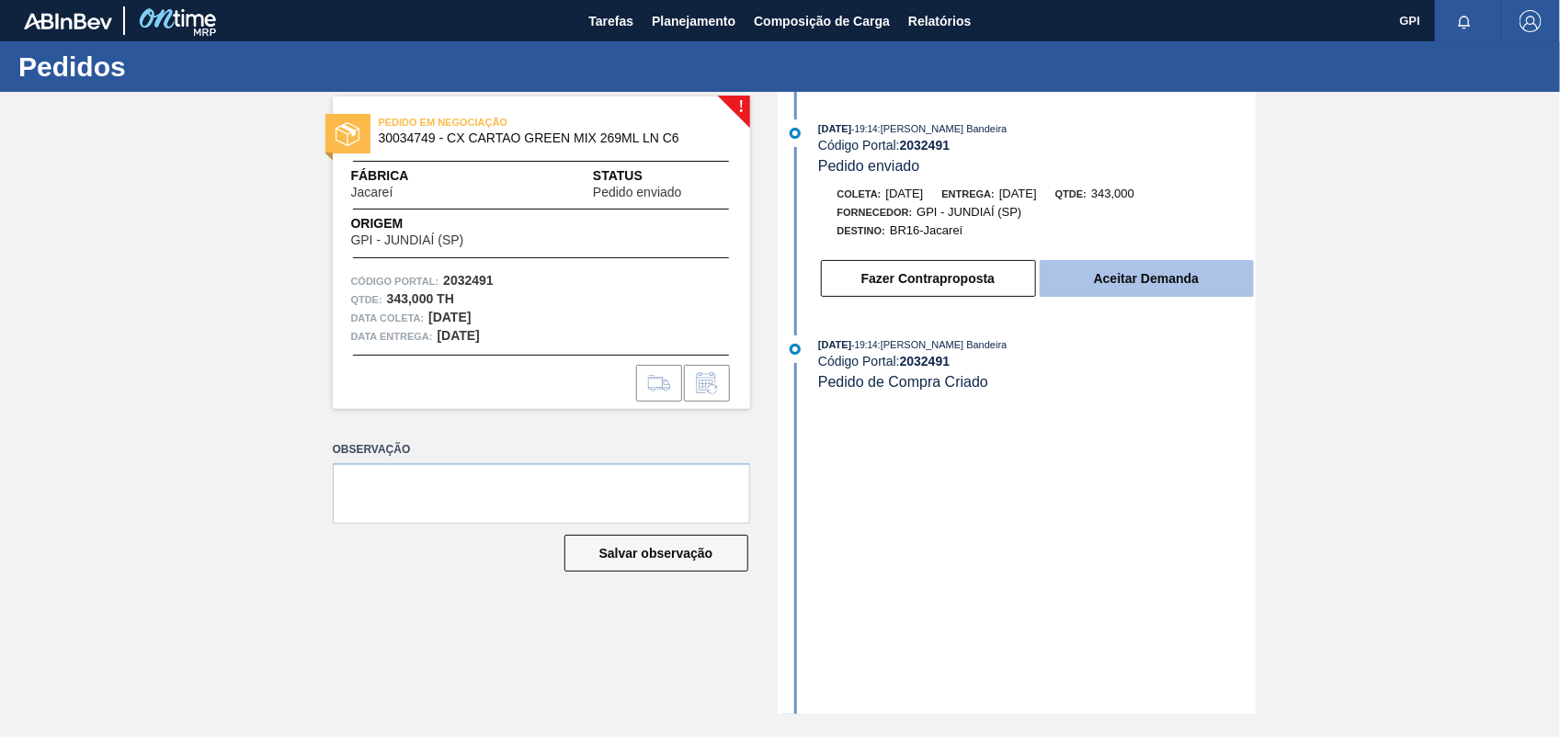
click at [1188, 296] on button "Aceitar Demanda" at bounding box center [1146, 278] width 214 height 37
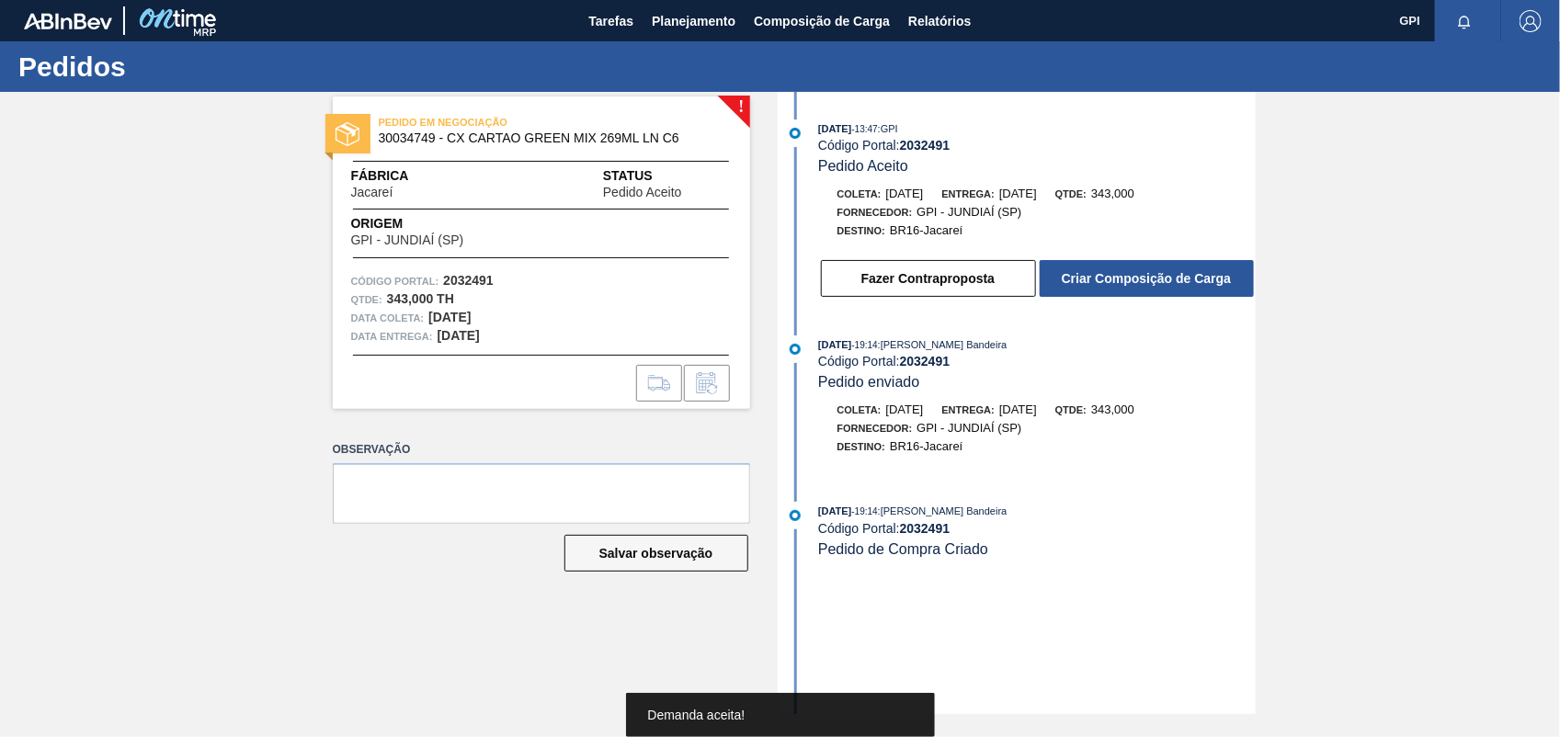
click at [1188, 296] on button "Criar Composição de Carga" at bounding box center [1146, 278] width 214 height 37
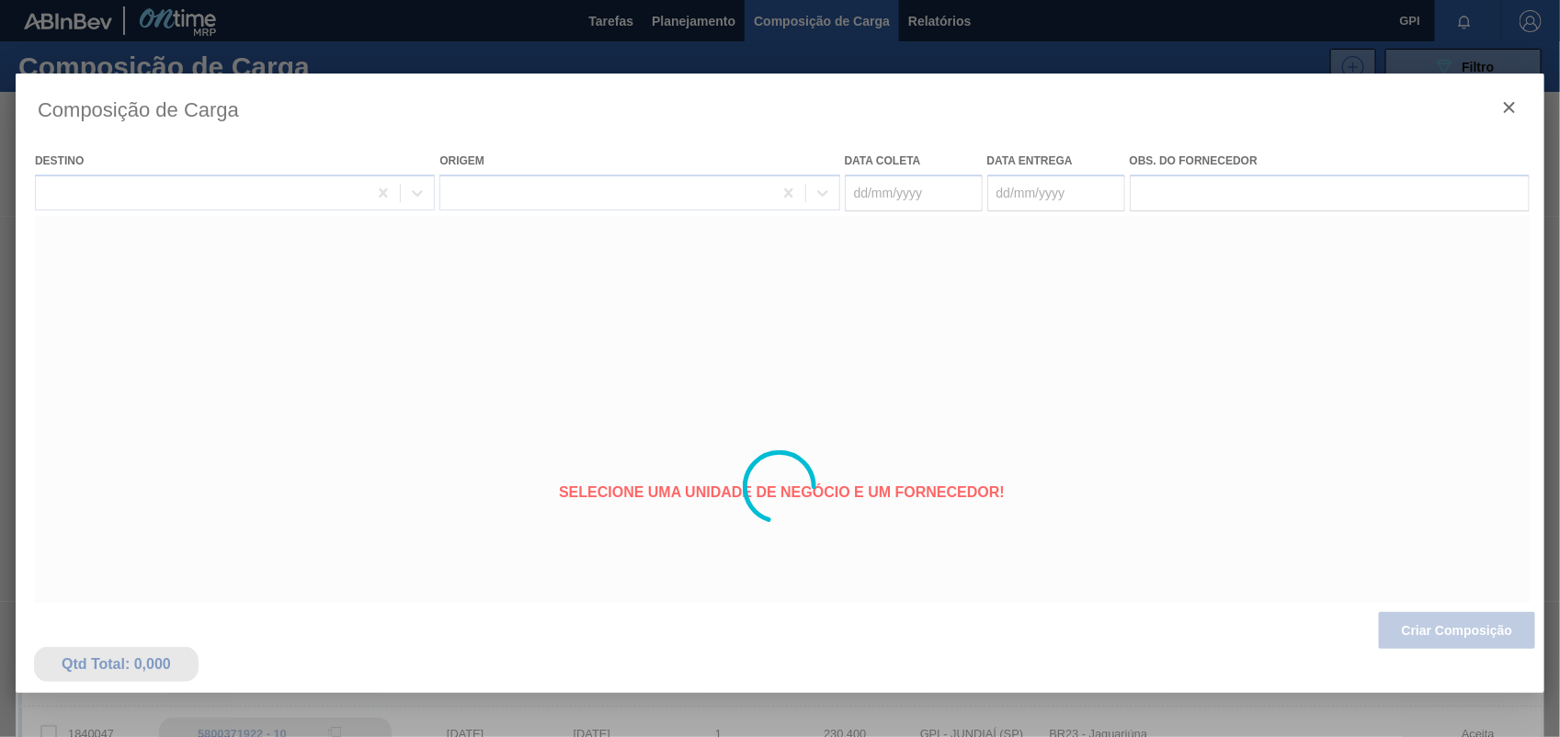
type coleta "17/11/2025"
type entrega "19/11/2025"
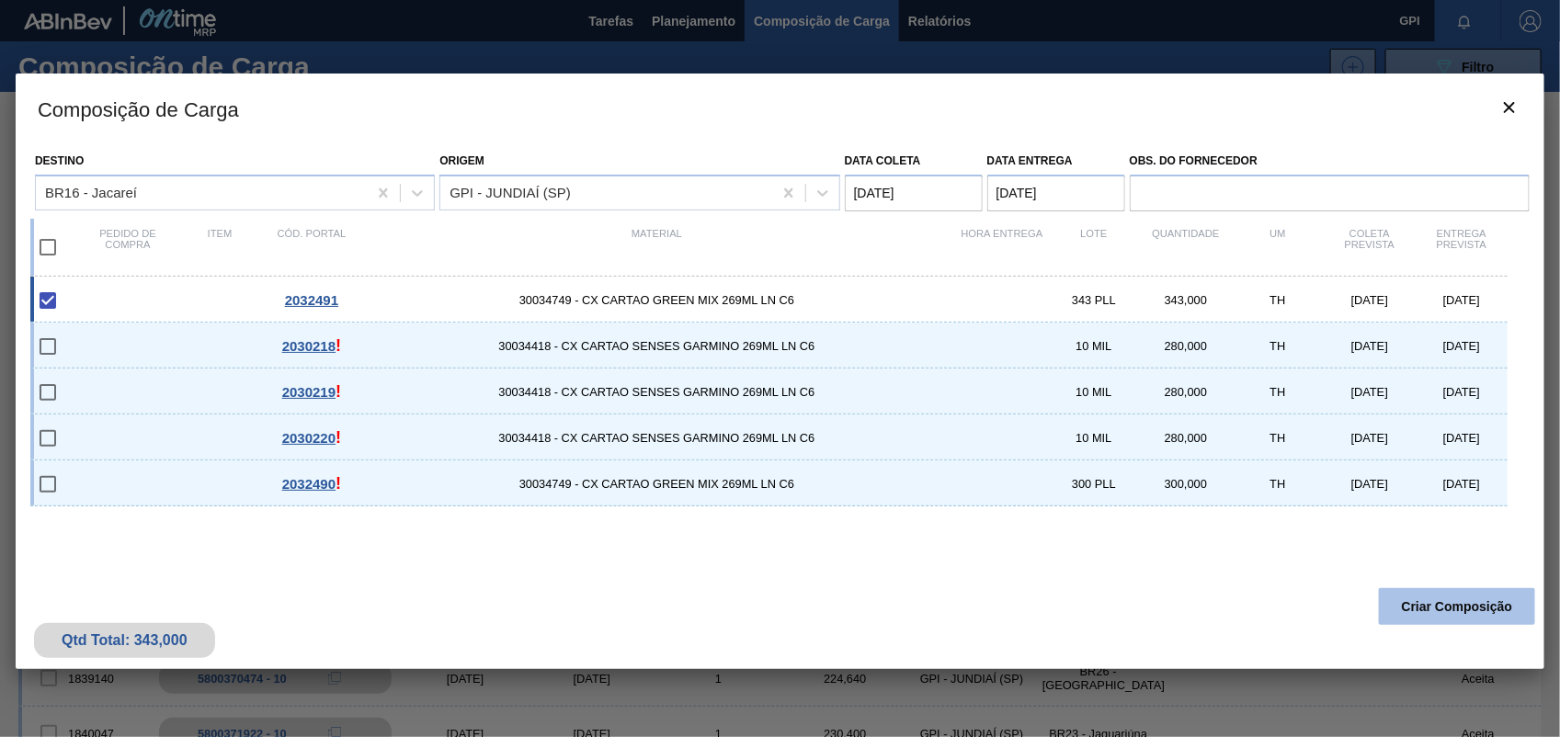
click at [1487, 609] on button "Criar Composição" at bounding box center [1457, 606] width 156 height 37
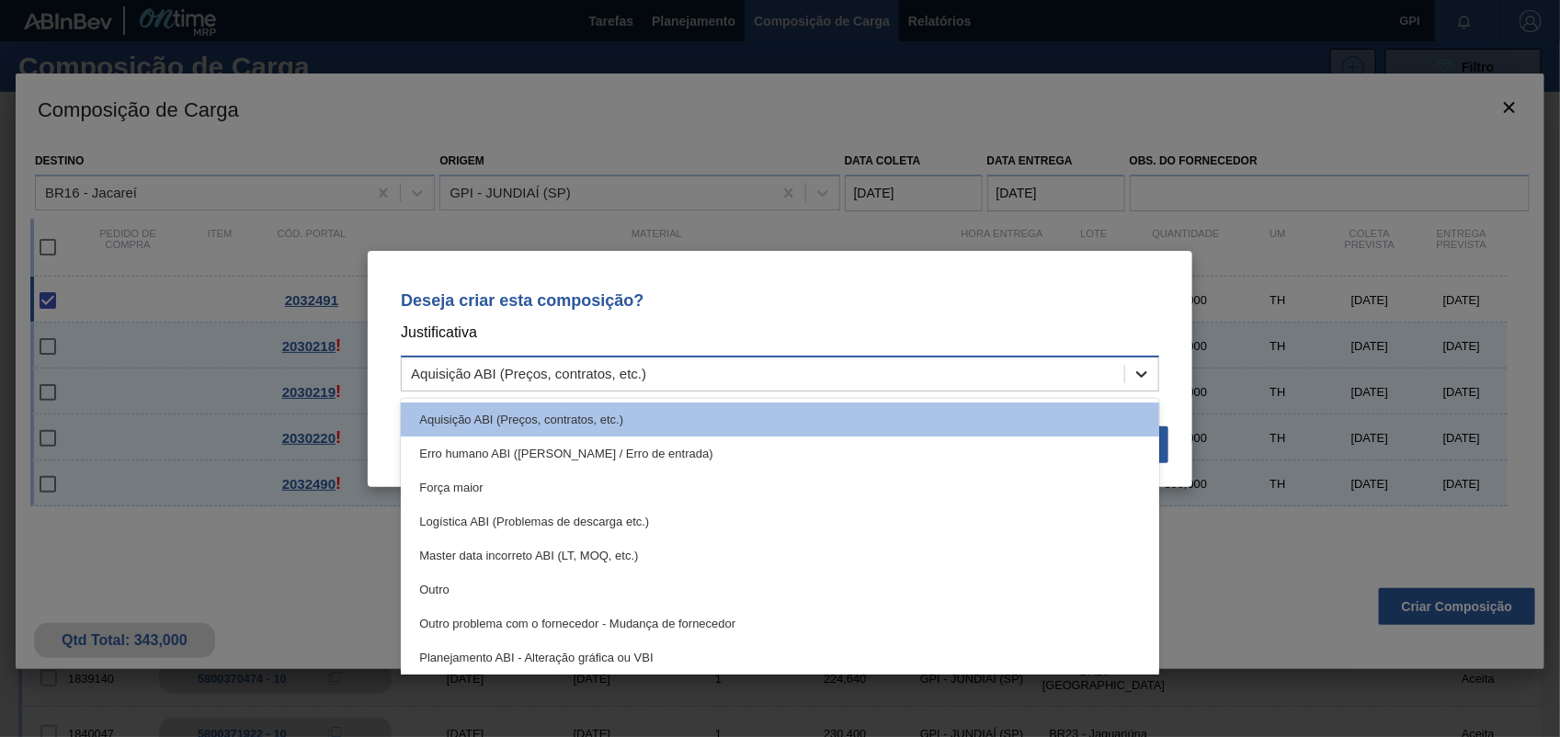
click at [1135, 378] on icon at bounding box center [1141, 374] width 18 height 18
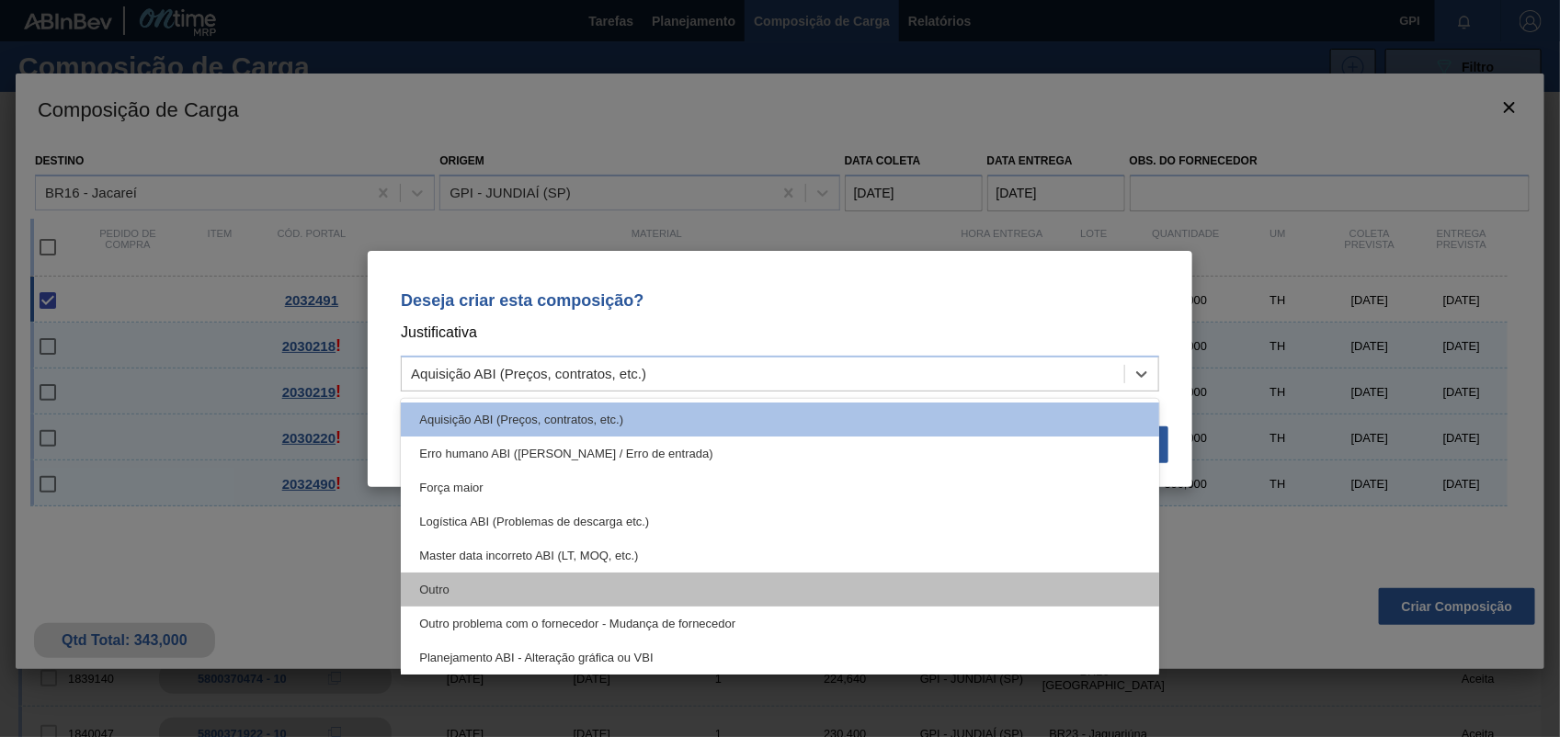
click at [423, 594] on div "Outro" at bounding box center [780, 590] width 758 height 34
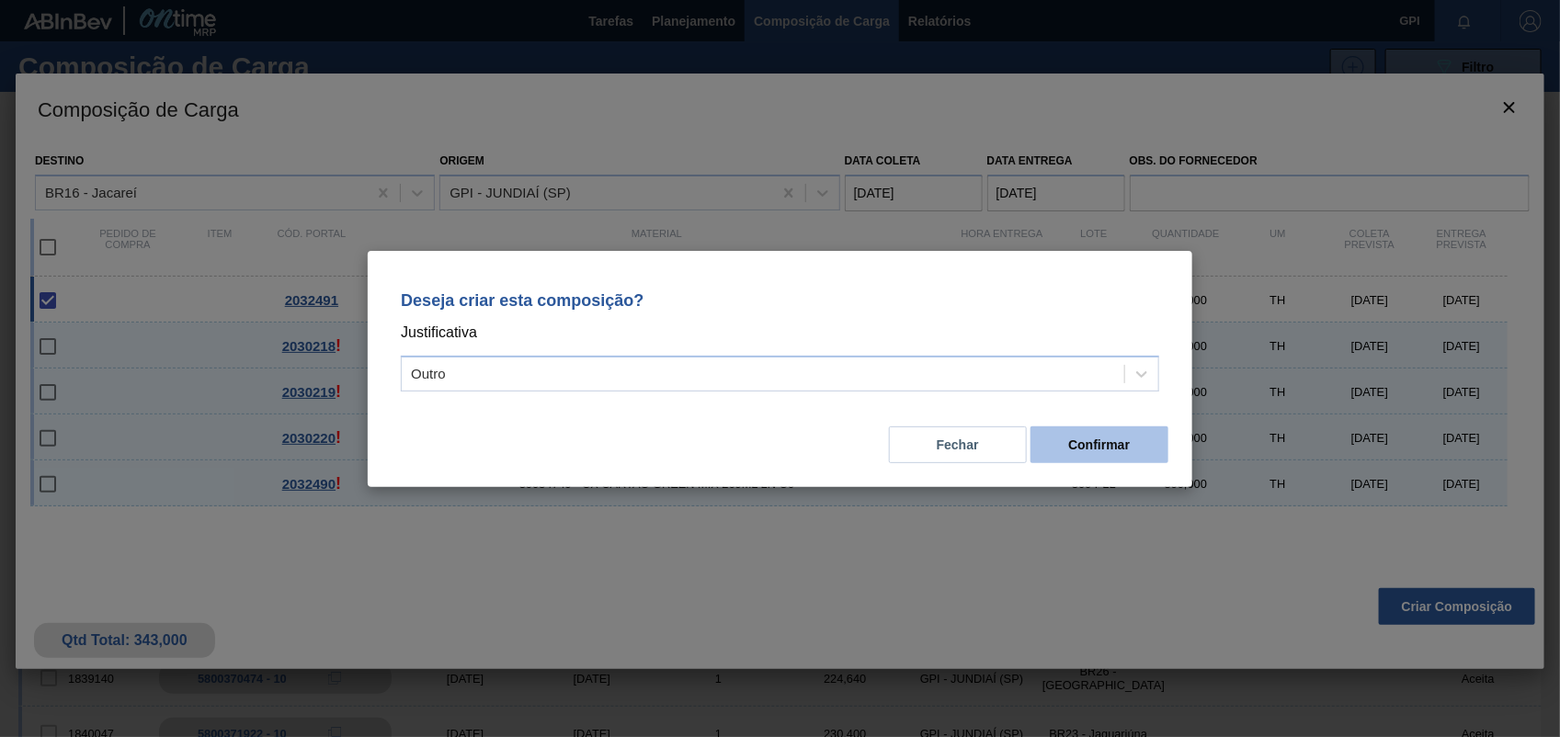
click at [1087, 456] on button "Confirmar" at bounding box center [1099, 444] width 138 height 37
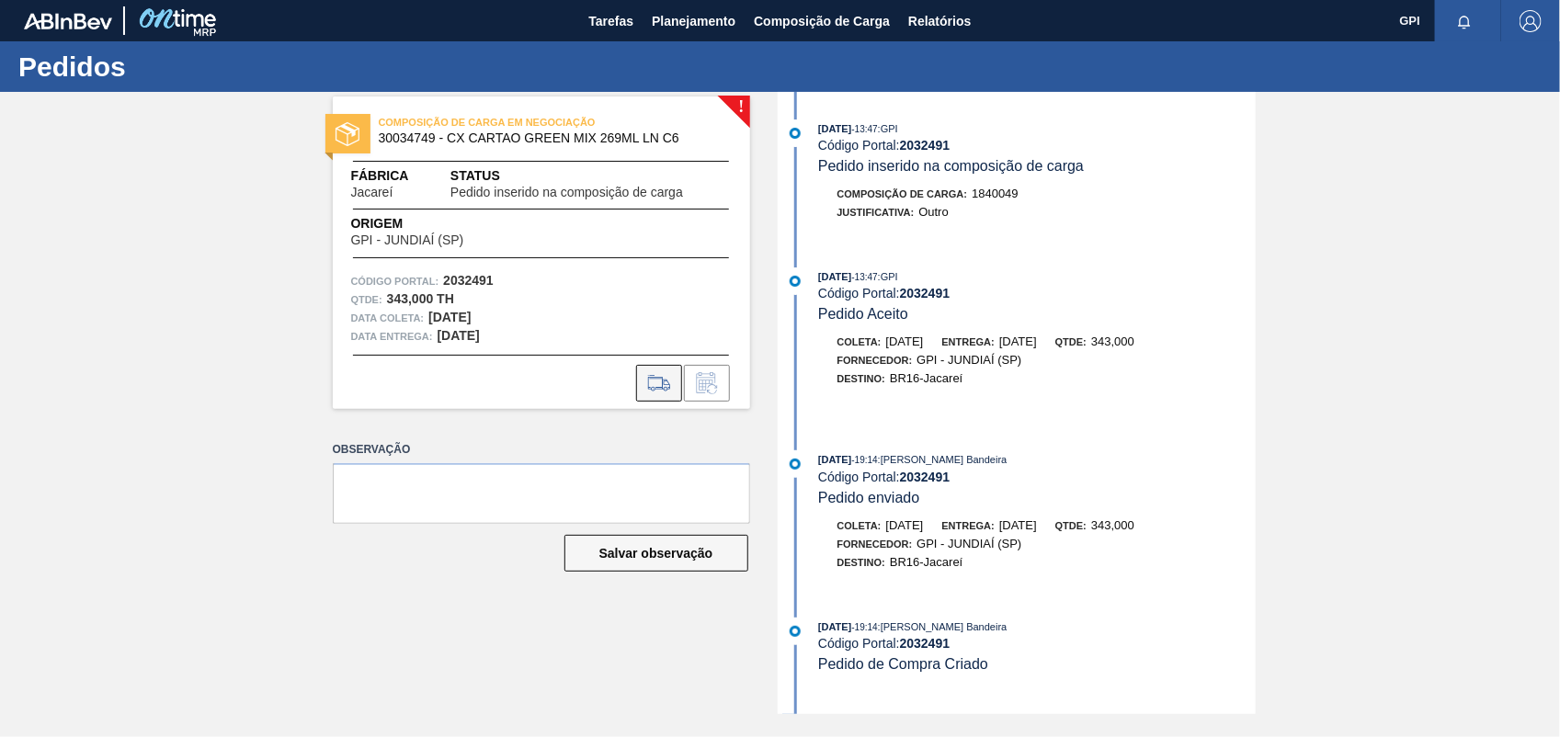
click at [654, 372] on icon at bounding box center [658, 383] width 29 height 22
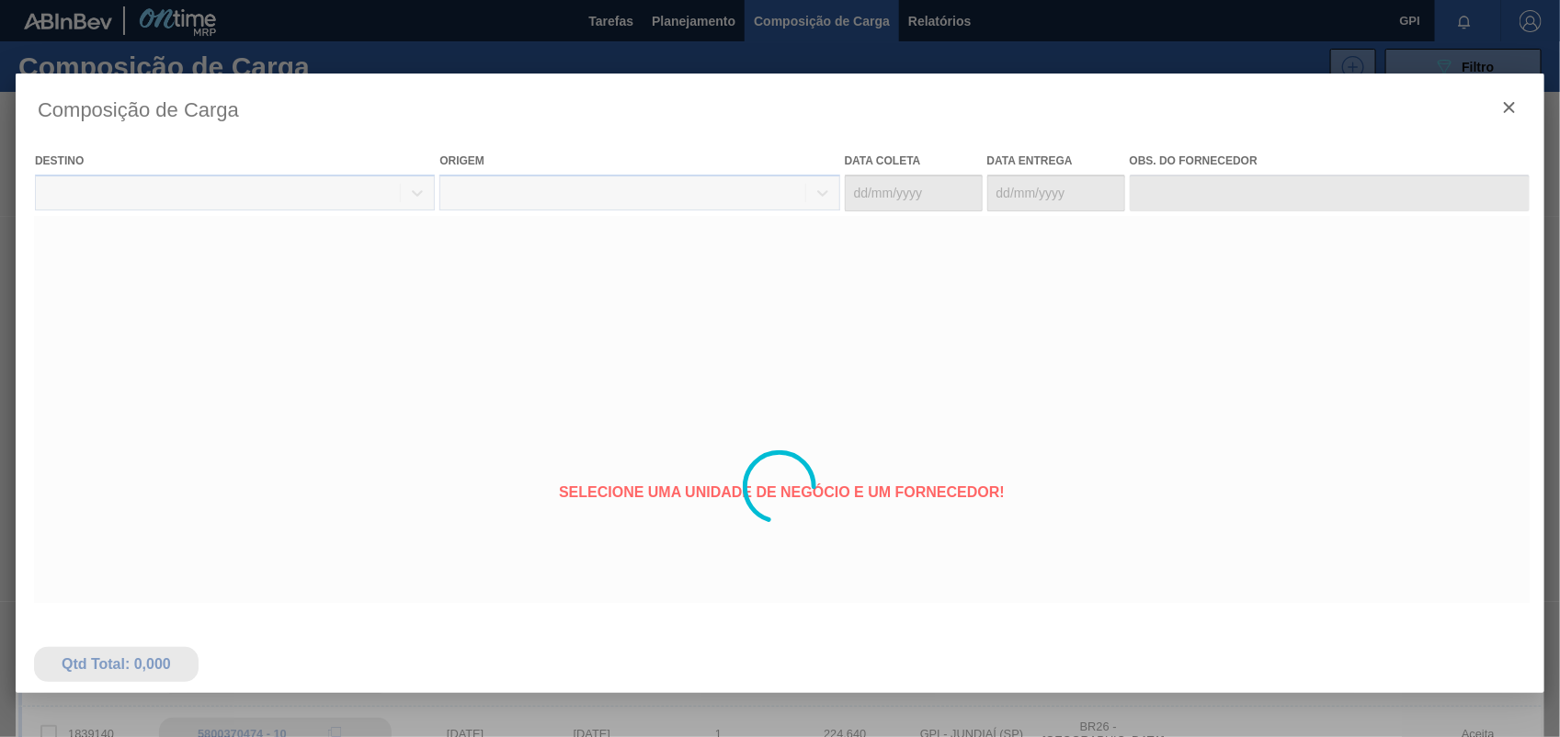
type coleta "17/11/2025"
type entrega "19/11/2025"
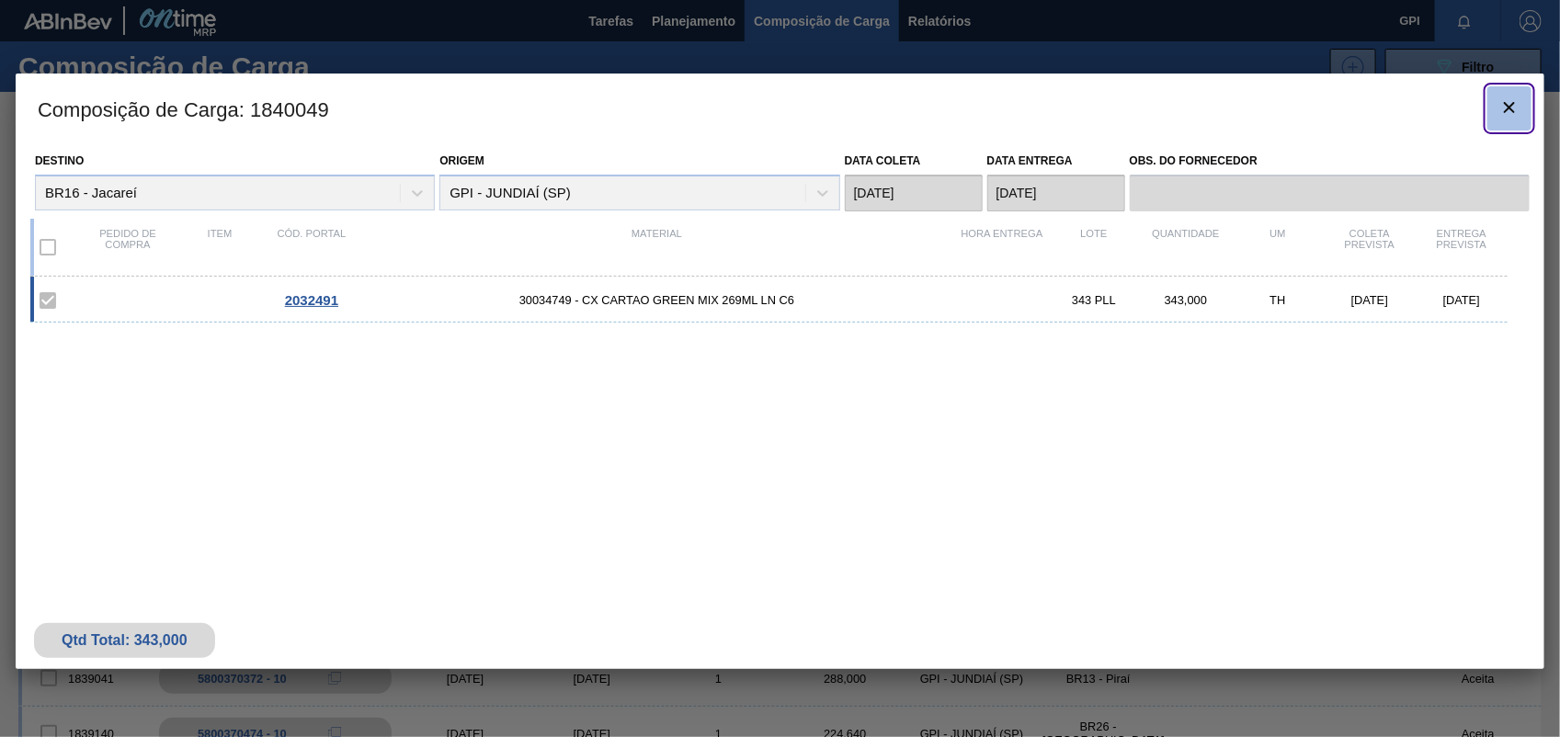
click at [1524, 125] on button "botão de ícone" at bounding box center [1509, 108] width 44 height 44
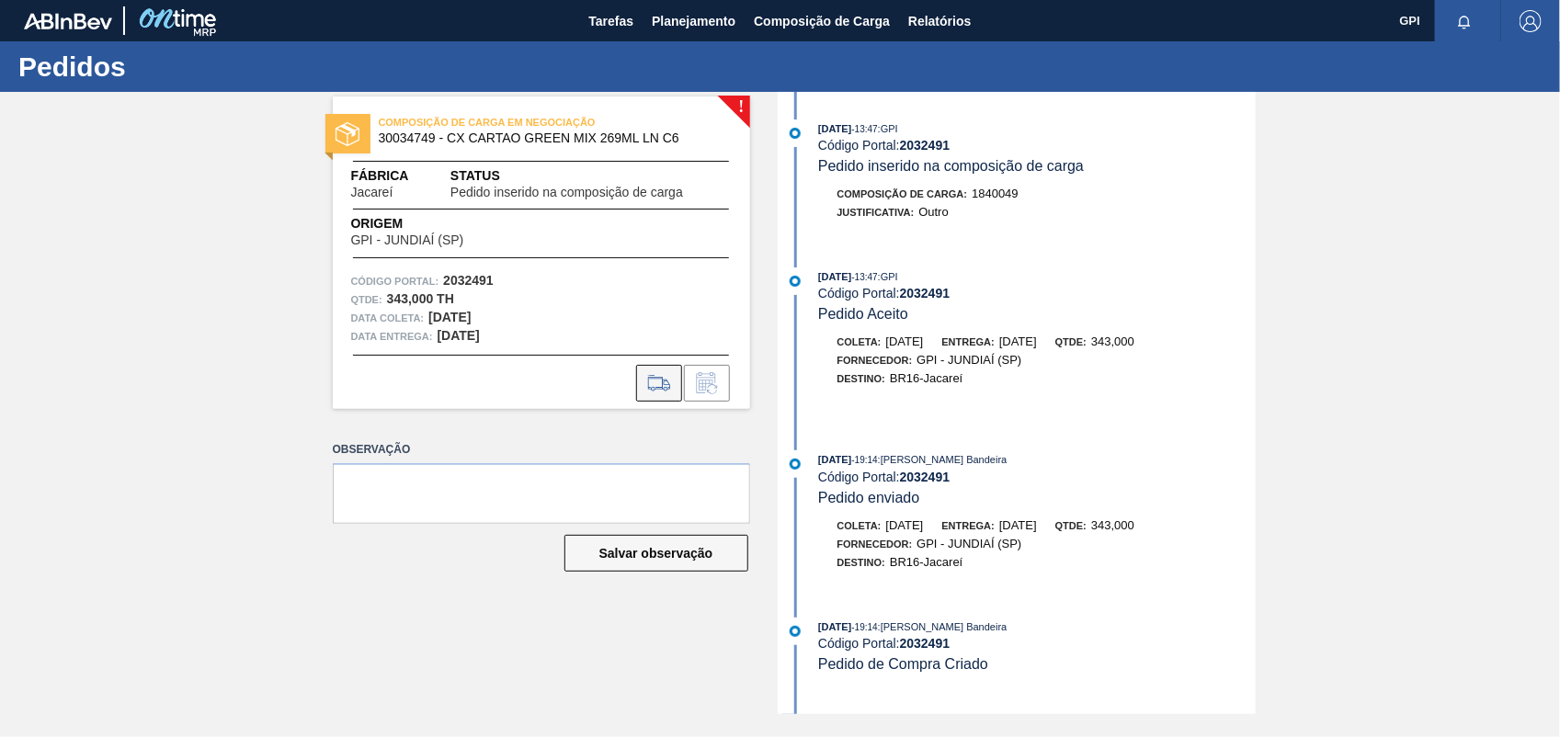
click at [662, 380] on icon at bounding box center [658, 383] width 21 height 13
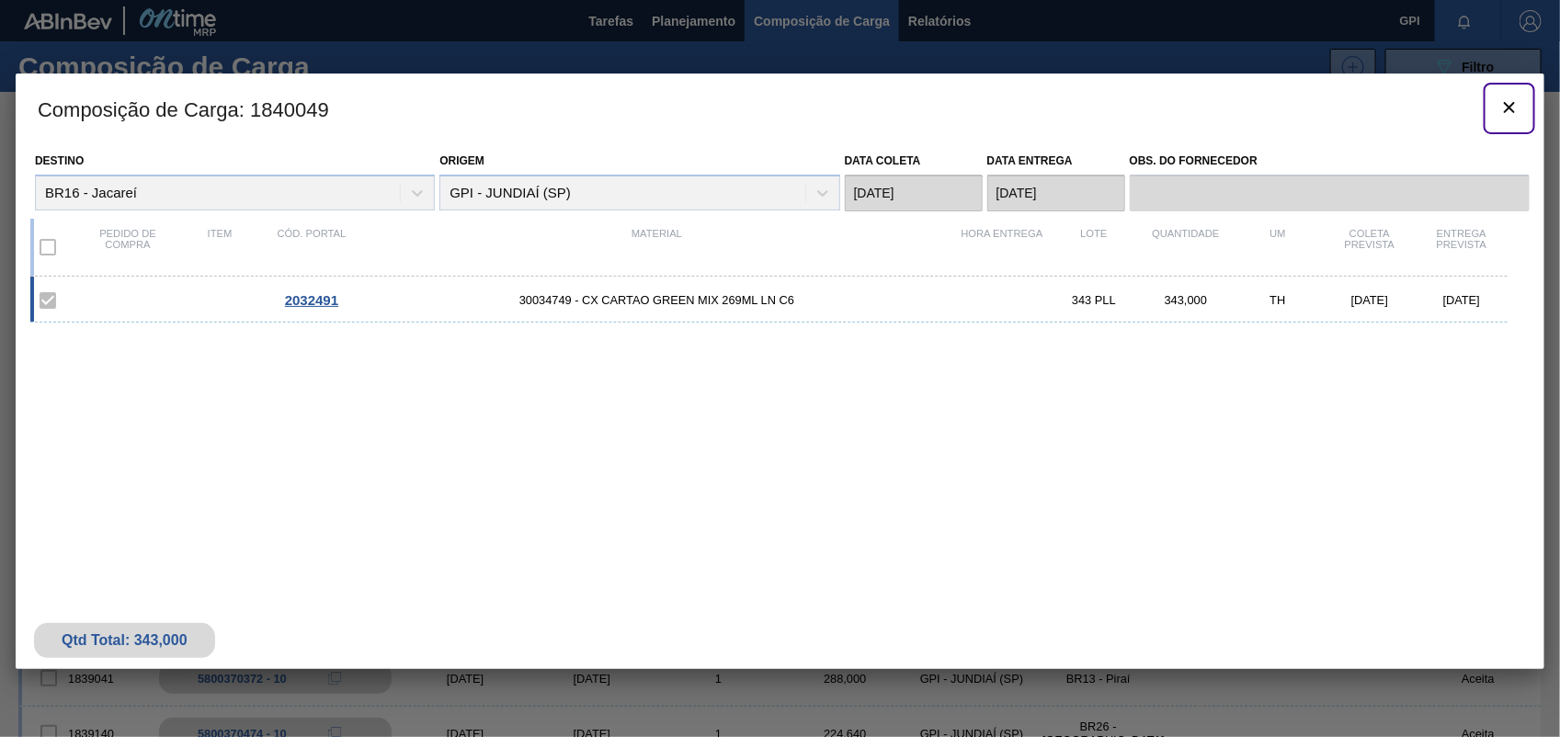
click at [1501, 108] on icon "botão de ícone" at bounding box center [1509, 108] width 22 height 22
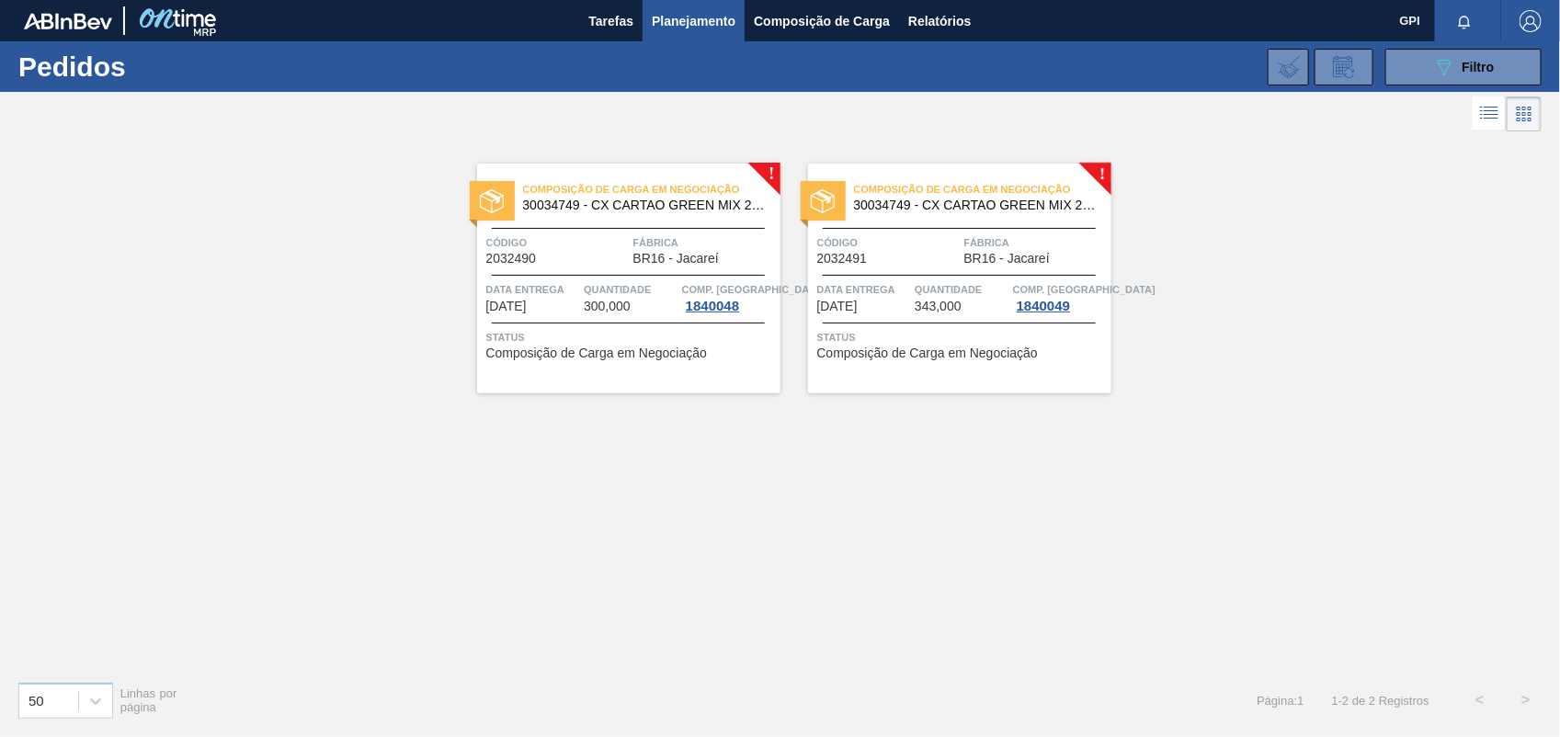
click at [534, 235] on span "Código" at bounding box center [557, 242] width 142 height 18
click at [873, 278] on div "Composição de Carga em Negociação 30034749 - CX CARTAO GREEN MIX 269ML LN C6 Có…" at bounding box center [959, 279] width 303 height 230
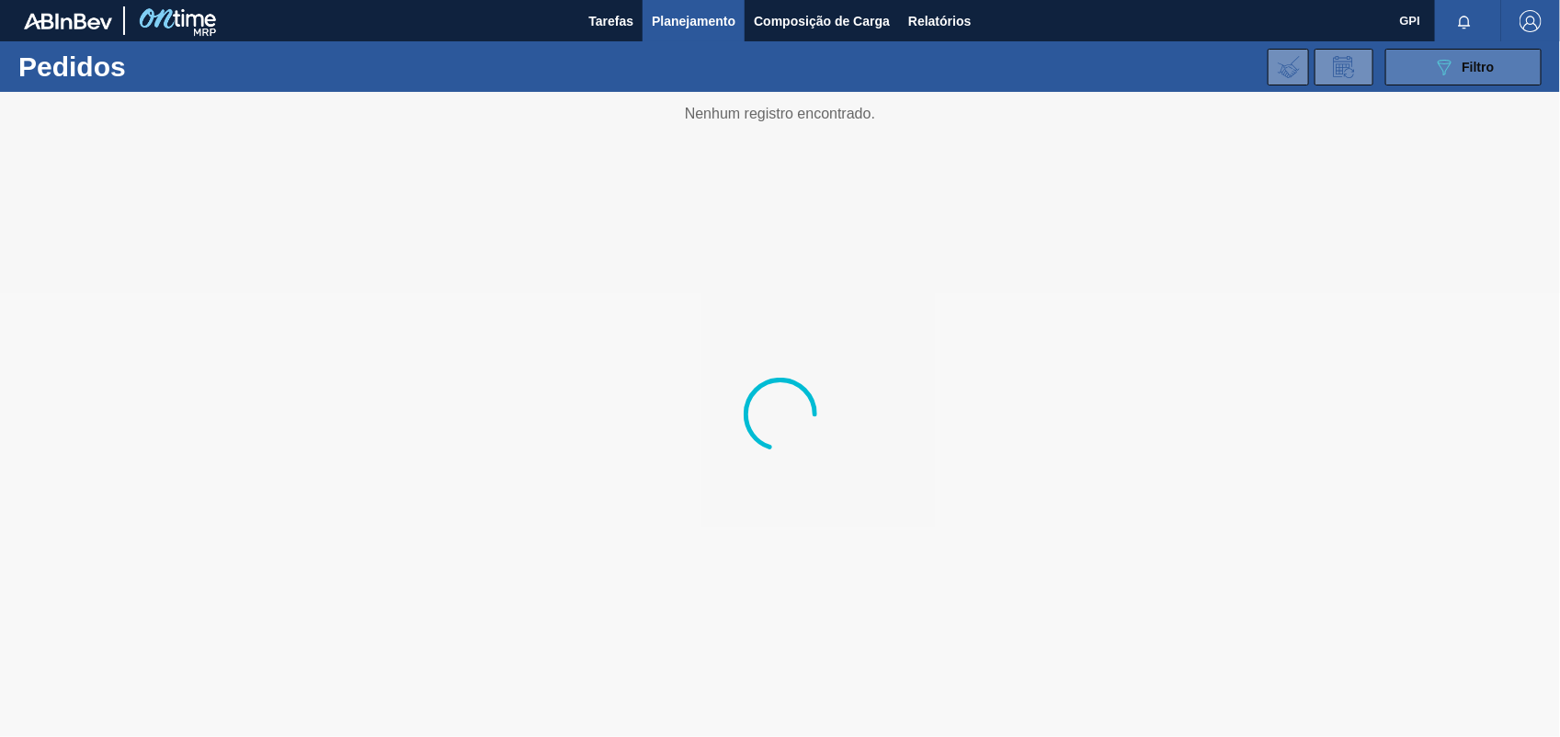
click at [1435, 72] on icon "089F7B8B-B2A5-4AFE-B5C0-19BA573D28AC" at bounding box center [1444, 67] width 22 height 22
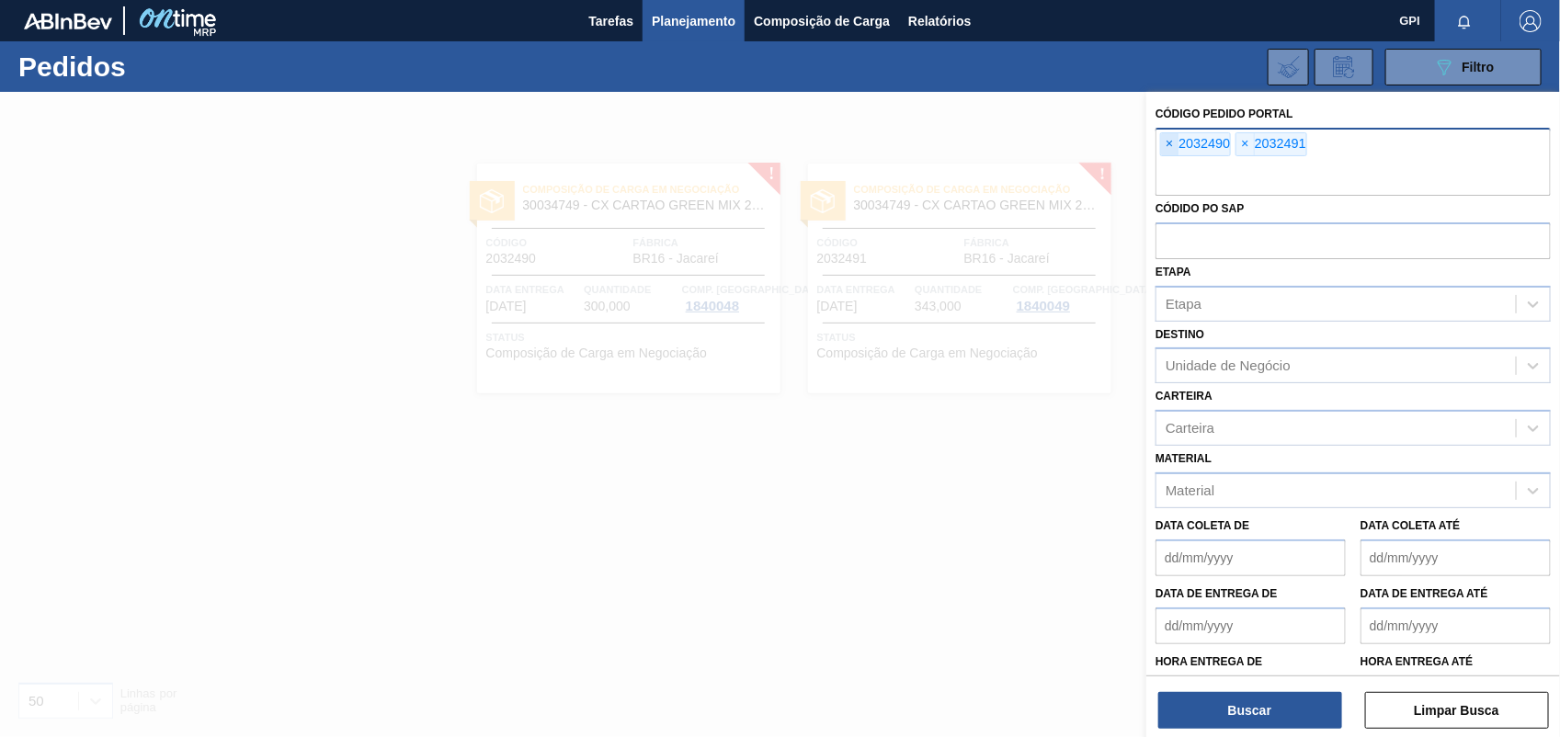
click at [1172, 145] on span "×" at bounding box center [1169, 144] width 17 height 22
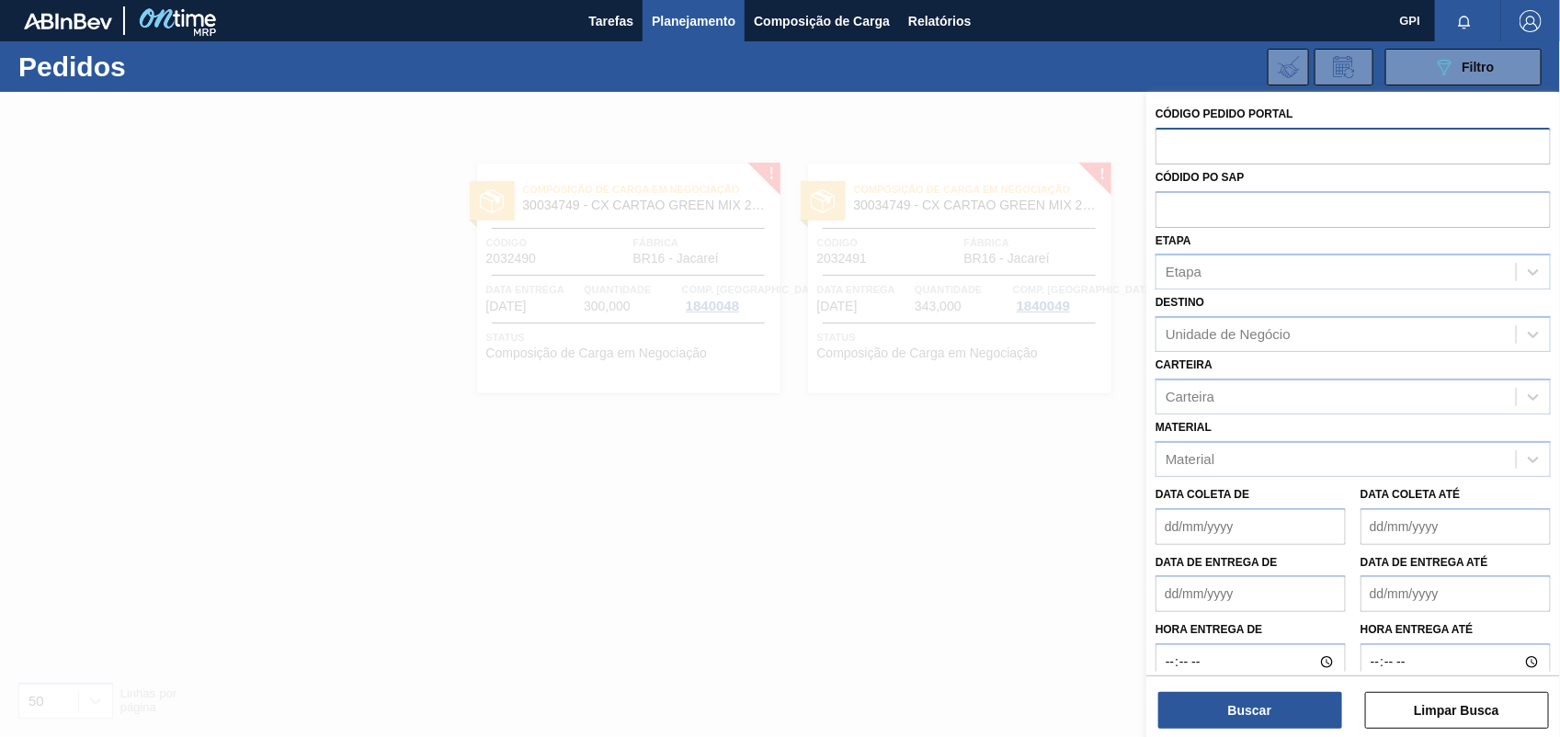
paste input "2031804"
type input "2031804"
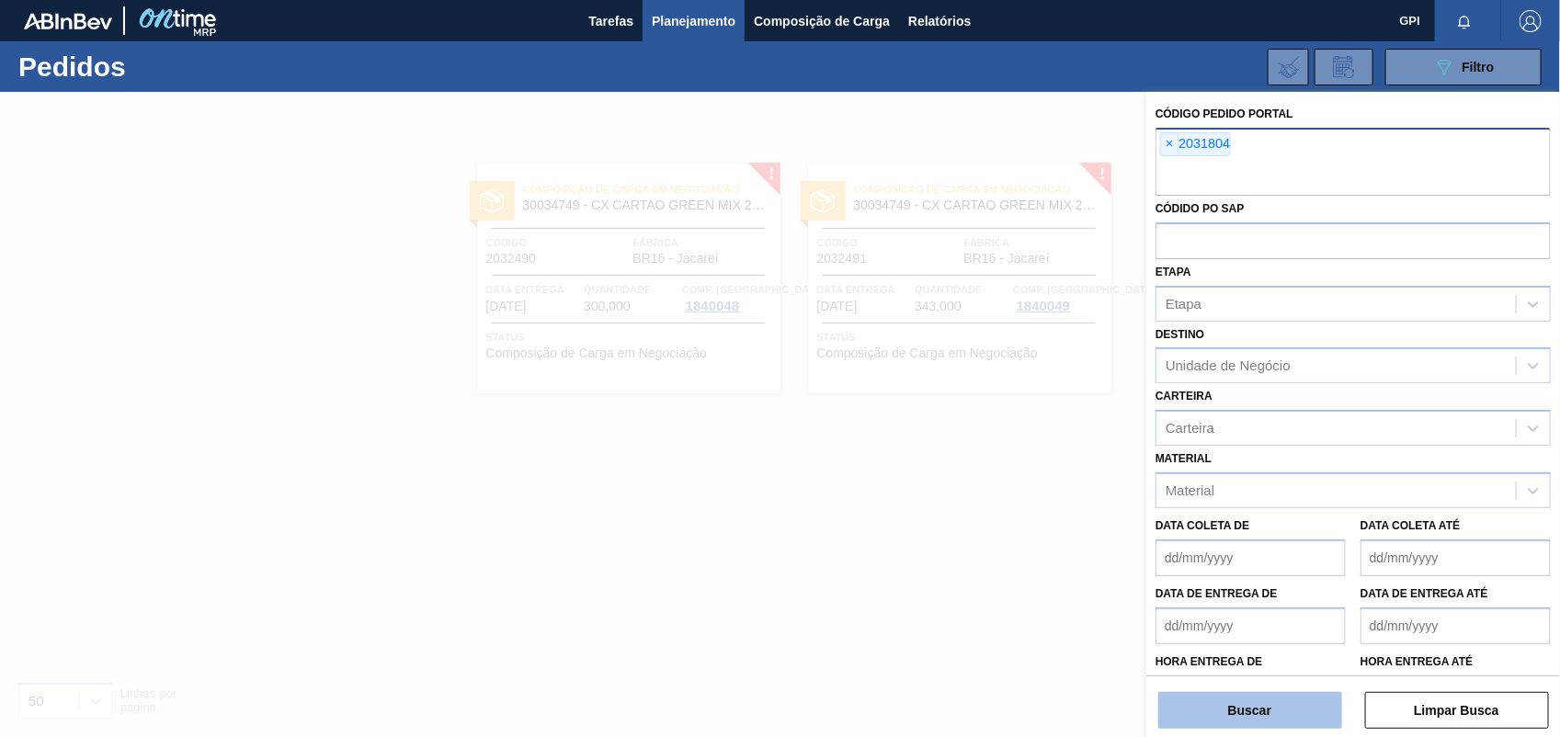
click at [1219, 699] on button "Buscar" at bounding box center [1250, 710] width 184 height 37
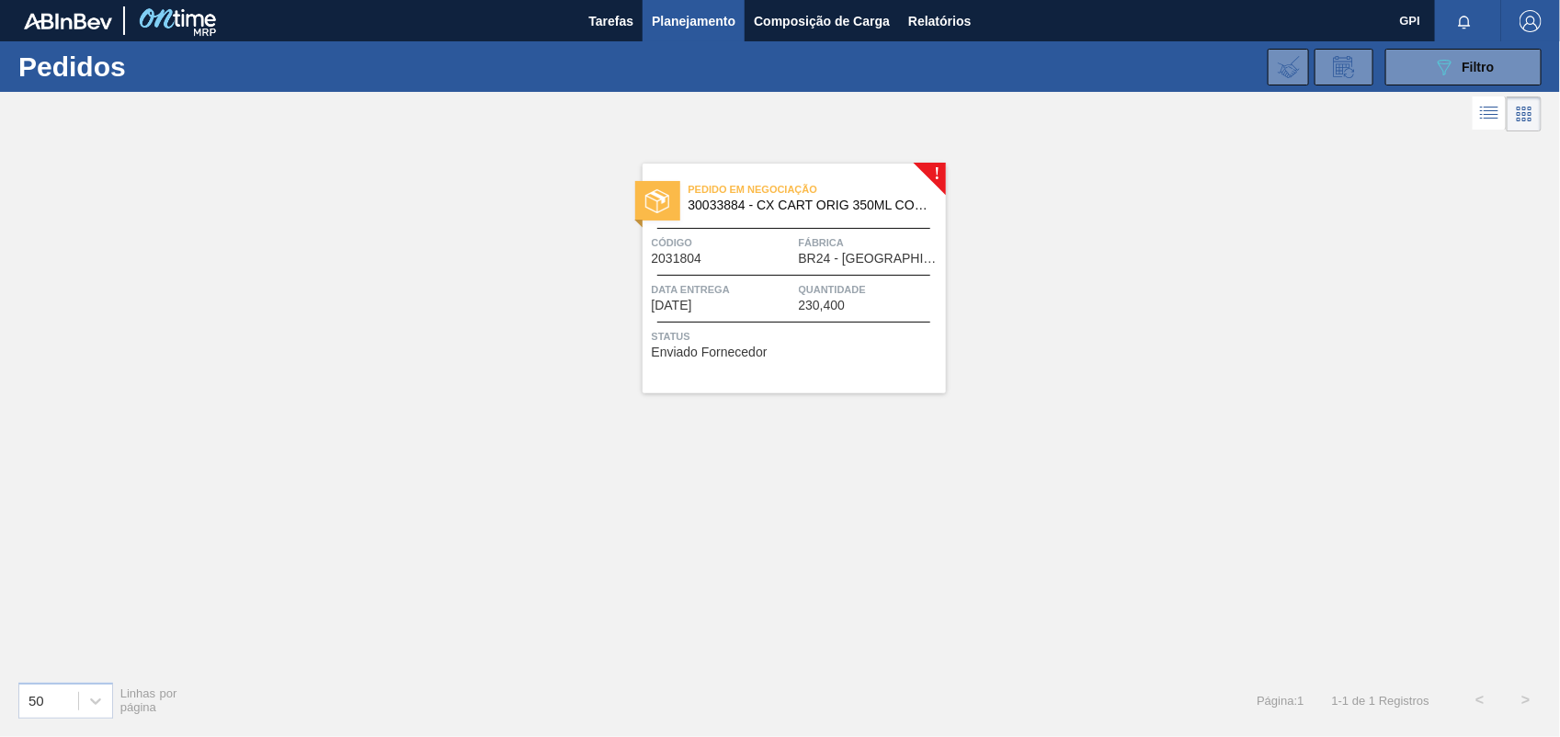
click at [760, 267] on div "Pedido em Negociação 30033884 - CX CART ORIG 350ML CORNER C12 NIV24 Código 2031…" at bounding box center [793, 279] width 303 height 230
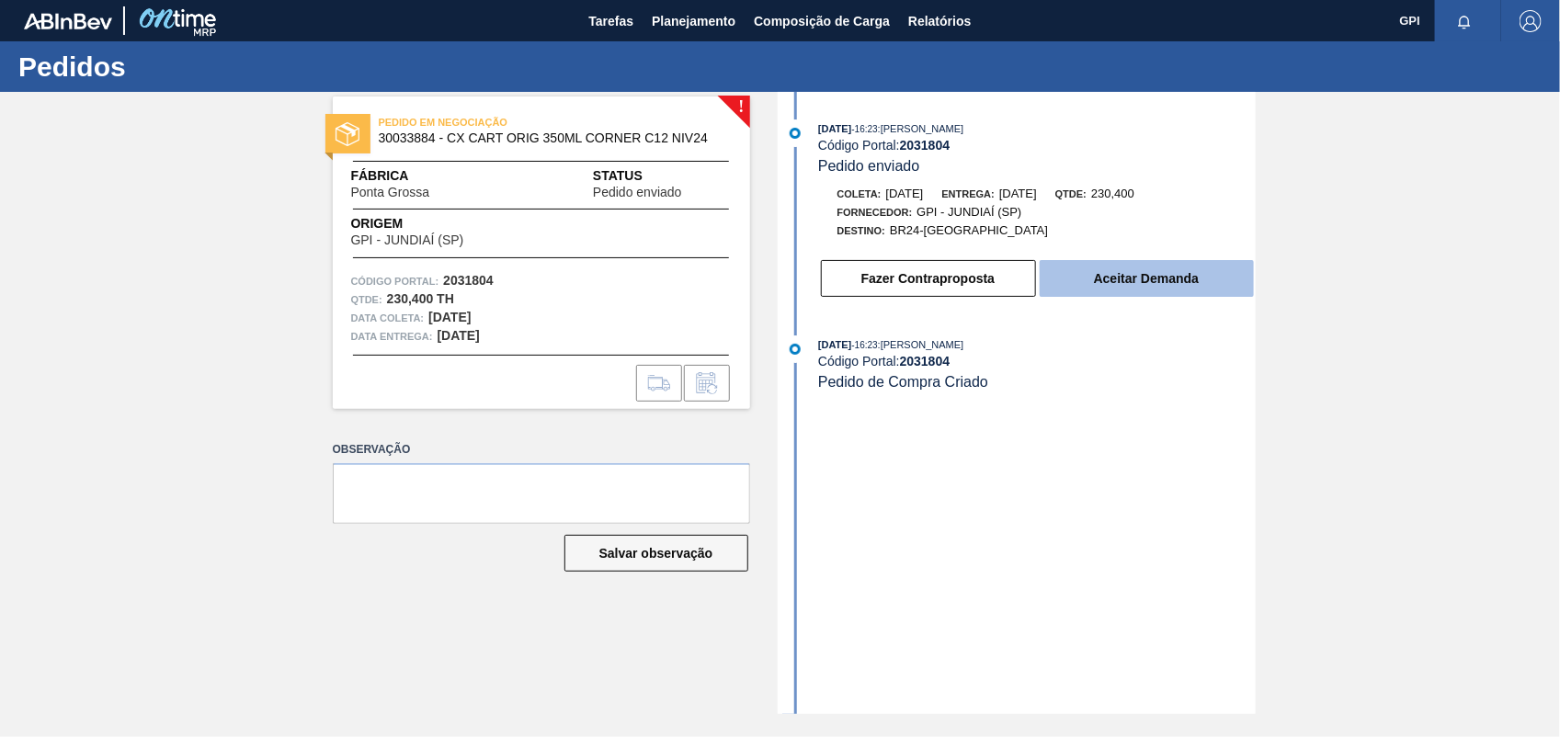
click at [1142, 287] on button "Aceitar Demanda" at bounding box center [1146, 278] width 214 height 37
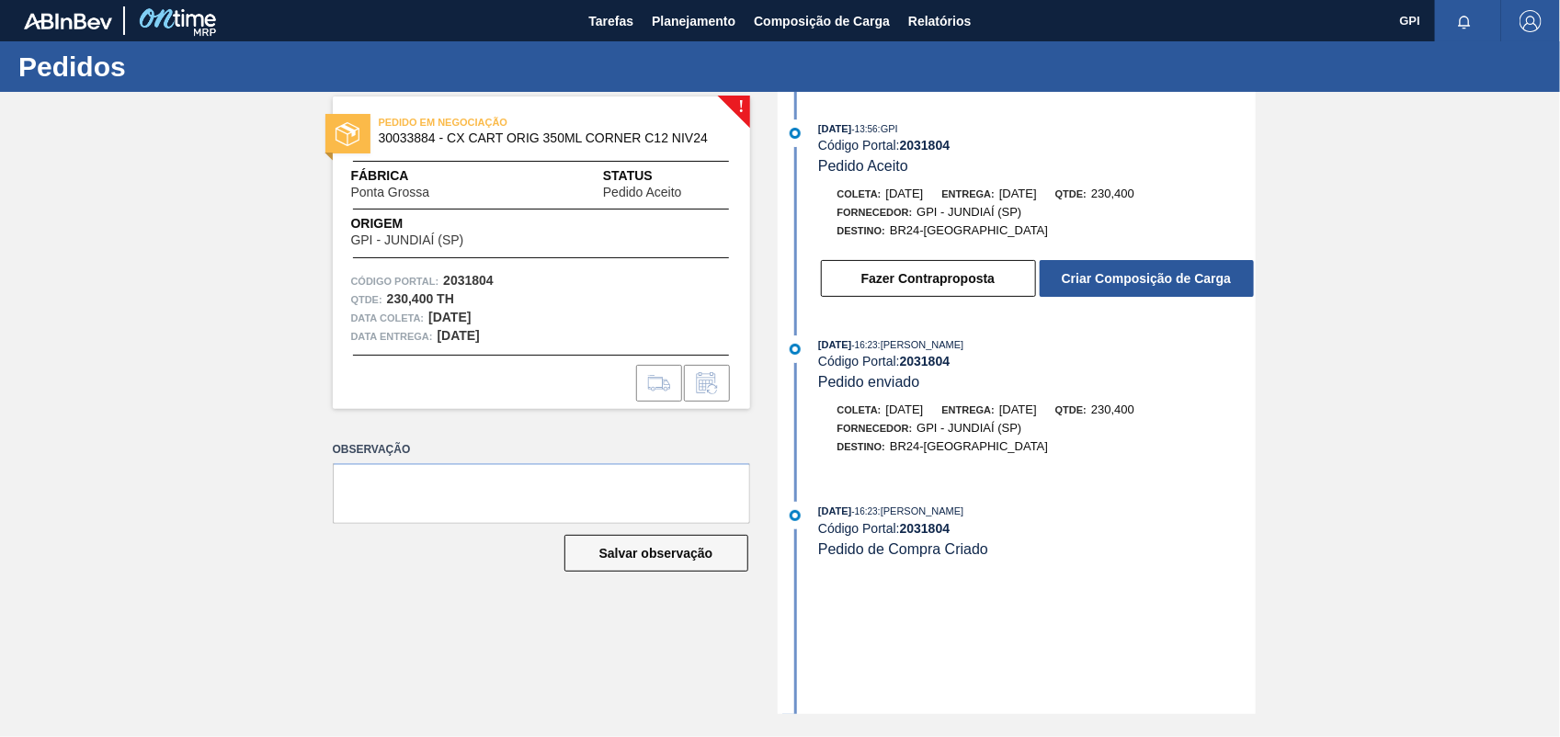
click at [1142, 287] on button "Criar Composição de Carga" at bounding box center [1146, 278] width 214 height 37
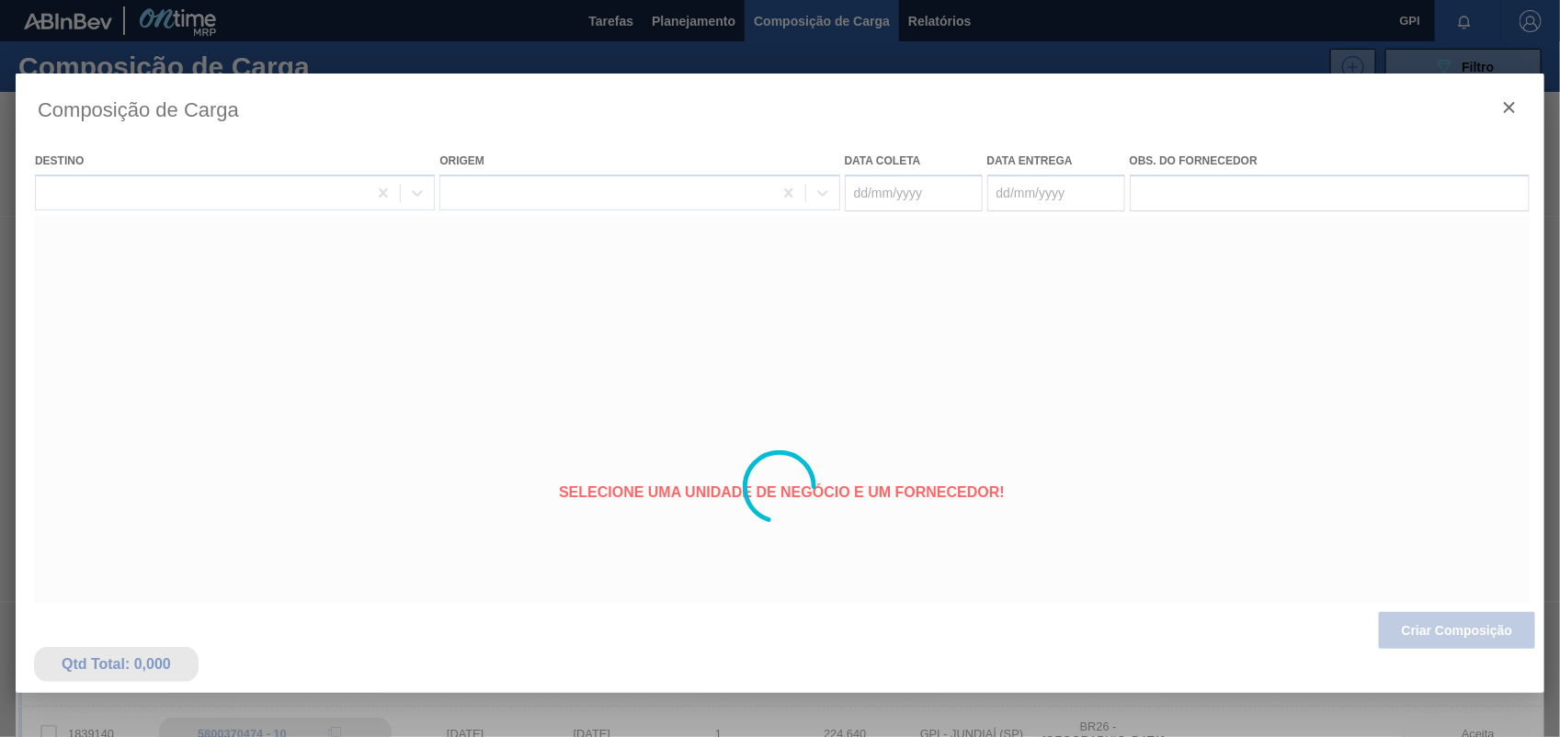
type coleta "05/11/2025"
type entrega "[DATE]"
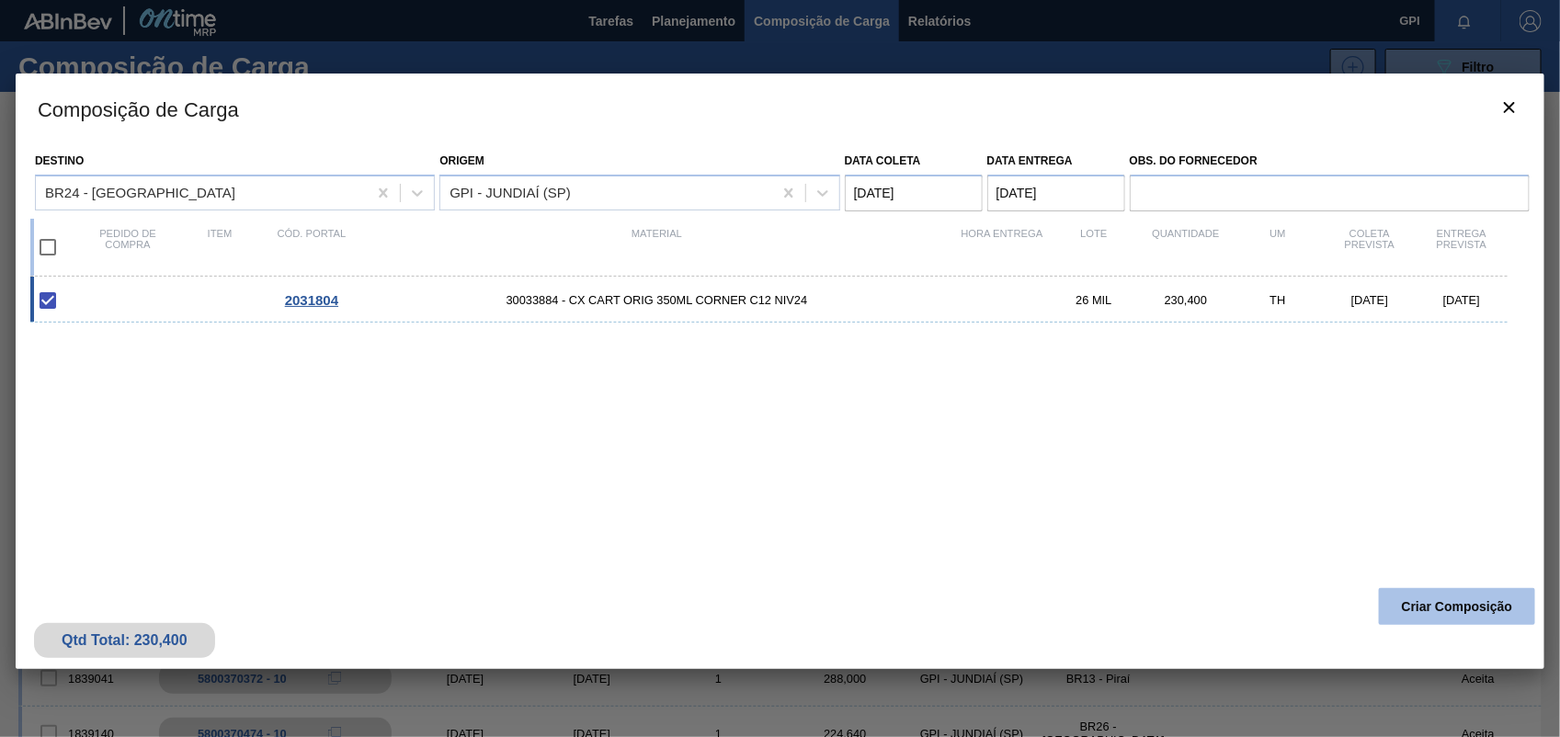
click at [1402, 613] on button "Criar Composição" at bounding box center [1457, 606] width 156 height 37
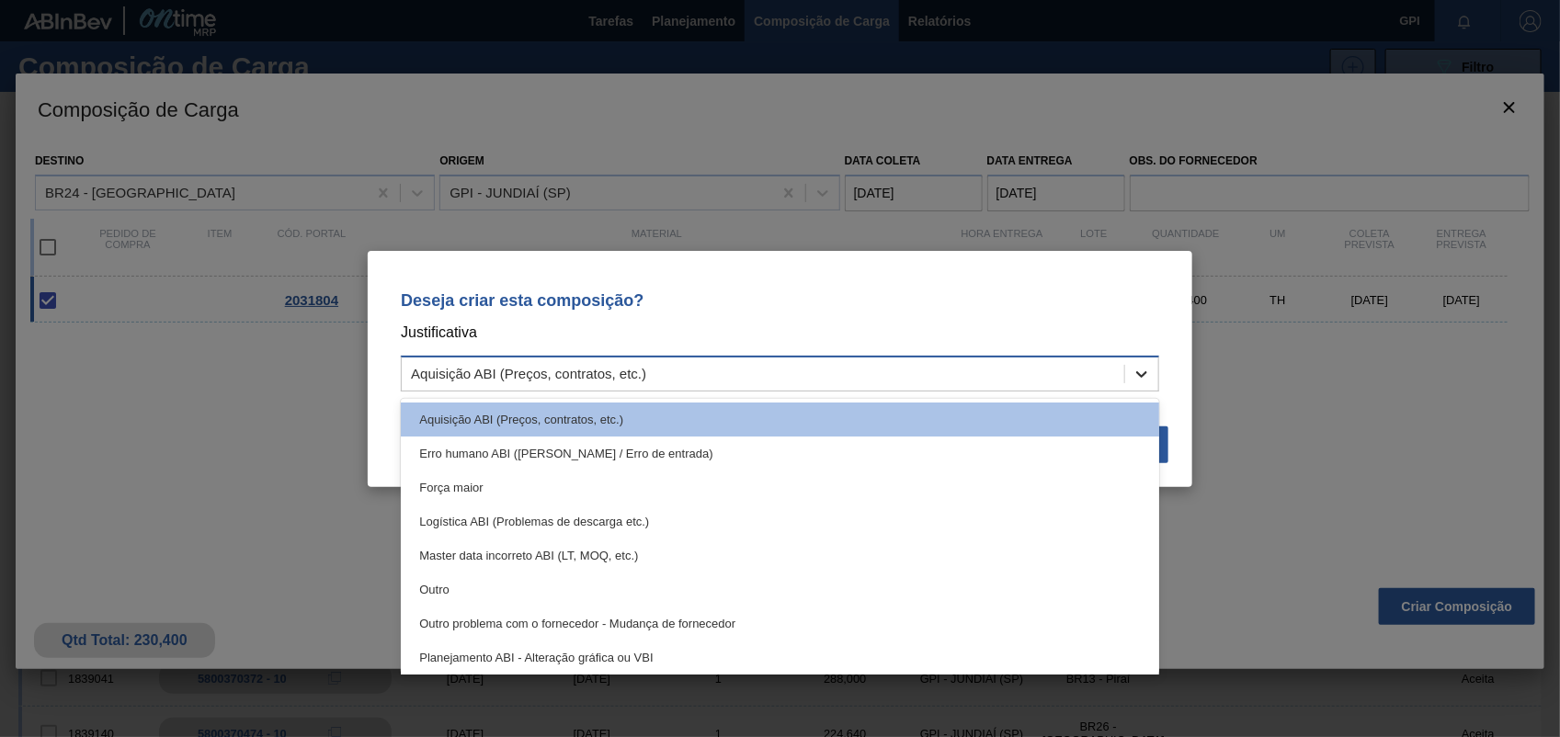
click at [1142, 370] on icon at bounding box center [1141, 374] width 18 height 18
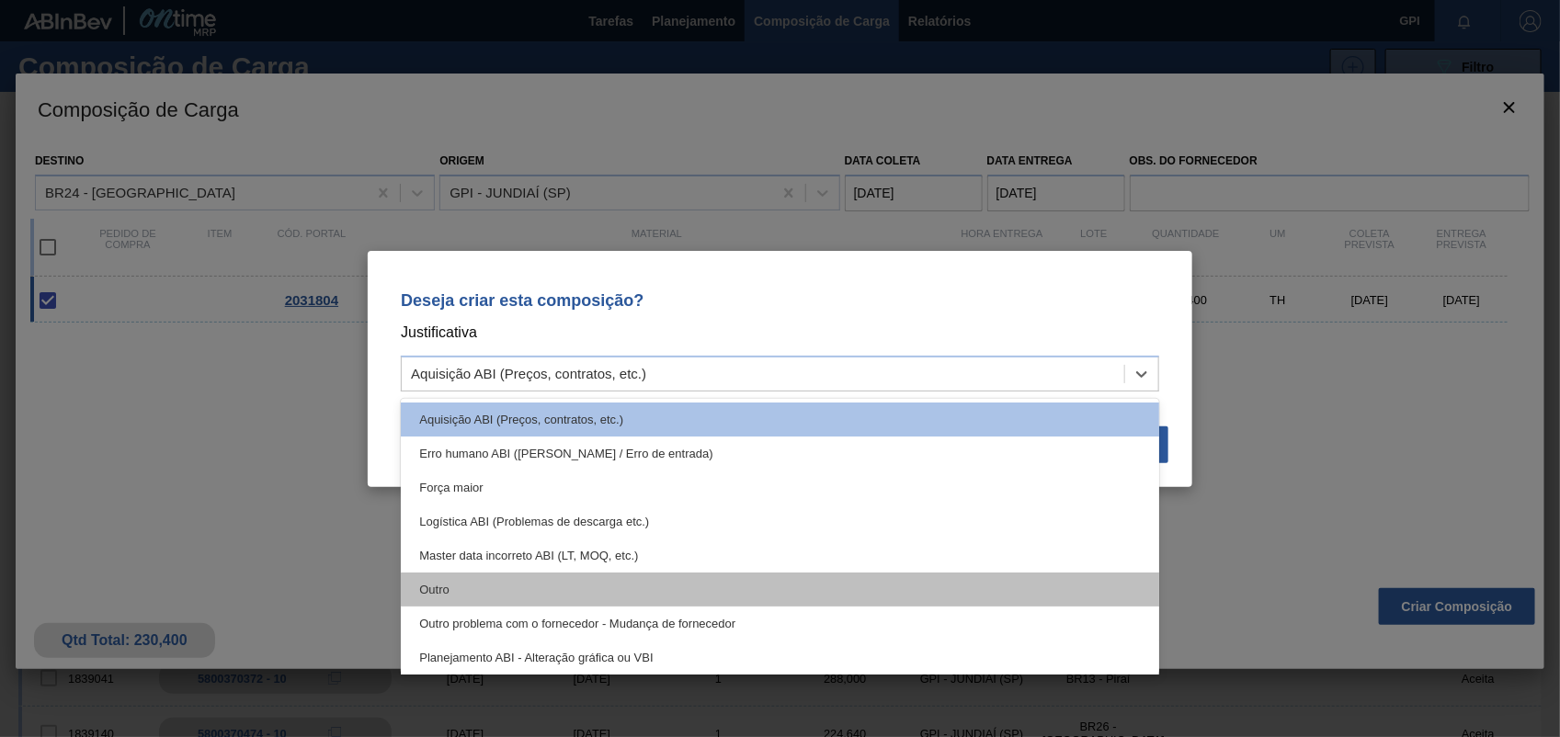
click at [432, 580] on div "Outro" at bounding box center [780, 590] width 758 height 34
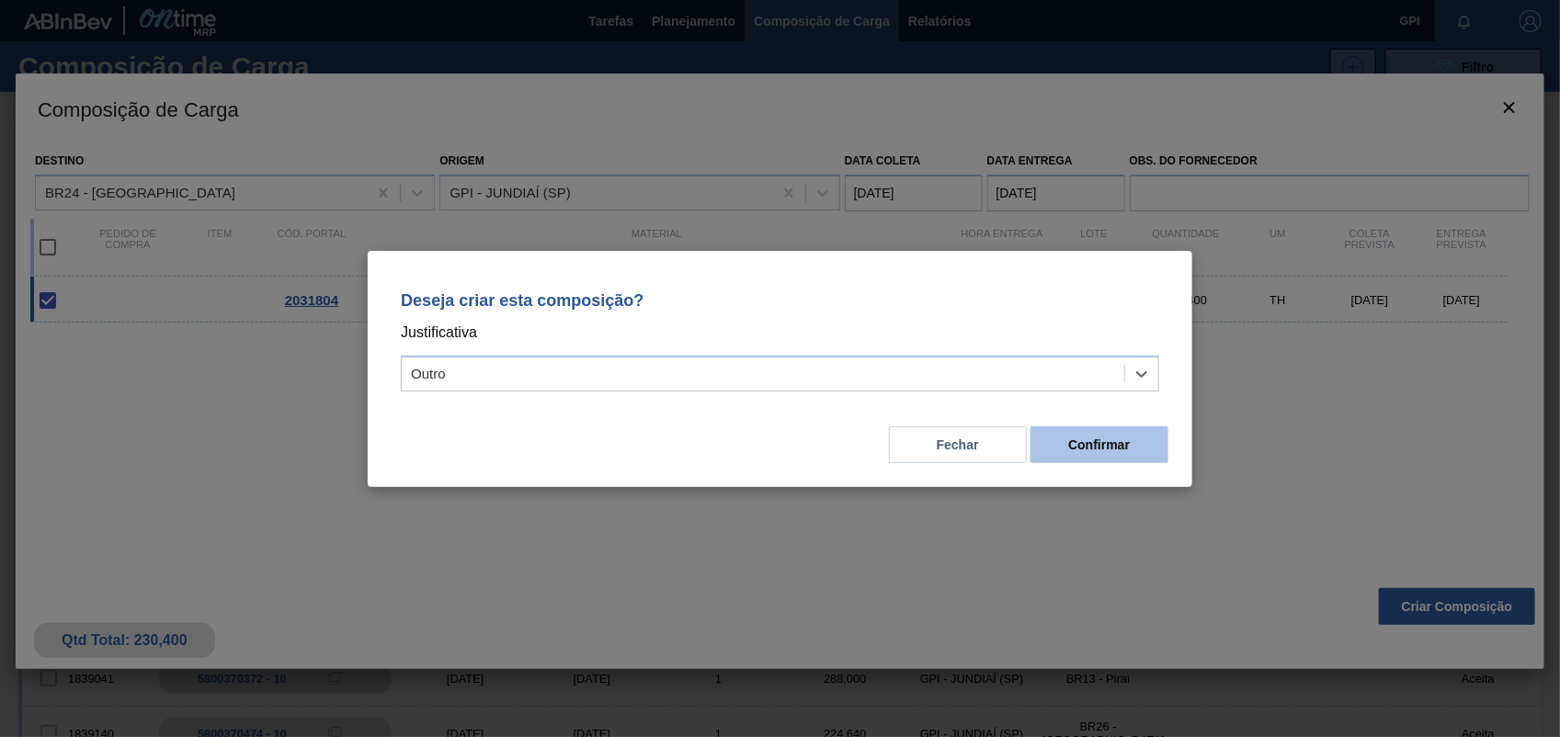
click at [1124, 450] on button "Confirmar" at bounding box center [1099, 444] width 138 height 37
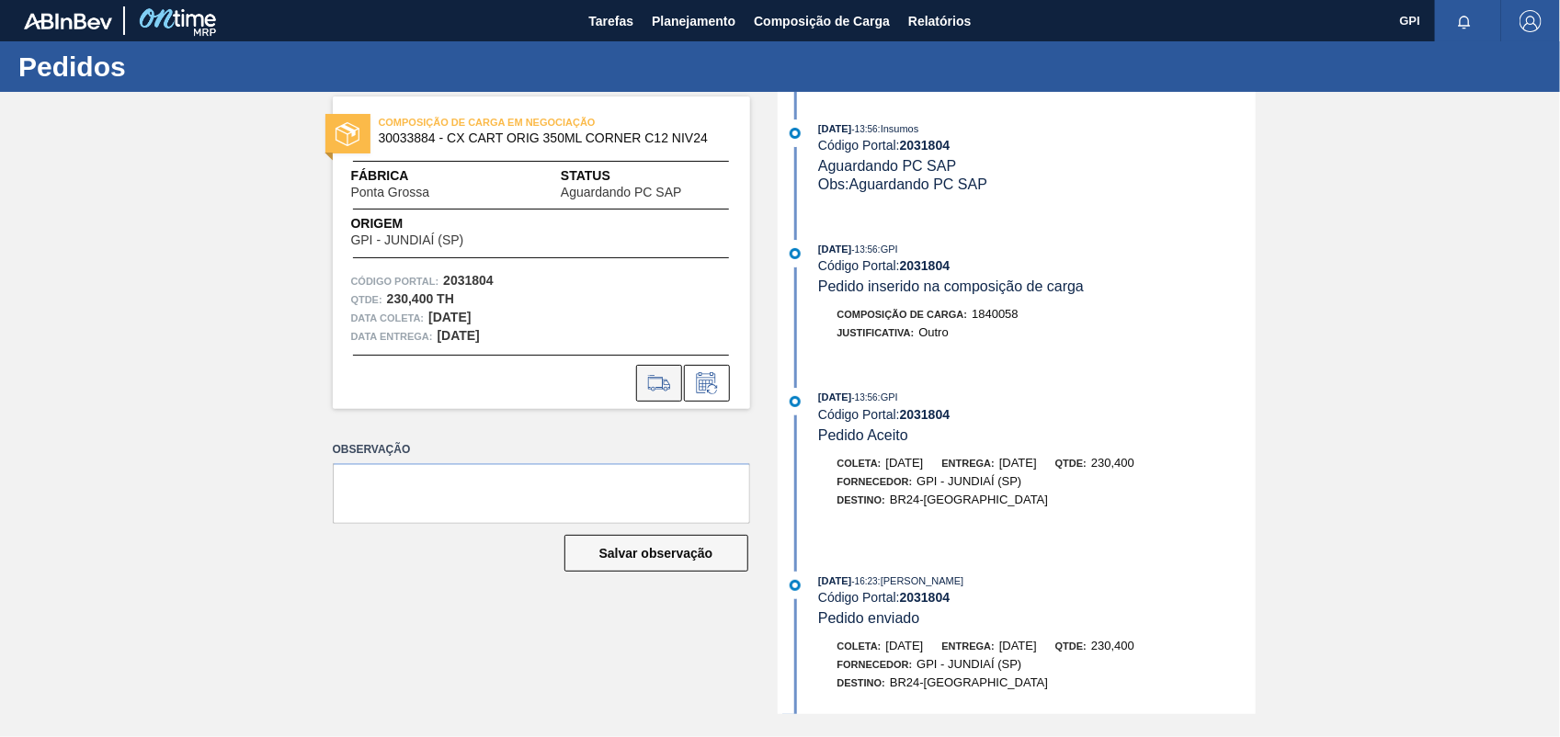
click at [654, 391] on icon at bounding box center [658, 383] width 29 height 22
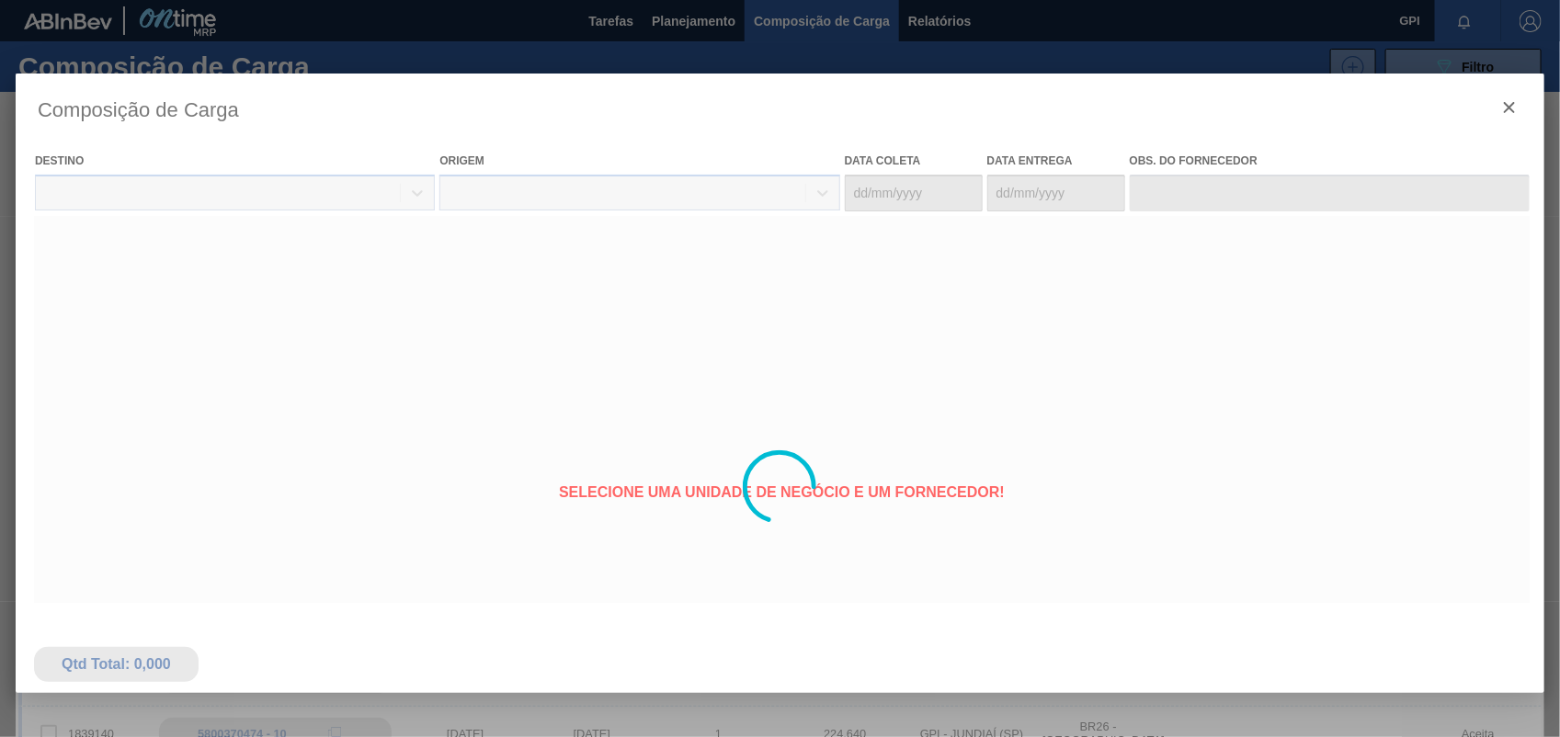
type coleta "05/11/2025"
type entrega "[DATE]"
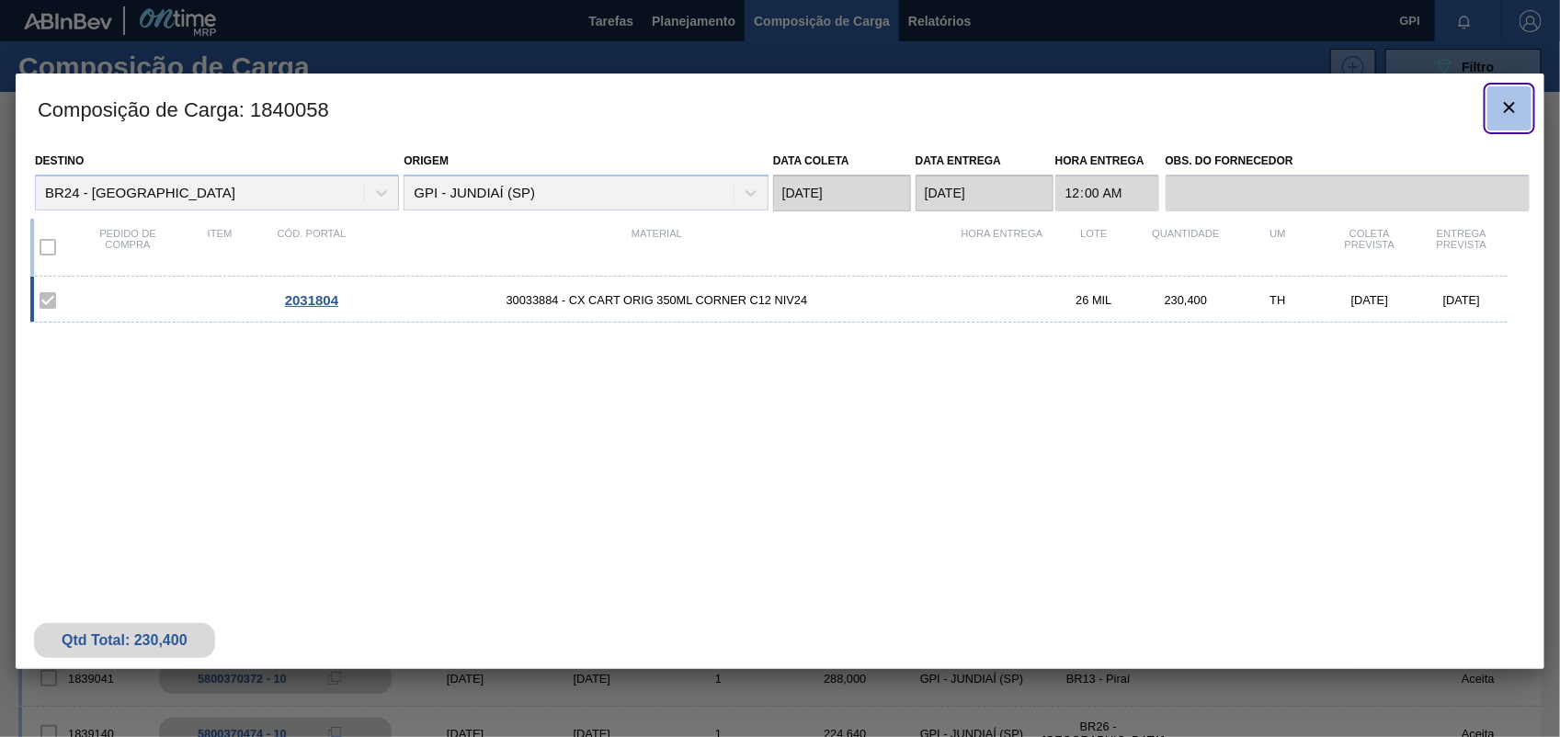
click at [1519, 115] on icon "botão de ícone" at bounding box center [1509, 108] width 22 height 22
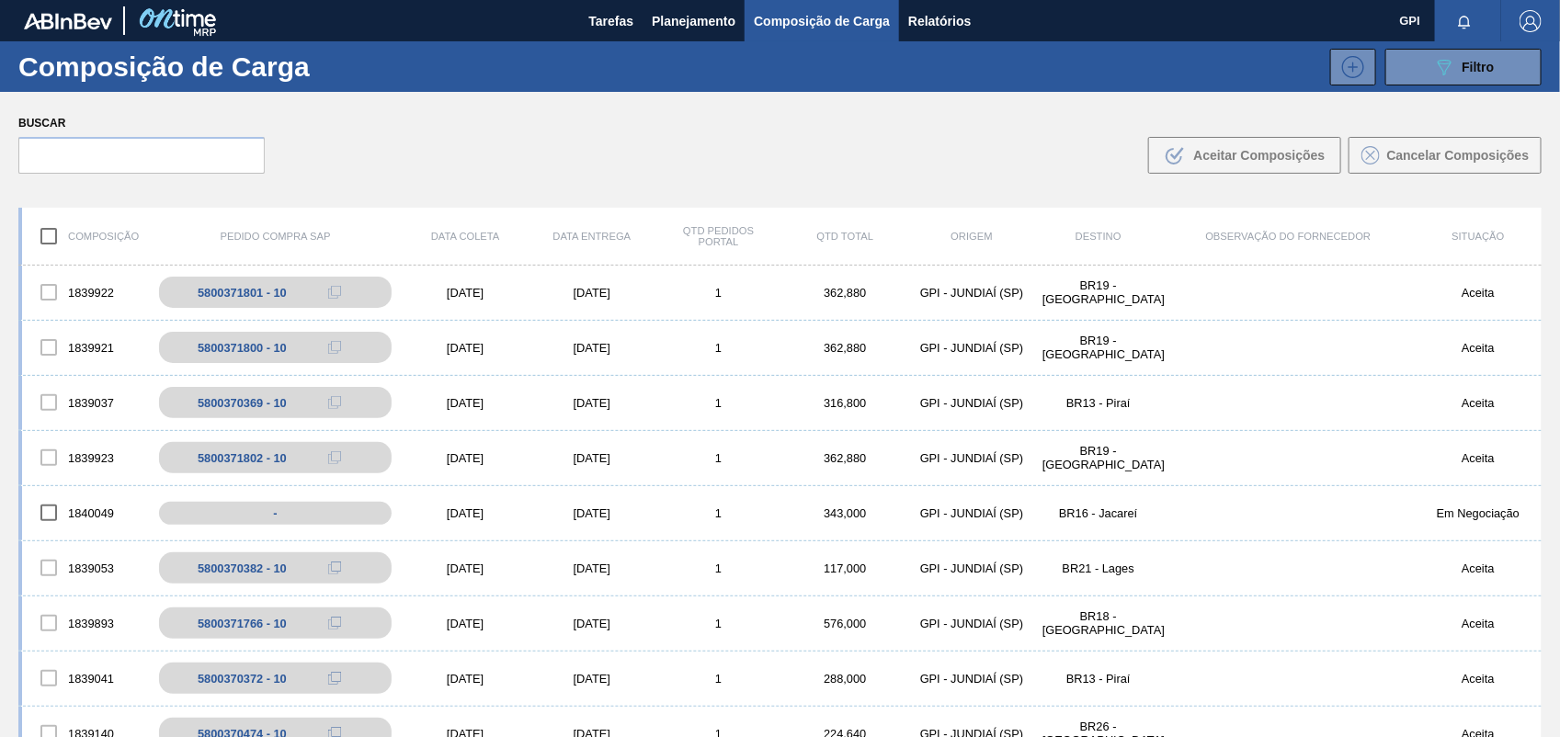
drag, startPoint x: 26, startPoint y: 2, endPoint x: 456, endPoint y: 136, distance: 450.6
click at [456, 136] on div "Buscar .b{fill:var(--color-action-default)} Aceitar Composições Cancelar Compos…" at bounding box center [780, 142] width 1560 height 100
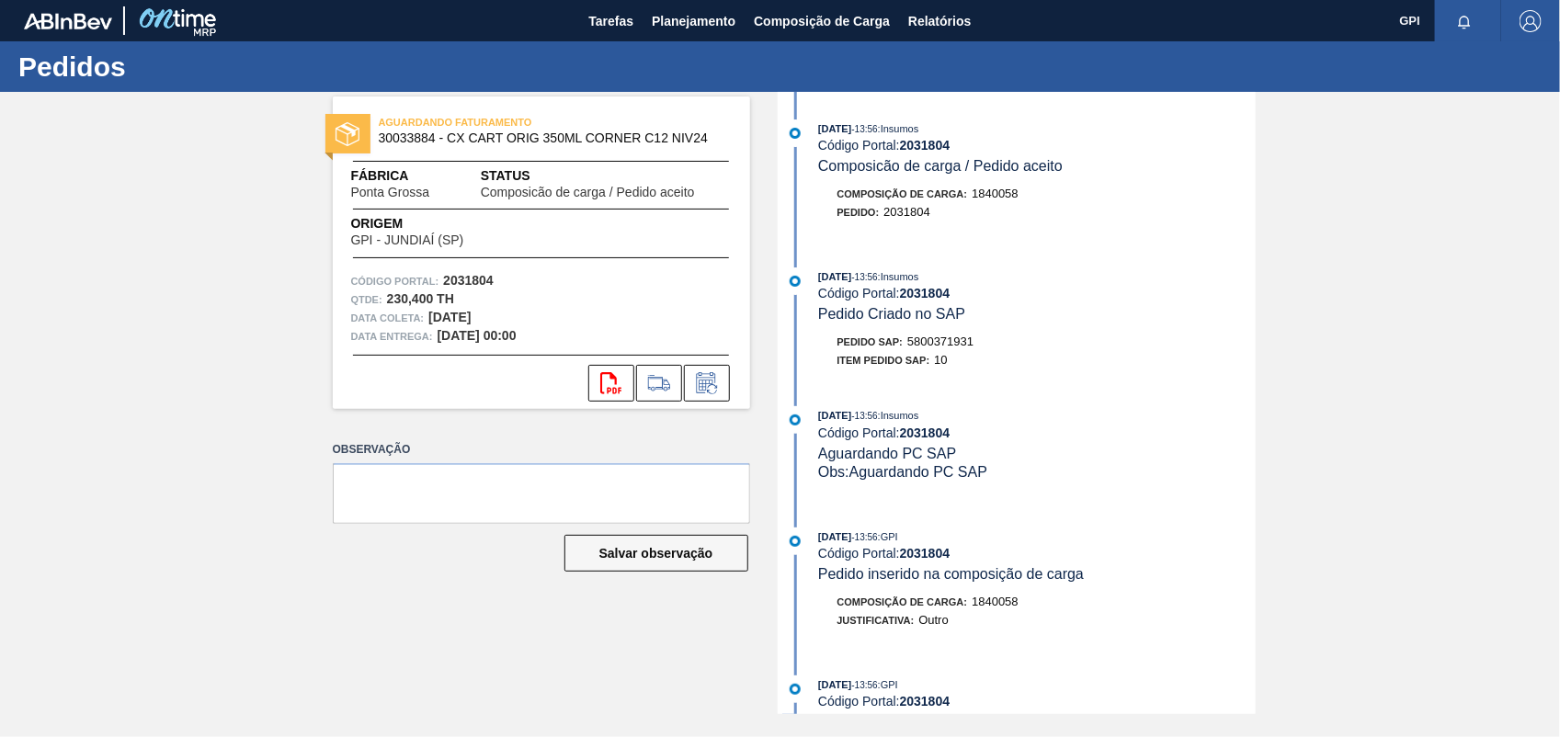
click at [947, 360] on div "Pedido SAP: 5800371931 Item pedido SAP: 10" at bounding box center [1037, 351] width 437 height 37
click at [947, 360] on span "10" at bounding box center [940, 360] width 13 height 14
click at [997, 398] on div "17/09/2025 - 13:56 : Insumos Código Portal: 2031804 Composicão de carga / Pedid…" at bounding box center [1018, 403] width 473 height 622
click at [908, 332] on div "17/09/2025 - 13:56 : Insumos Código Portal: 2031804 Pedido Criado no SAP Pedido…" at bounding box center [1018, 322] width 473 height 111
click at [926, 340] on span "5800371931" at bounding box center [940, 342] width 66 height 14
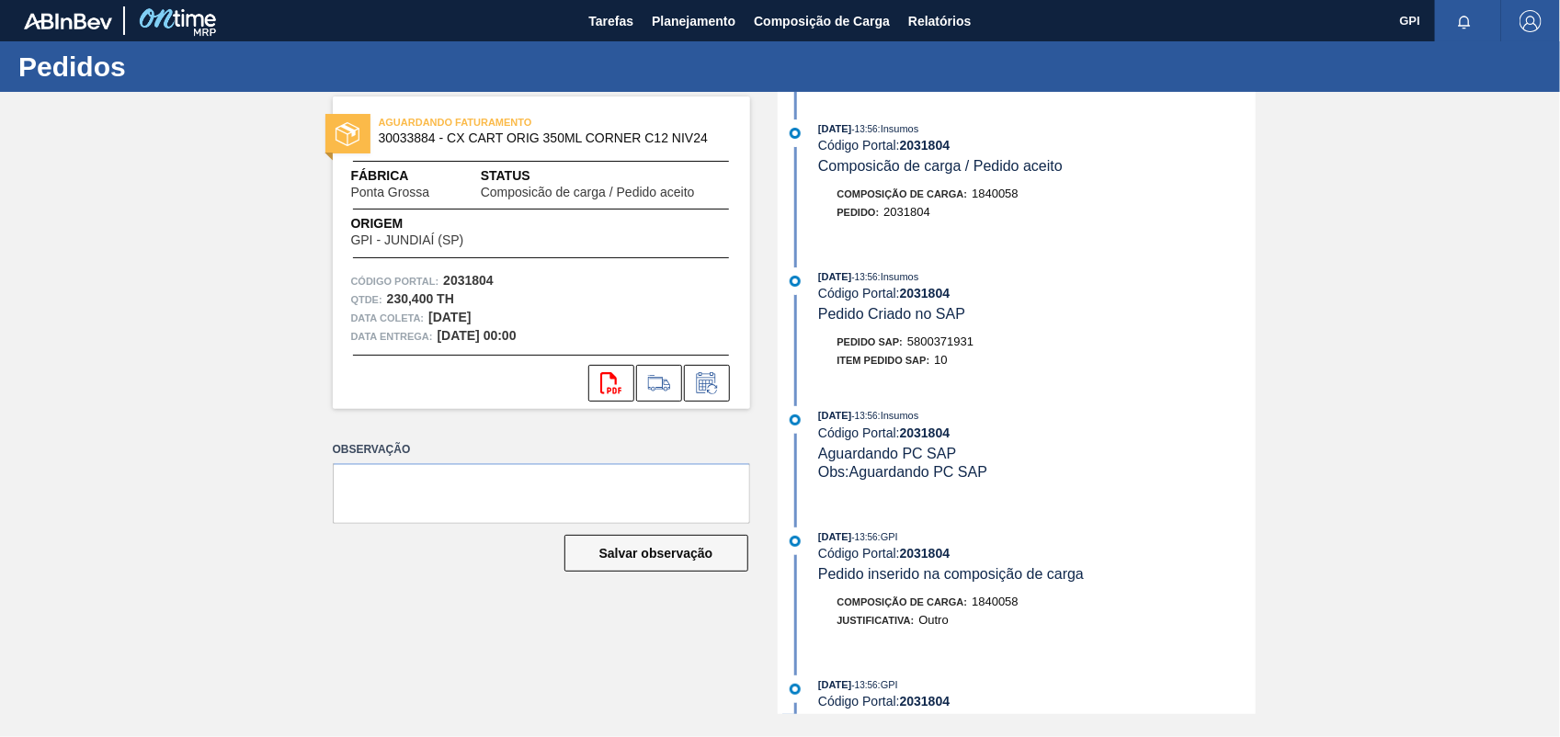
click at [926, 340] on span "5800371931" at bounding box center [940, 342] width 66 height 14
click at [485, 278] on strong "2031804" at bounding box center [468, 280] width 51 height 15
click at [603, 378] on icon "svg{fill:#ff0000}" at bounding box center [611, 383] width 22 height 22
click at [1340, 545] on div "AGUARDANDO FATURAMENTO 30033884 - CX CART ORIG 350ML CORNER C12 NIV24 Fábrica P…" at bounding box center [780, 403] width 1560 height 622
